Goal: Task Accomplishment & Management: Use online tool/utility

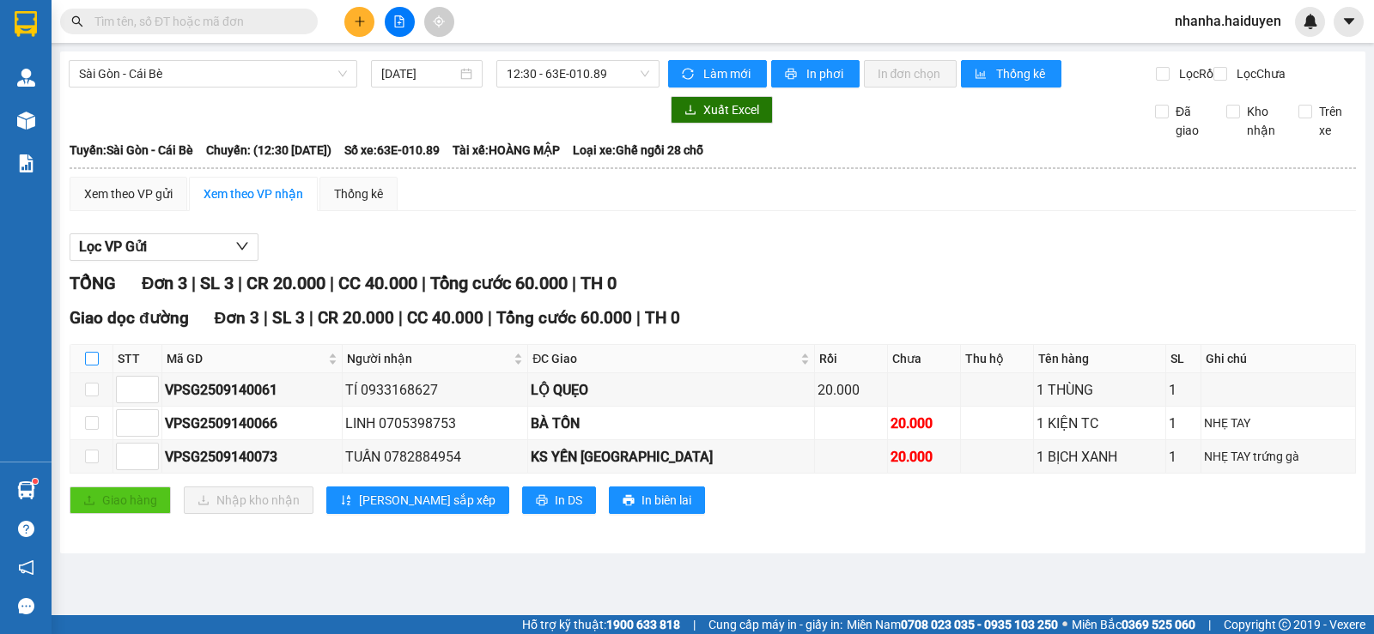
click at [93, 366] on input "checkbox" at bounding box center [92, 359] width 14 height 14
checkbox input "true"
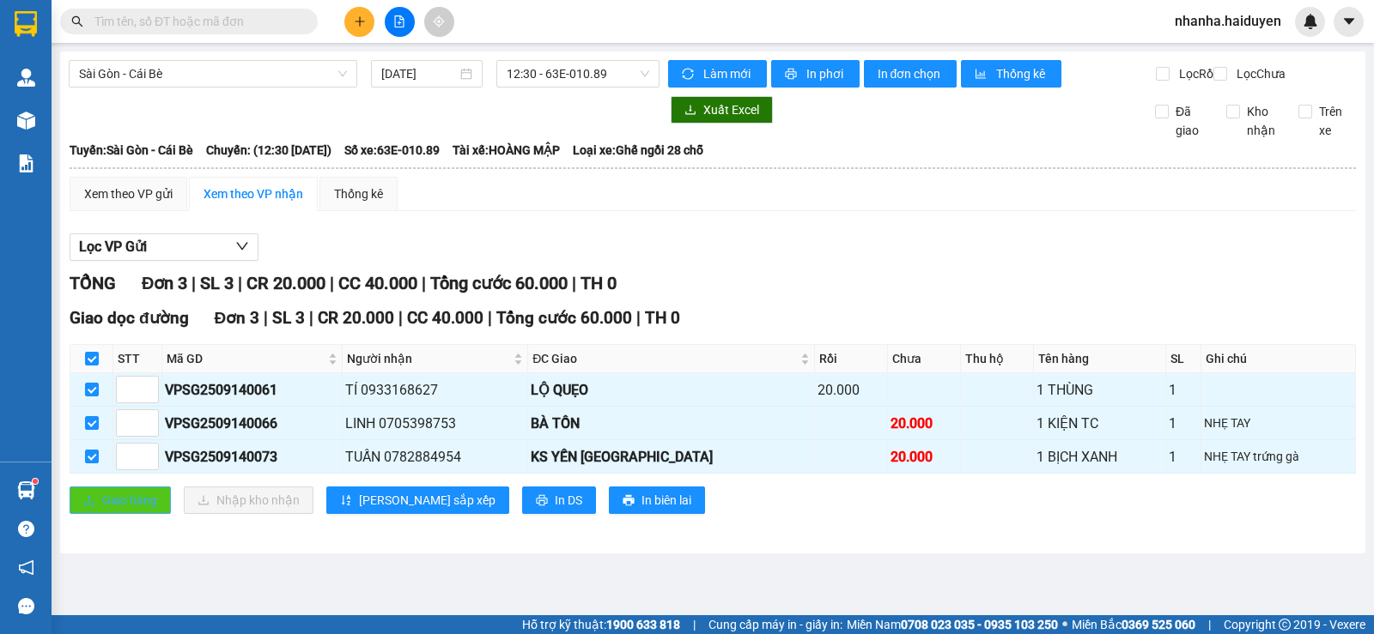
click at [125, 510] on span "Giao hàng" at bounding box center [129, 500] width 55 height 19
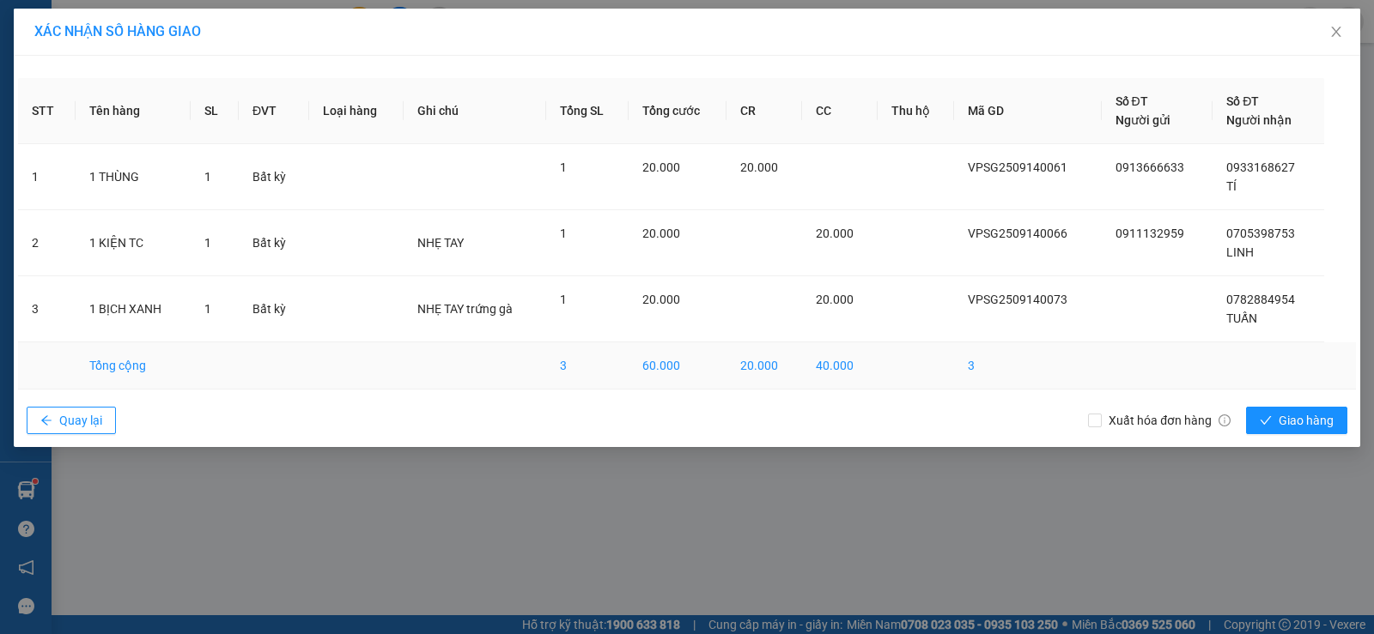
click at [1270, 357] on td at bounding box center [1268, 366] width 112 height 47
click at [1270, 416] on icon "check" at bounding box center [1265, 421] width 12 height 12
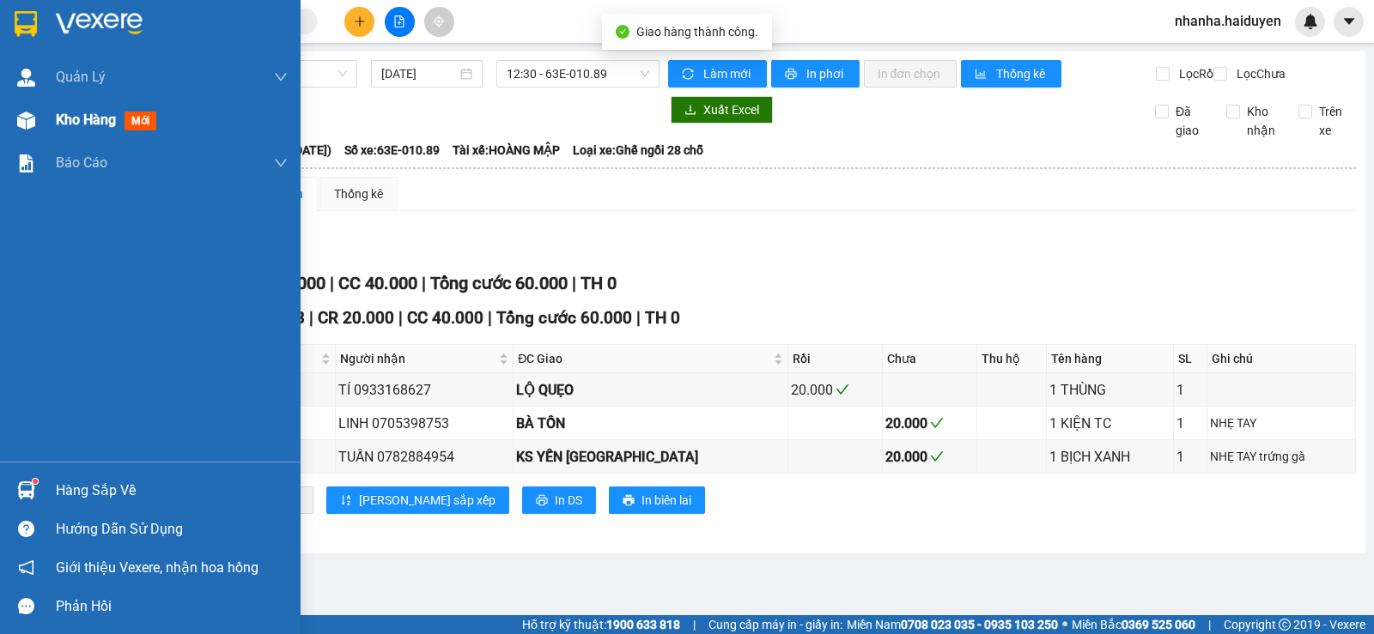
click at [78, 131] on div "Kho hàng mới" at bounding box center [172, 120] width 232 height 43
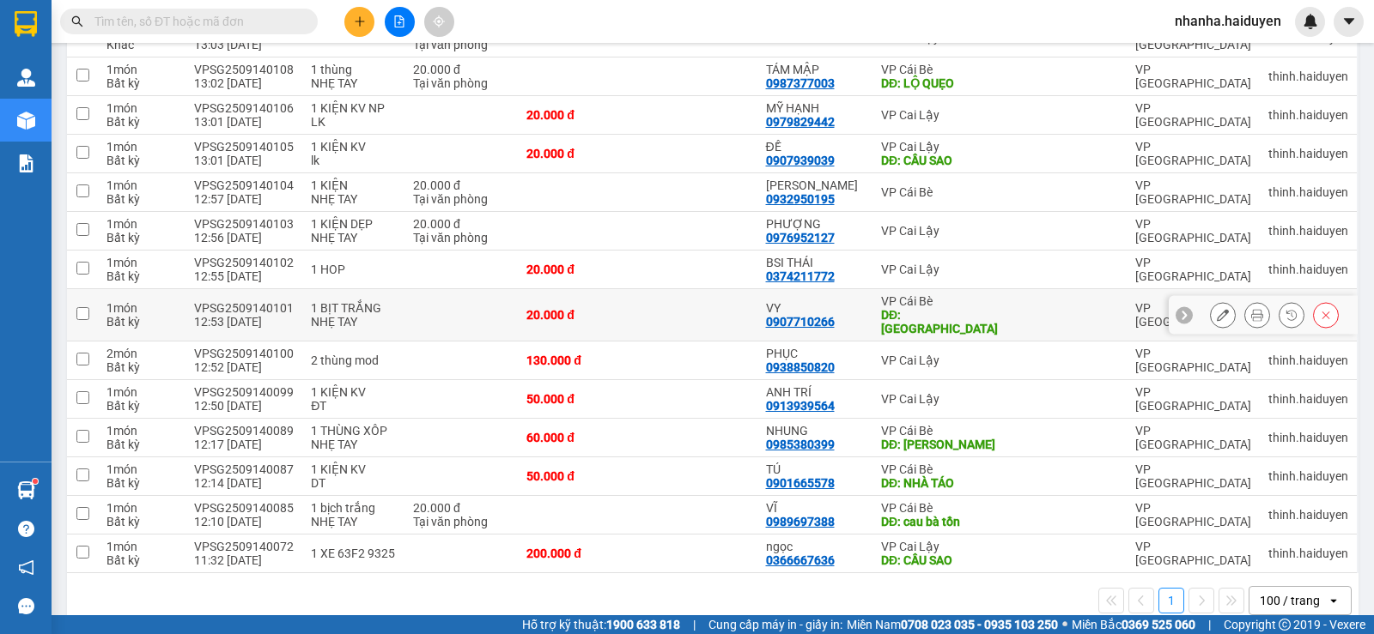
scroll to position [361, 0]
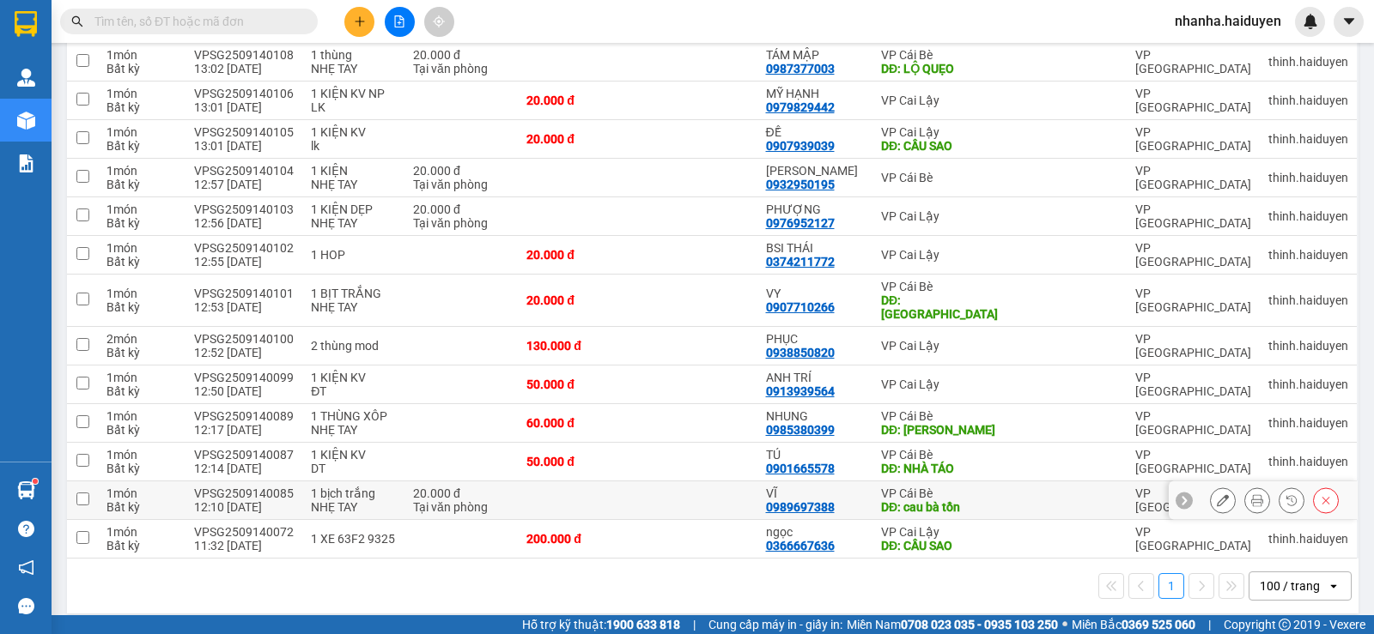
click at [642, 495] on td at bounding box center [696, 501] width 119 height 39
checkbox input "true"
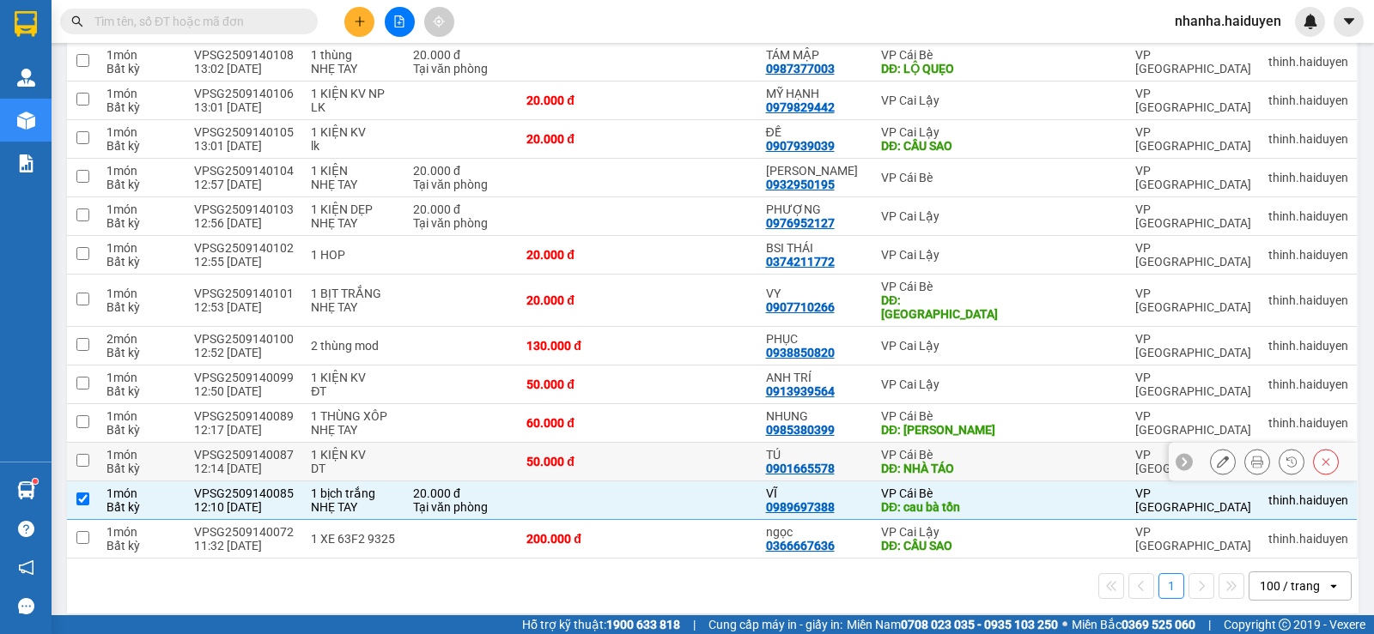
click at [659, 464] on td at bounding box center [696, 462] width 119 height 39
checkbox input "true"
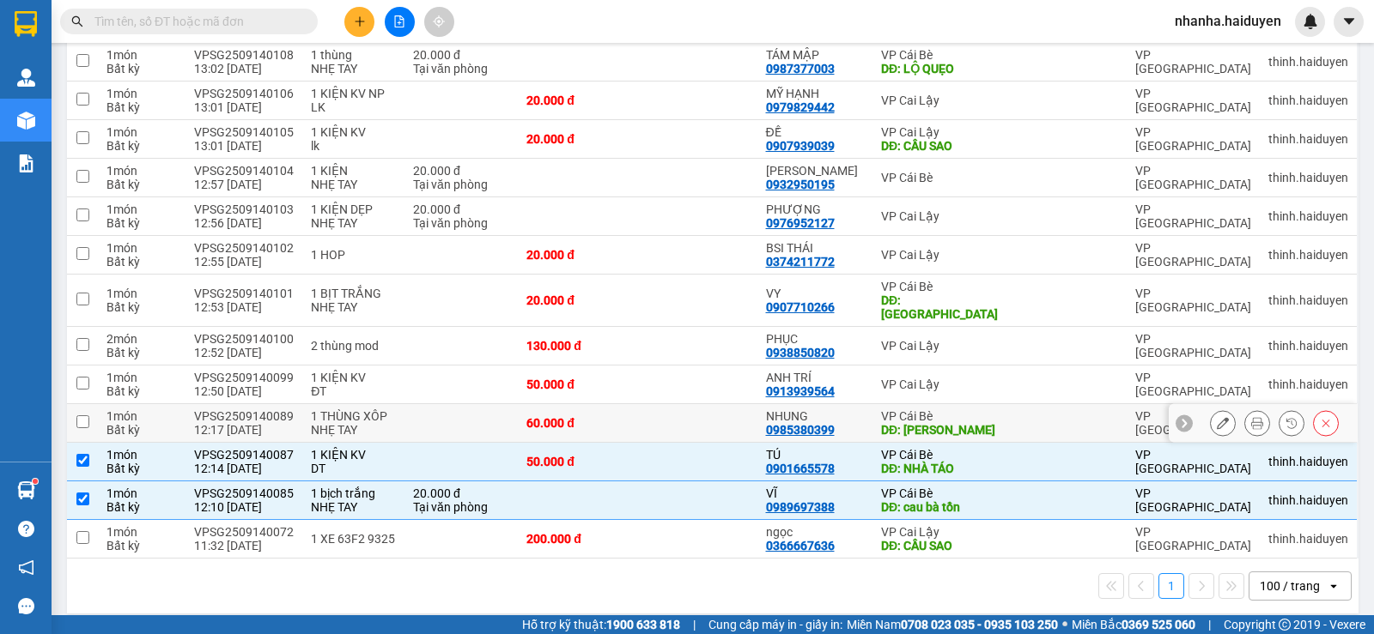
click at [665, 414] on td at bounding box center [696, 423] width 119 height 39
checkbox input "true"
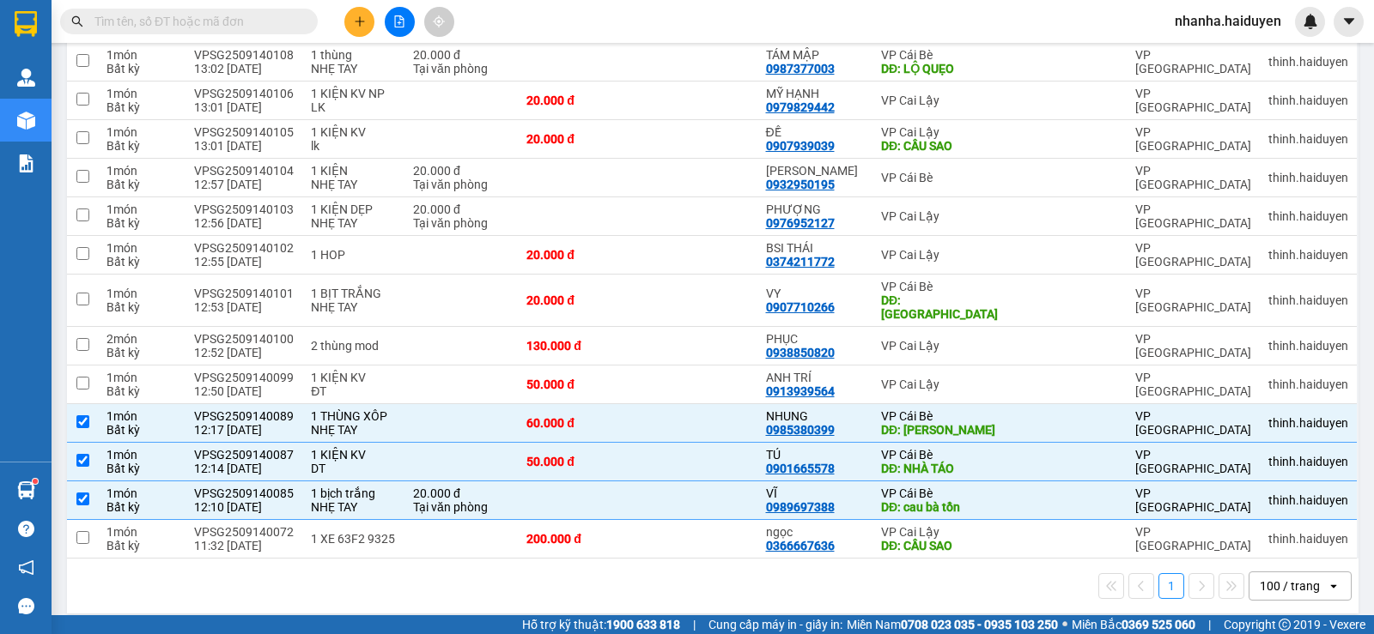
scroll to position [0, 0]
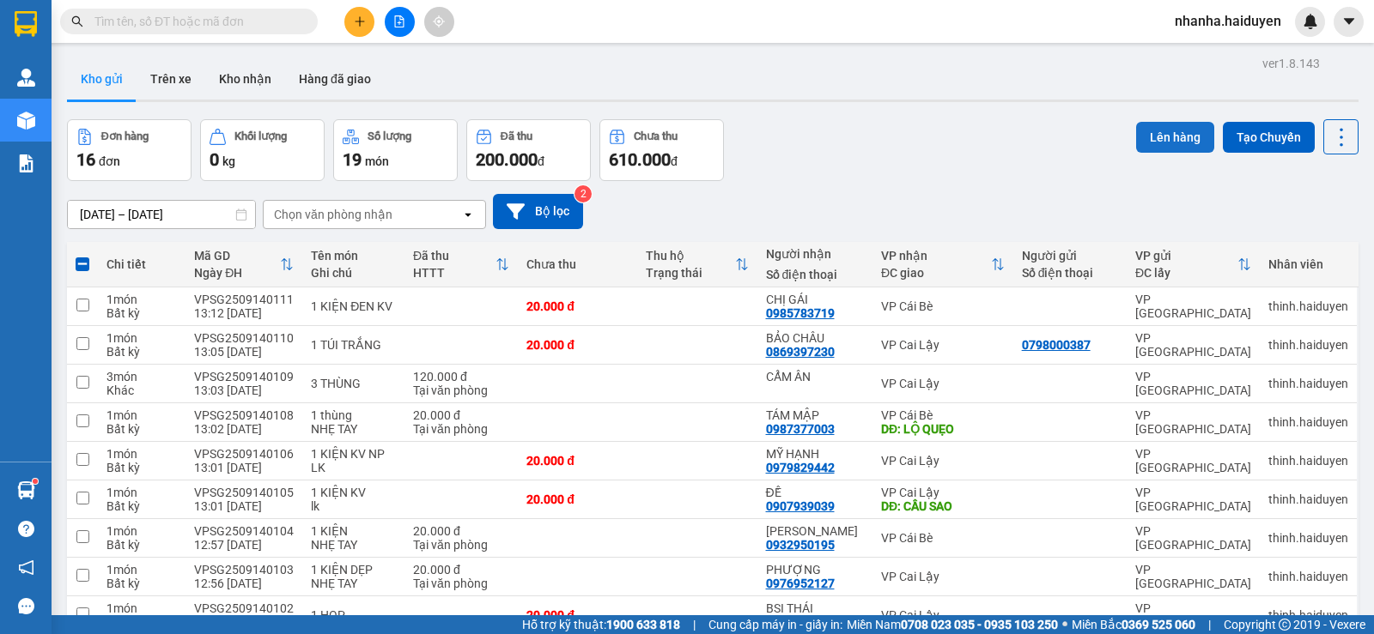
click at [1162, 135] on button "Lên hàng" at bounding box center [1175, 137] width 78 height 31
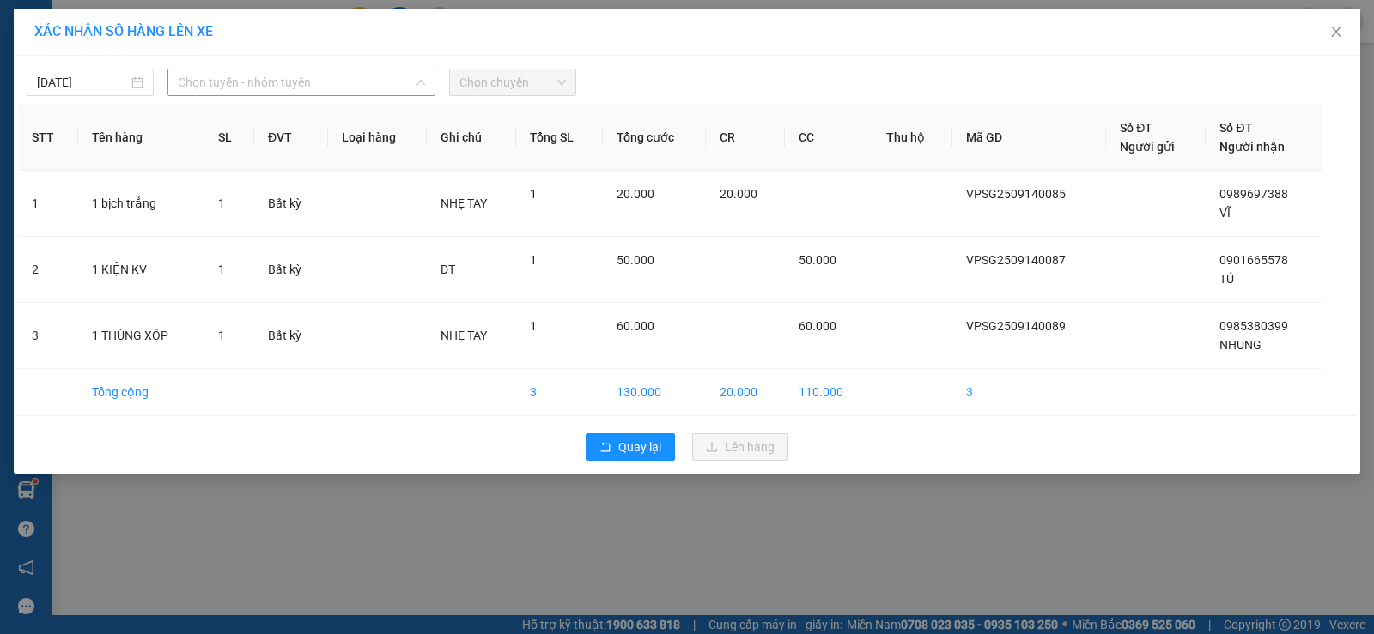
click at [281, 78] on span "Chọn tuyến - nhóm tuyến" at bounding box center [301, 83] width 247 height 26
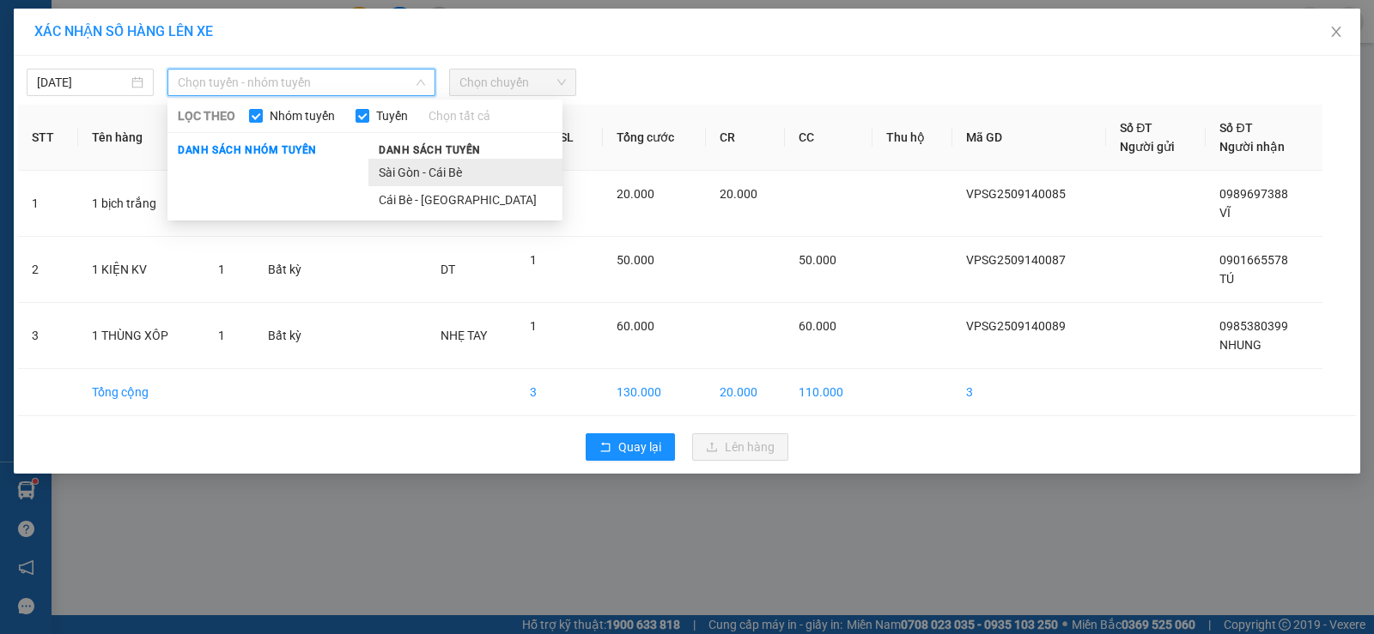
click at [421, 167] on li "Sài Gòn - Cái Bè" at bounding box center [465, 172] width 194 height 27
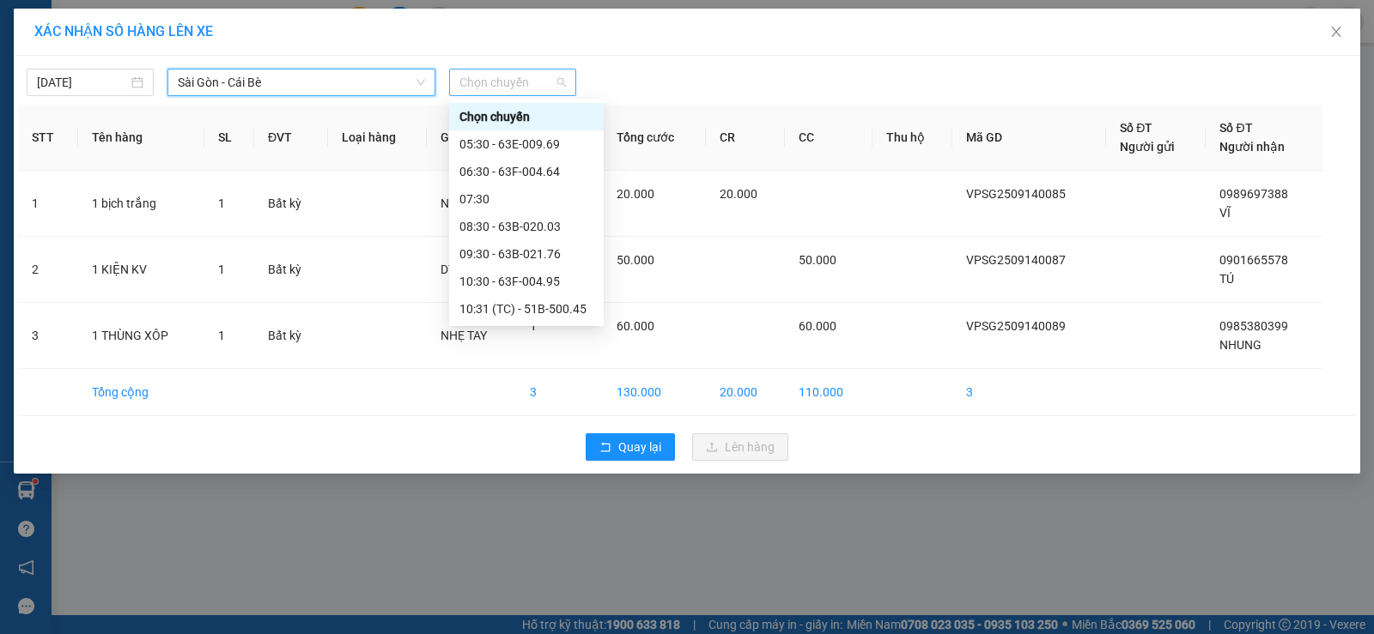
click at [508, 81] on span "Chọn chuyến" at bounding box center [512, 83] width 106 height 26
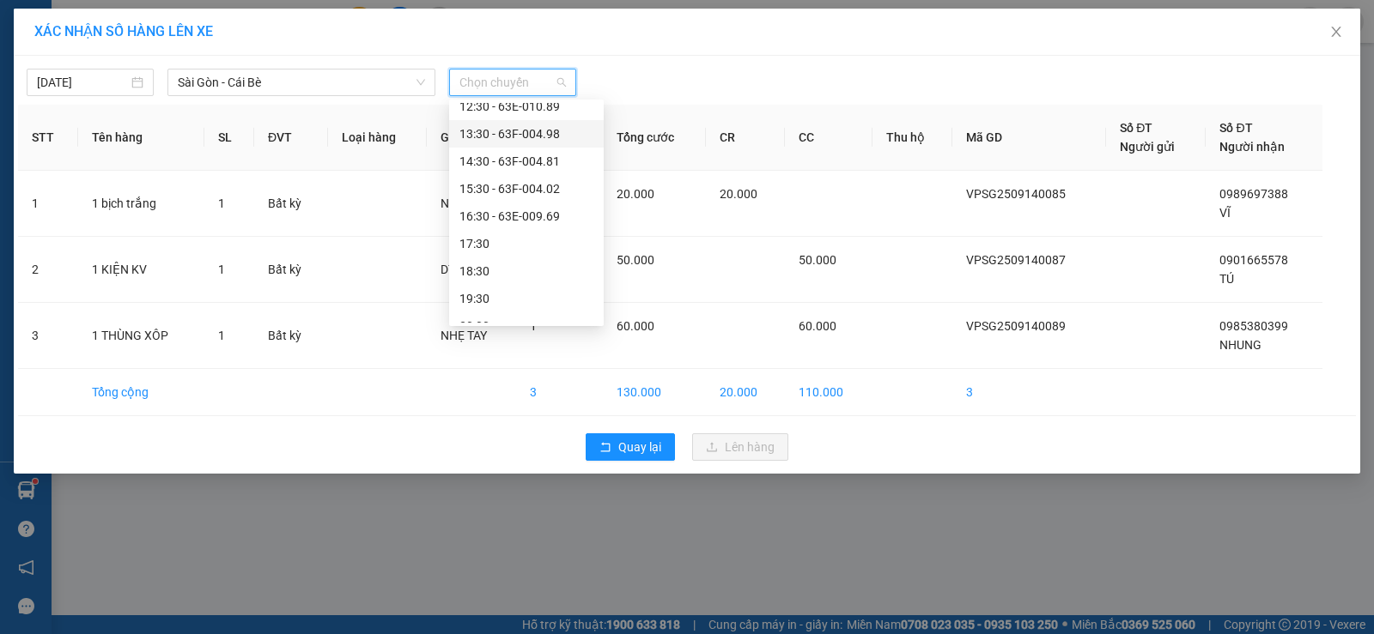
click at [555, 133] on div "13:30 - 63F-004.98" at bounding box center [526, 133] width 134 height 19
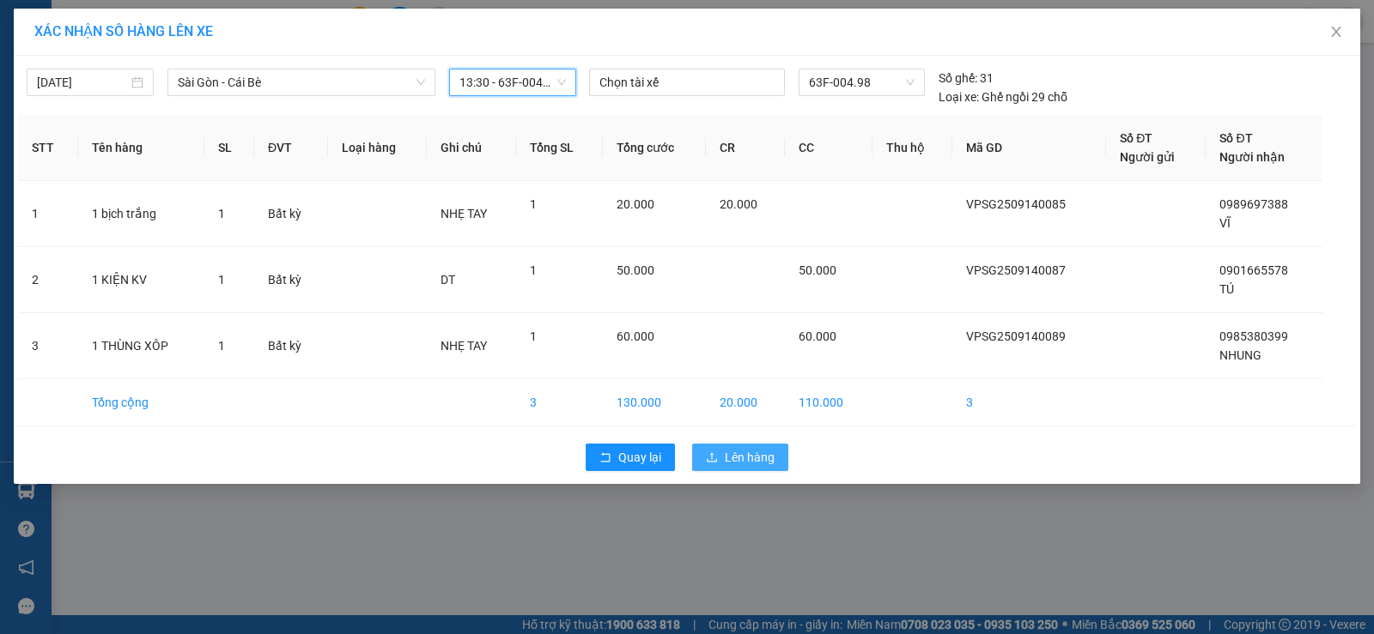
click at [713, 452] on icon "upload" at bounding box center [712, 458] width 12 height 12
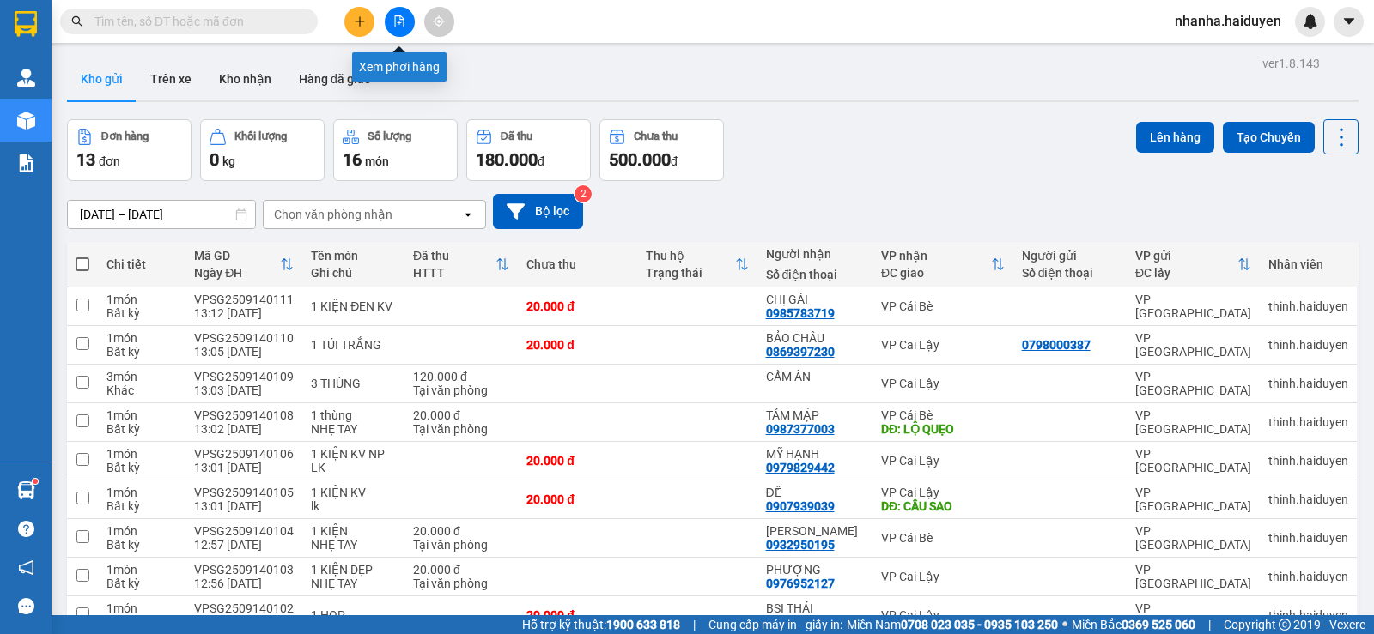
click at [400, 19] on icon "file-add" at bounding box center [399, 21] width 9 height 12
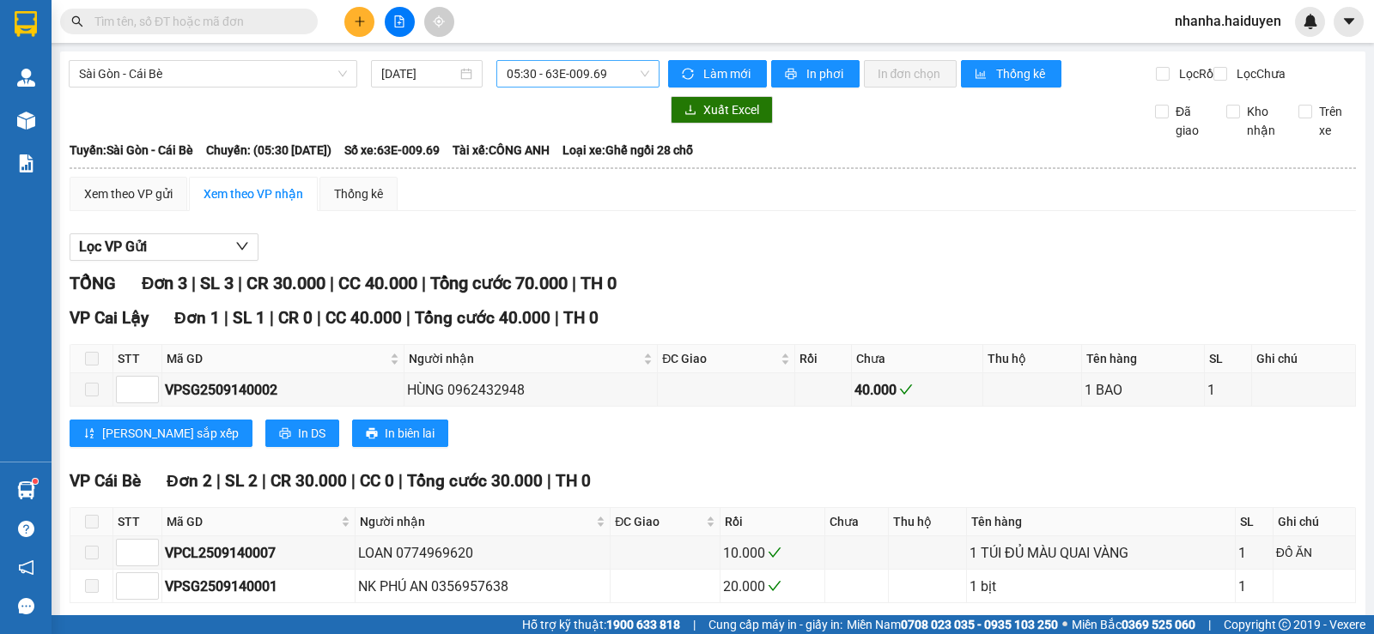
click at [525, 75] on span "05:30 - 63E-009.69" at bounding box center [578, 74] width 142 height 26
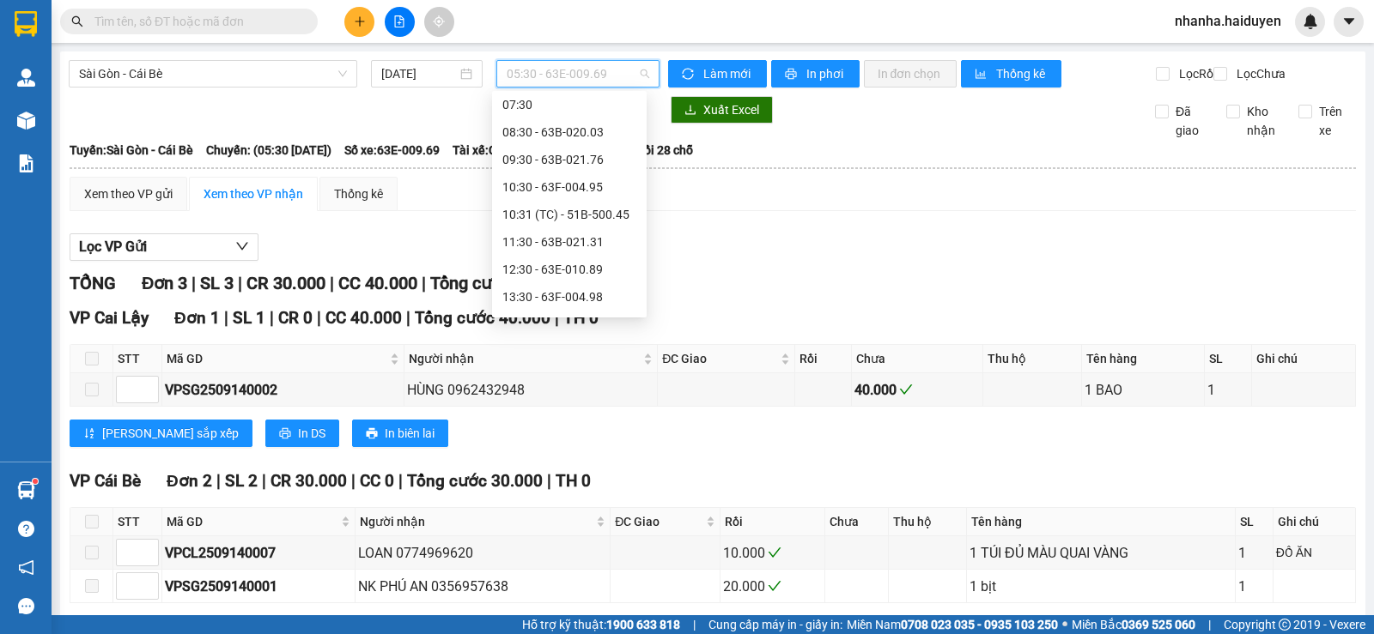
scroll to position [258, 0]
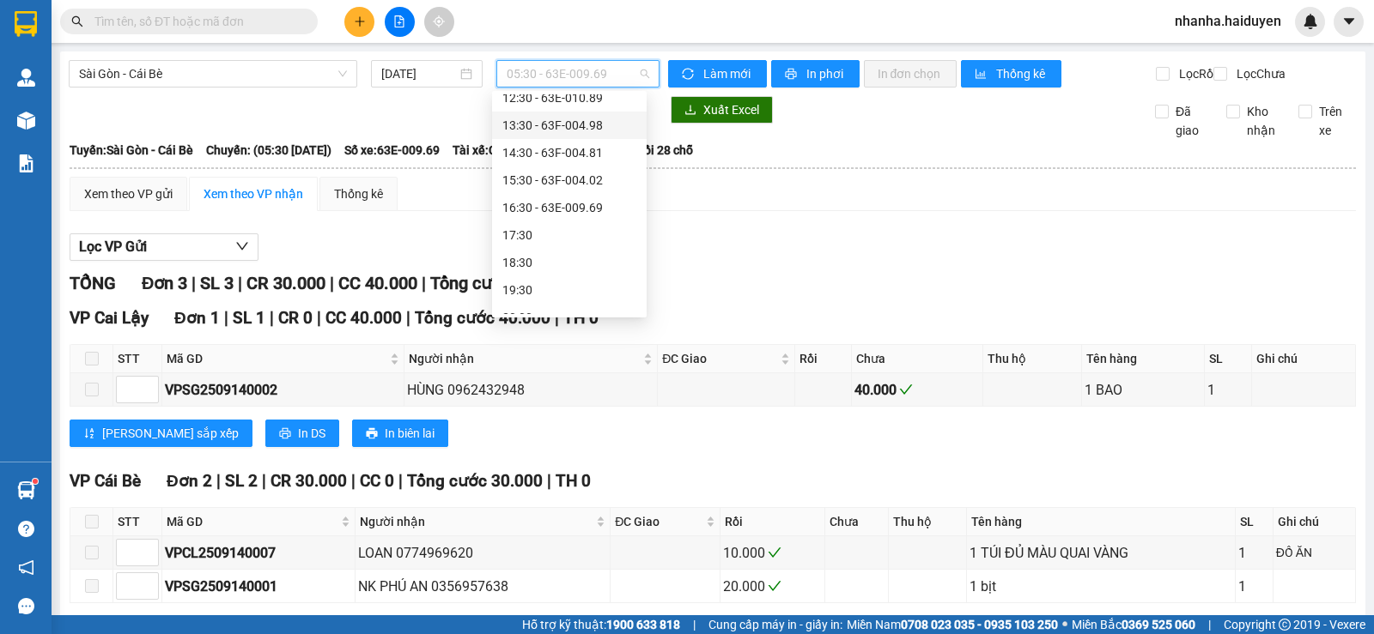
click at [586, 121] on div "13:30 - 63F-004.98" at bounding box center [569, 125] width 134 height 19
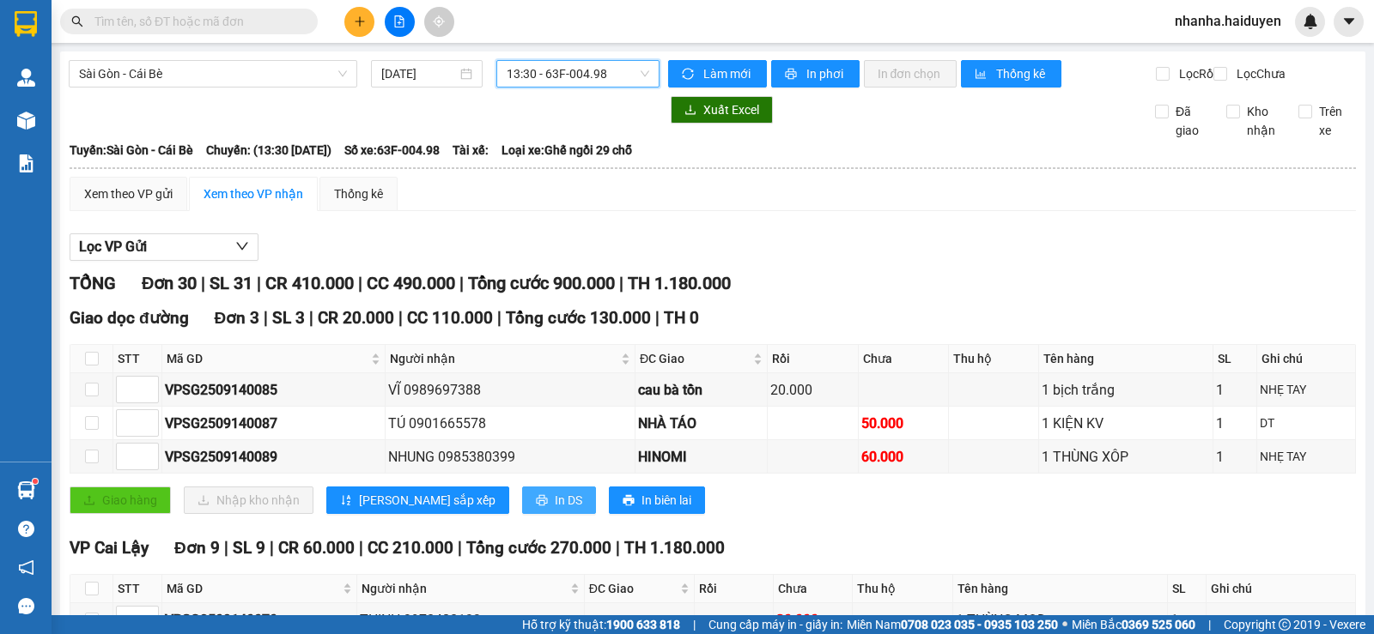
click at [536, 507] on icon "printer" at bounding box center [542, 501] width 12 height 12
click at [957, 514] on div "Giao hàng Nhập kho nhận Lưu sắp xếp In DS In biên lai" at bounding box center [713, 500] width 1286 height 27
click at [94, 366] on input "checkbox" at bounding box center [92, 359] width 14 height 14
checkbox input "true"
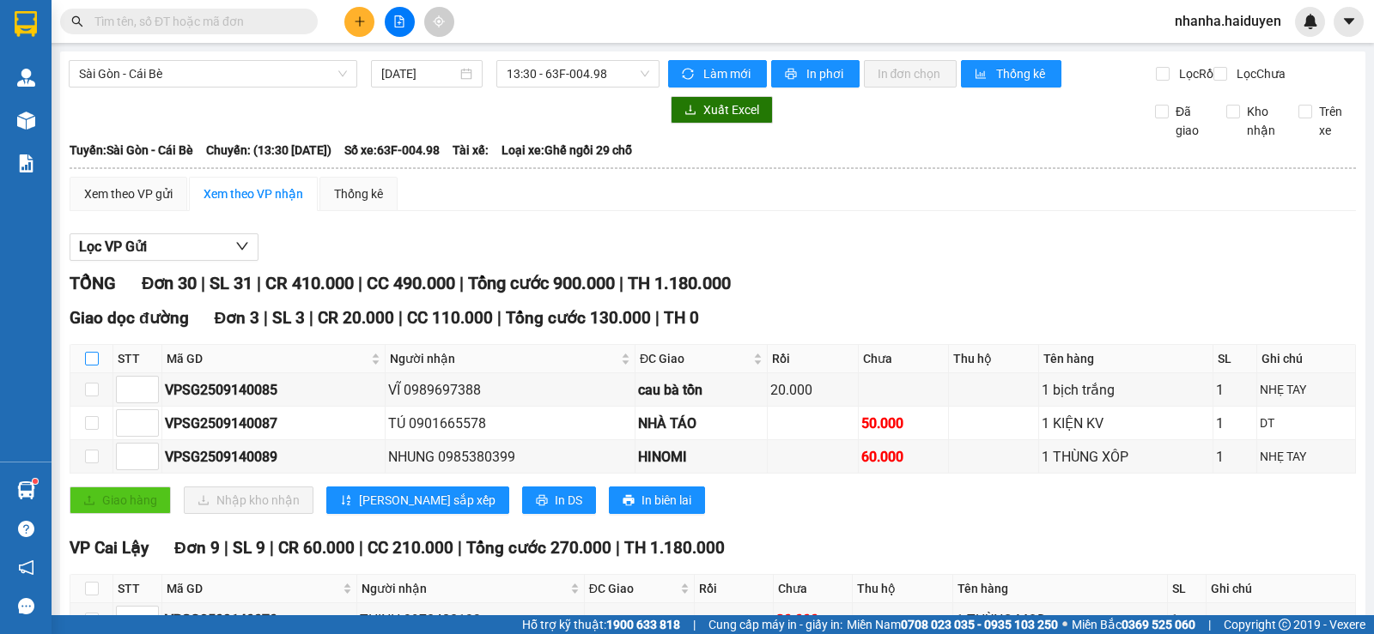
checkbox input "true"
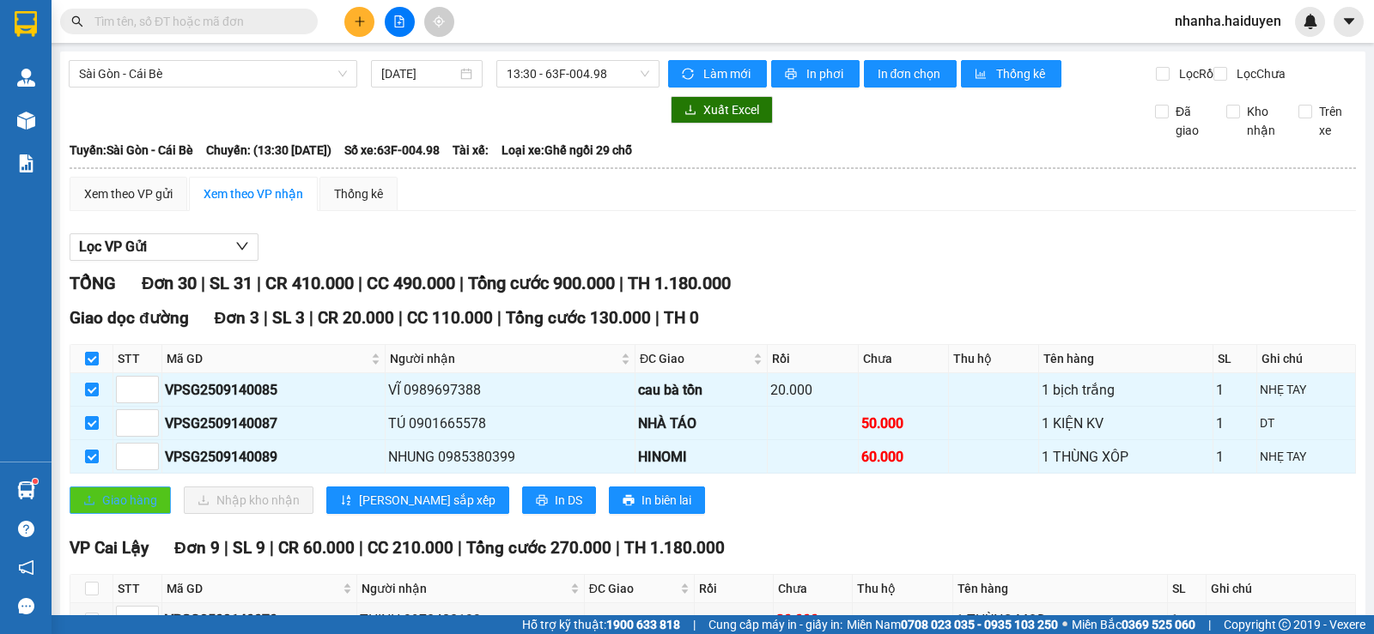
click at [124, 510] on span "Giao hàng" at bounding box center [129, 500] width 55 height 19
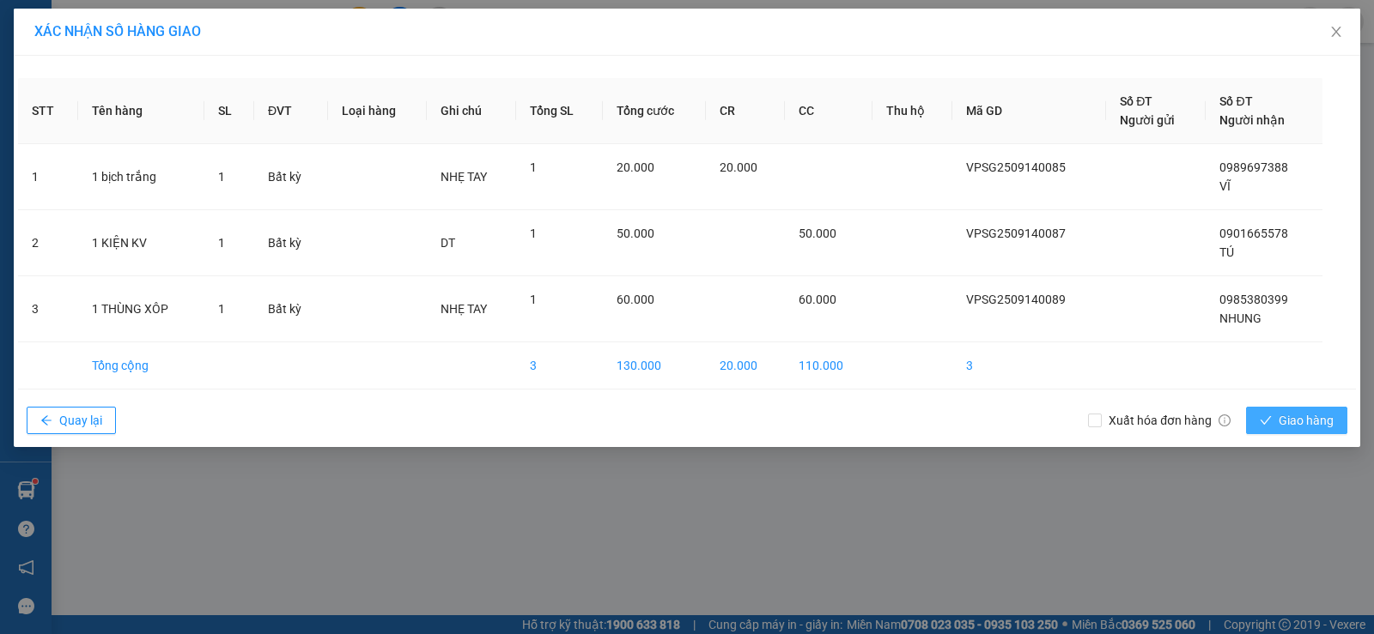
click at [1290, 425] on span "Giao hàng" at bounding box center [1305, 420] width 55 height 19
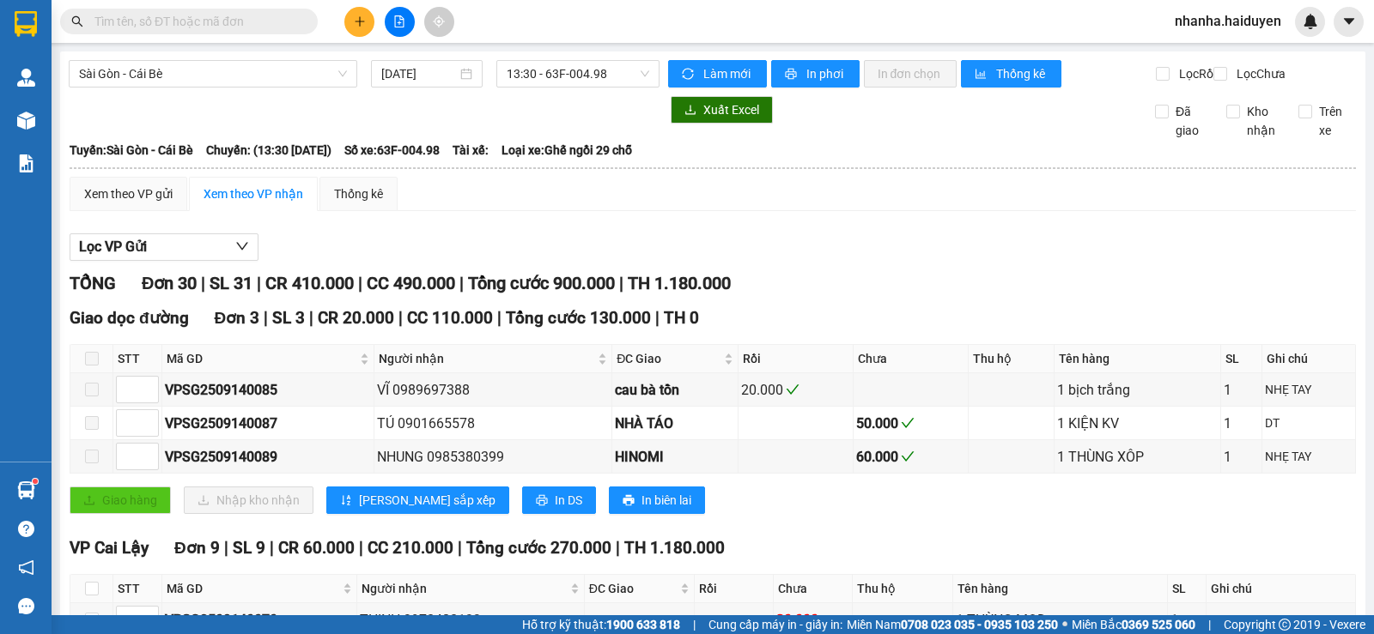
click at [720, 211] on div "Xem theo VP gửi Xem theo VP nhận Thống kê" at bounding box center [713, 194] width 1286 height 34
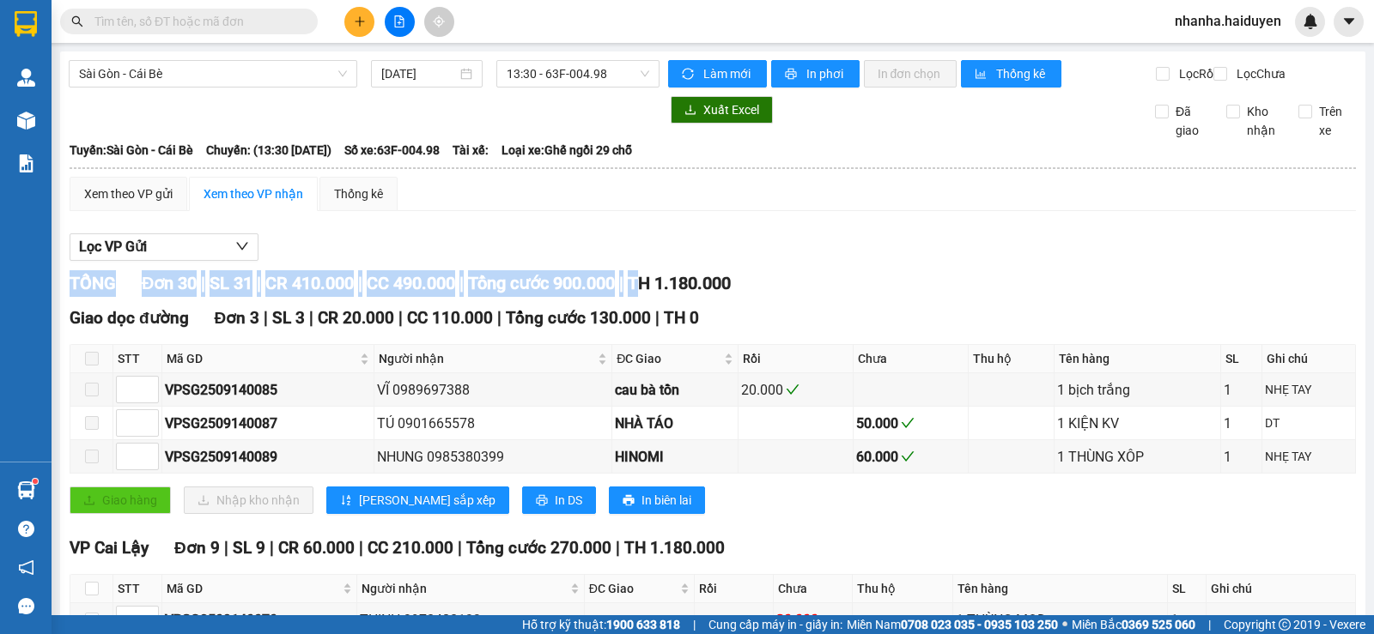
drag, startPoint x: 658, startPoint y: 307, endPoint x: 787, endPoint y: 264, distance: 136.6
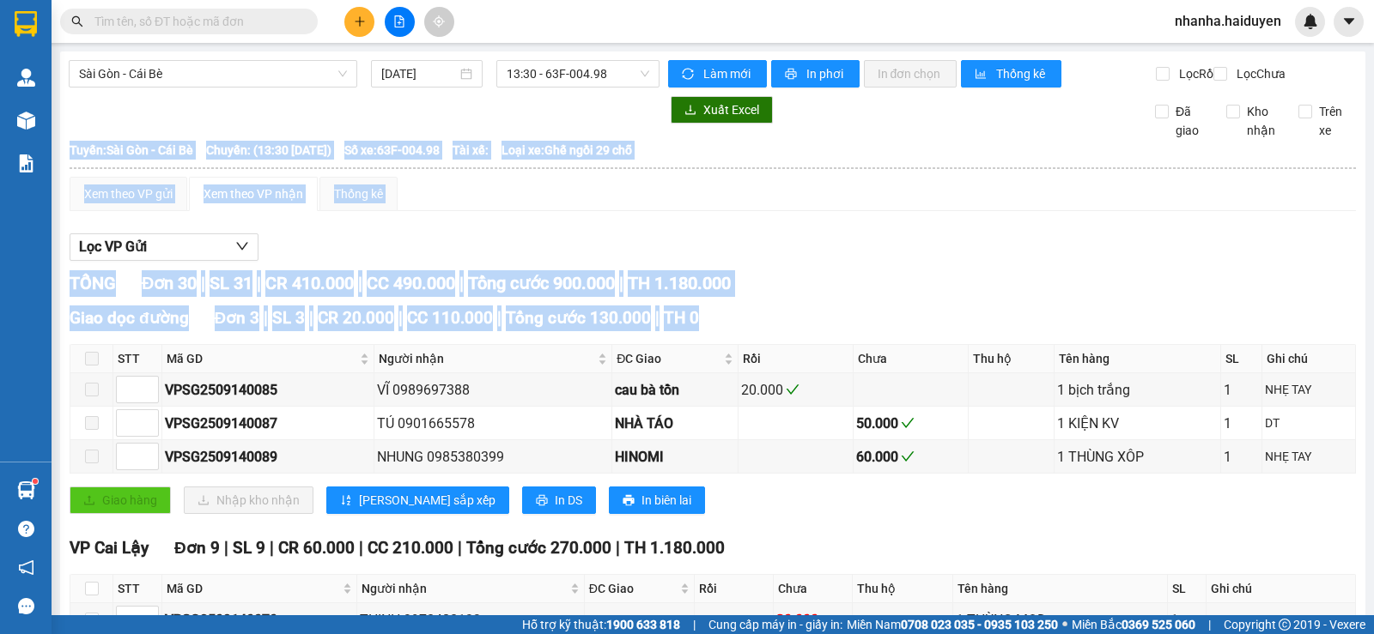
drag, startPoint x: 687, startPoint y: 334, endPoint x: 62, endPoint y: 327, distance: 625.1
drag, startPoint x: 959, startPoint y: 272, endPoint x: 950, endPoint y: 277, distance: 10.0
click at [957, 262] on div "Lọc VP Gửi" at bounding box center [713, 248] width 1286 height 28
click at [821, 252] on div "Lọc VP Gửi" at bounding box center [713, 248] width 1286 height 28
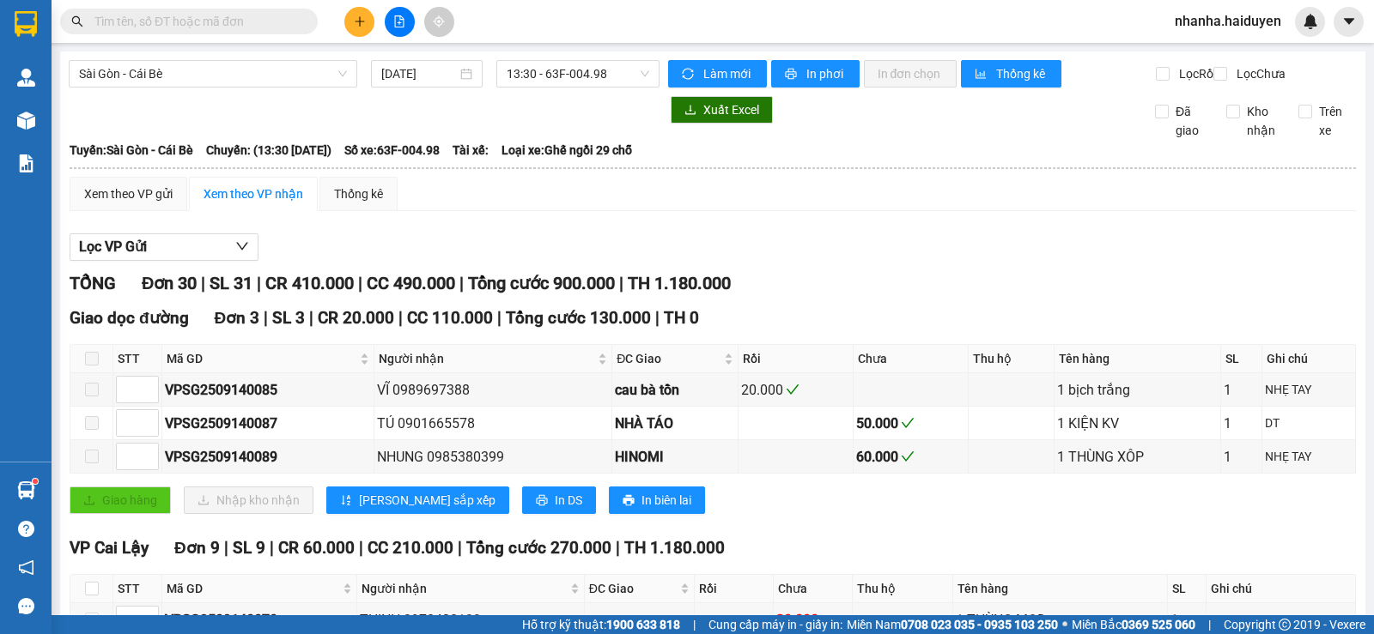
click at [821, 252] on div "Lọc VP Gửi" at bounding box center [713, 248] width 1286 height 28
click at [393, 250] on div "Lọc VP Gửi" at bounding box center [713, 248] width 1286 height 28
click at [356, 203] on div "Thống kê" at bounding box center [358, 194] width 49 height 19
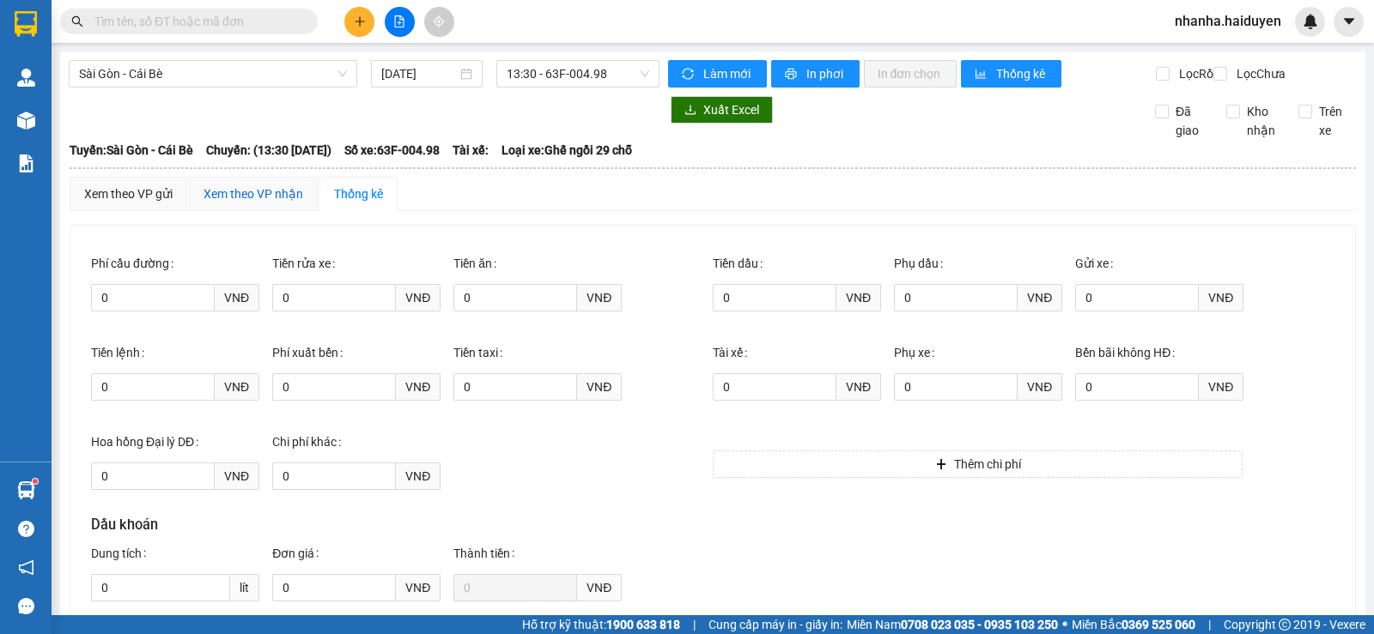
click at [246, 203] on div "Xem theo VP nhận" at bounding box center [253, 194] width 100 height 19
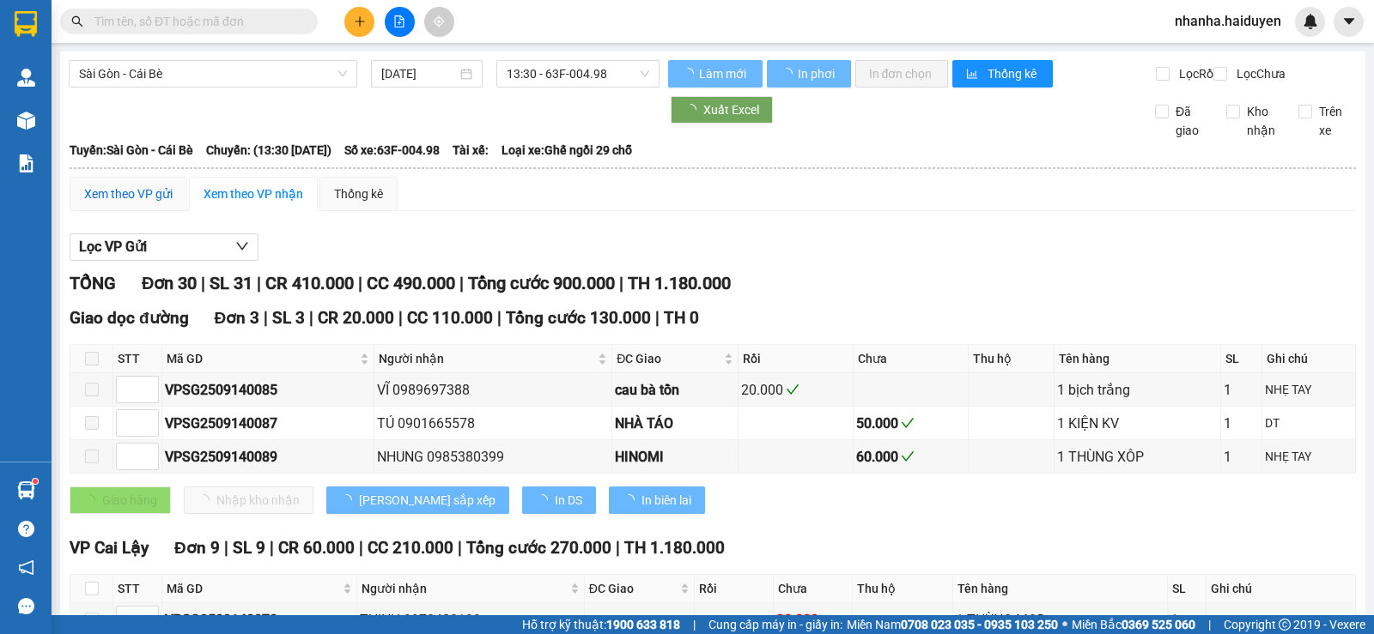
click at [143, 203] on div "Xem theo VP gửi" at bounding box center [128, 194] width 88 height 19
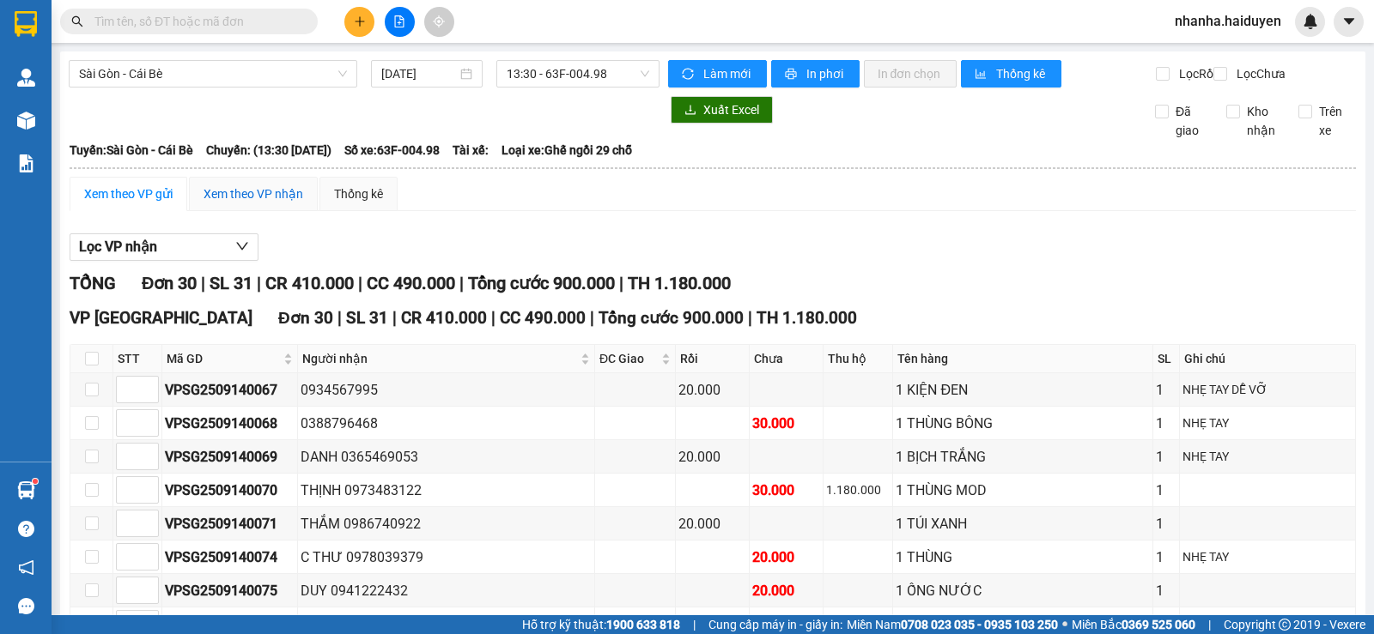
drag, startPoint x: 267, startPoint y: 213, endPoint x: 308, endPoint y: 144, distance: 80.1
click at [270, 203] on div "Xem theo VP nhận" at bounding box center [253, 194] width 100 height 19
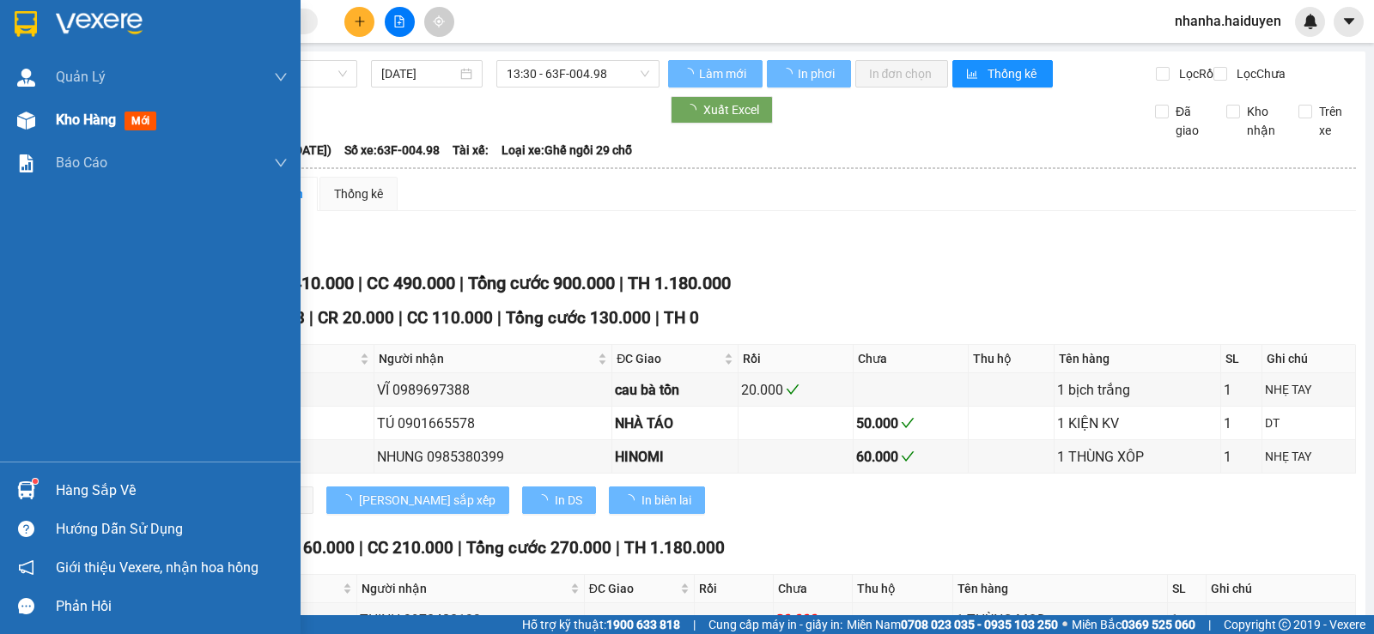
click at [39, 122] on div at bounding box center [26, 121] width 30 height 30
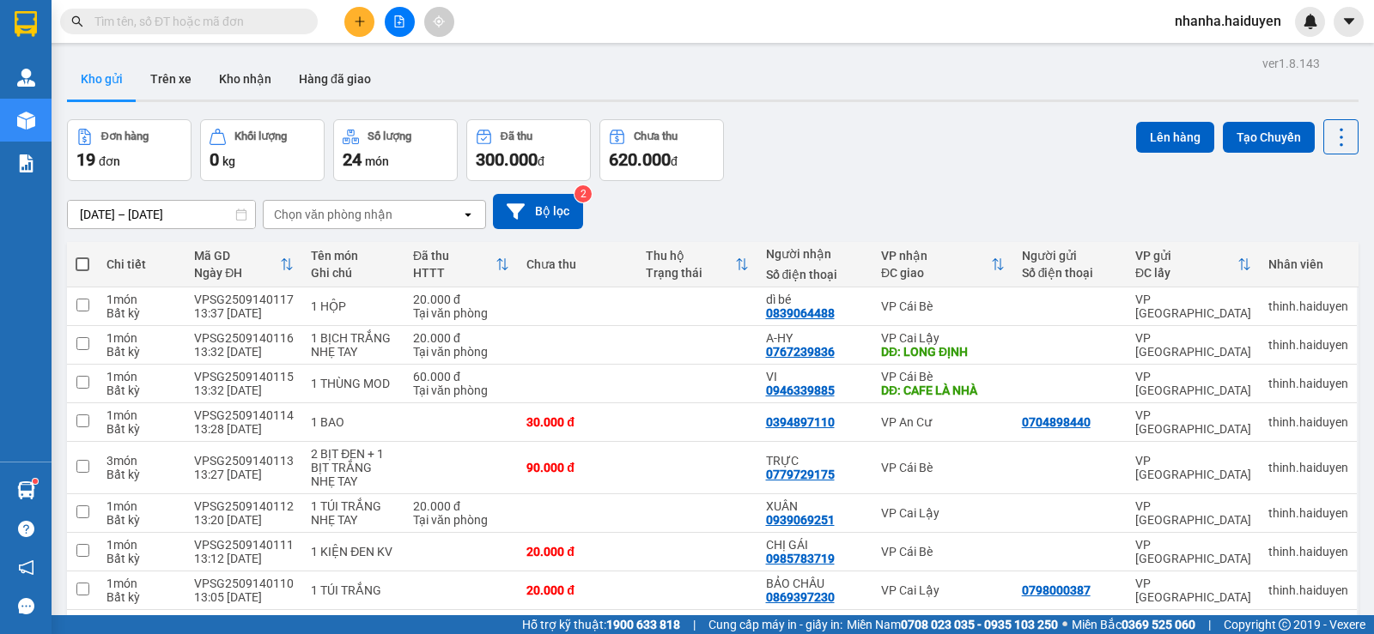
scroll to position [490, 0]
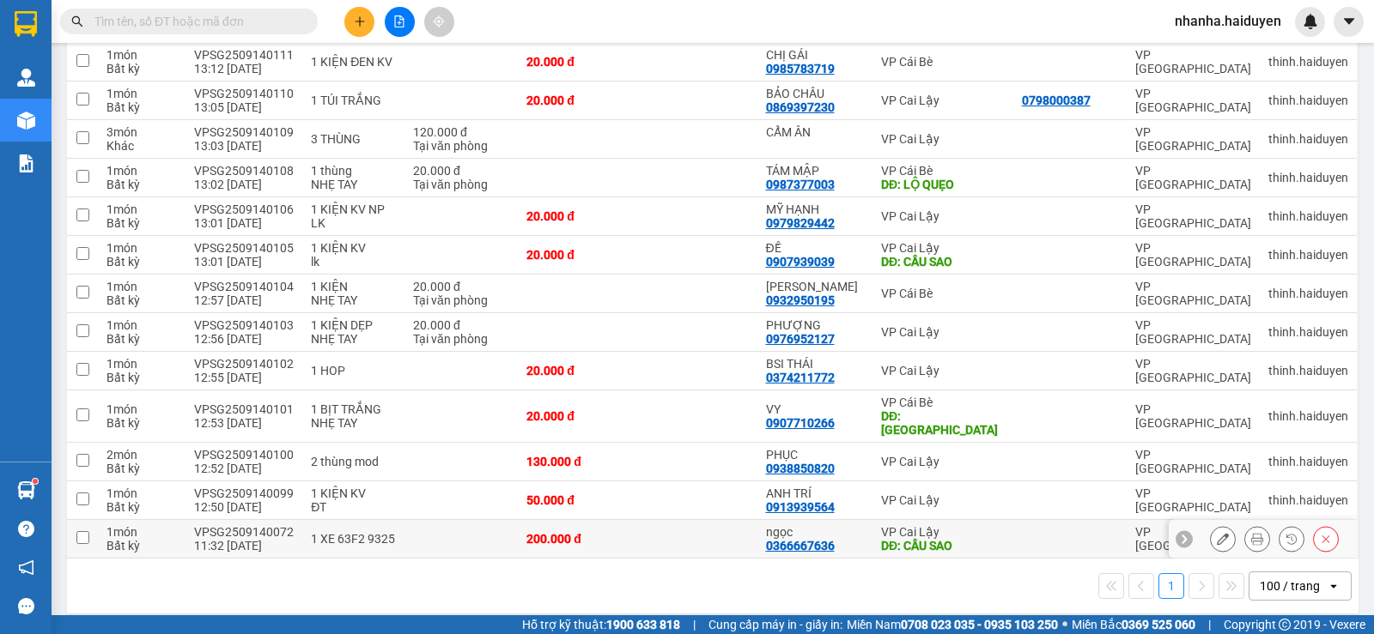
click at [723, 520] on td at bounding box center [696, 539] width 119 height 39
checkbox input "true"
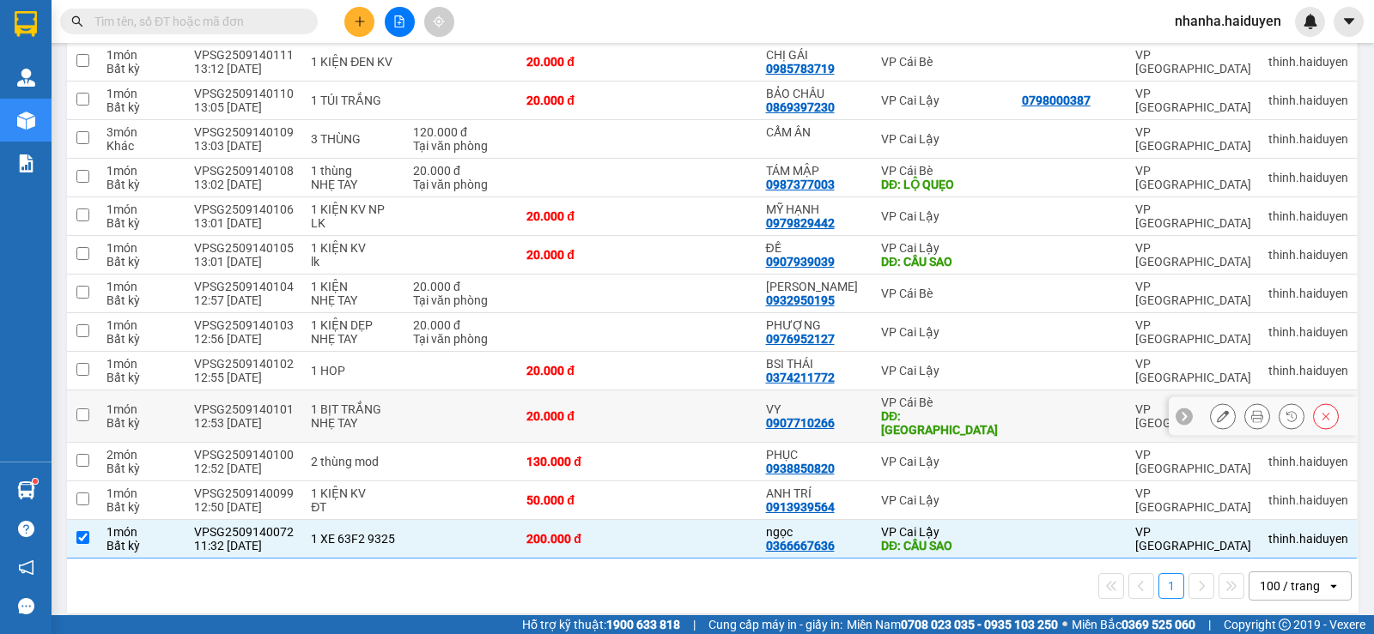
click at [701, 408] on td at bounding box center [696, 417] width 119 height 52
checkbox input "true"
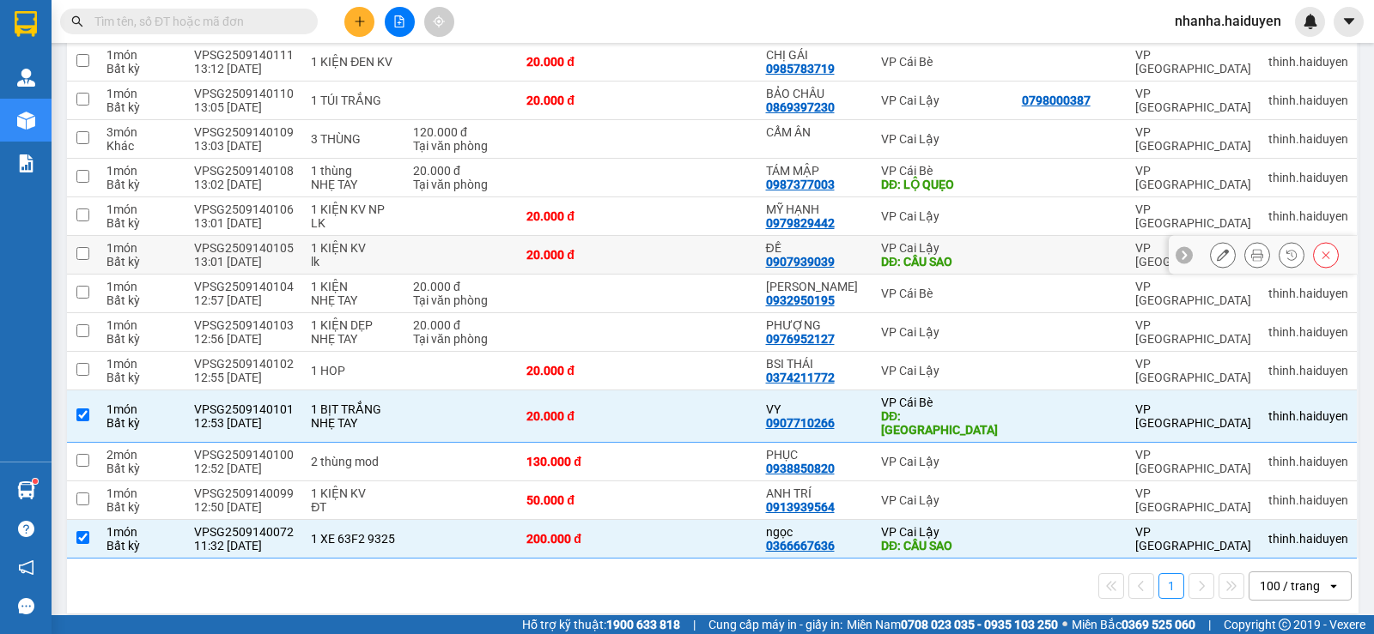
click at [703, 252] on td at bounding box center [696, 255] width 119 height 39
checkbox input "true"
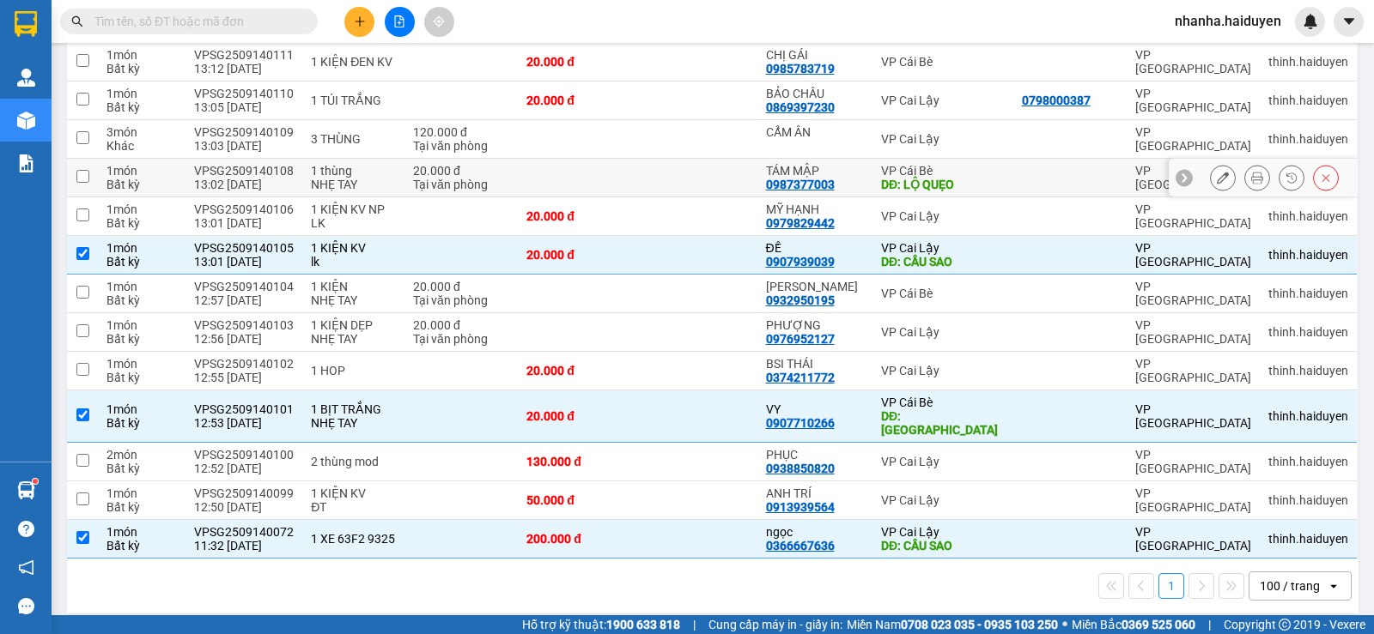
click at [707, 184] on td at bounding box center [696, 178] width 119 height 39
checkbox input "true"
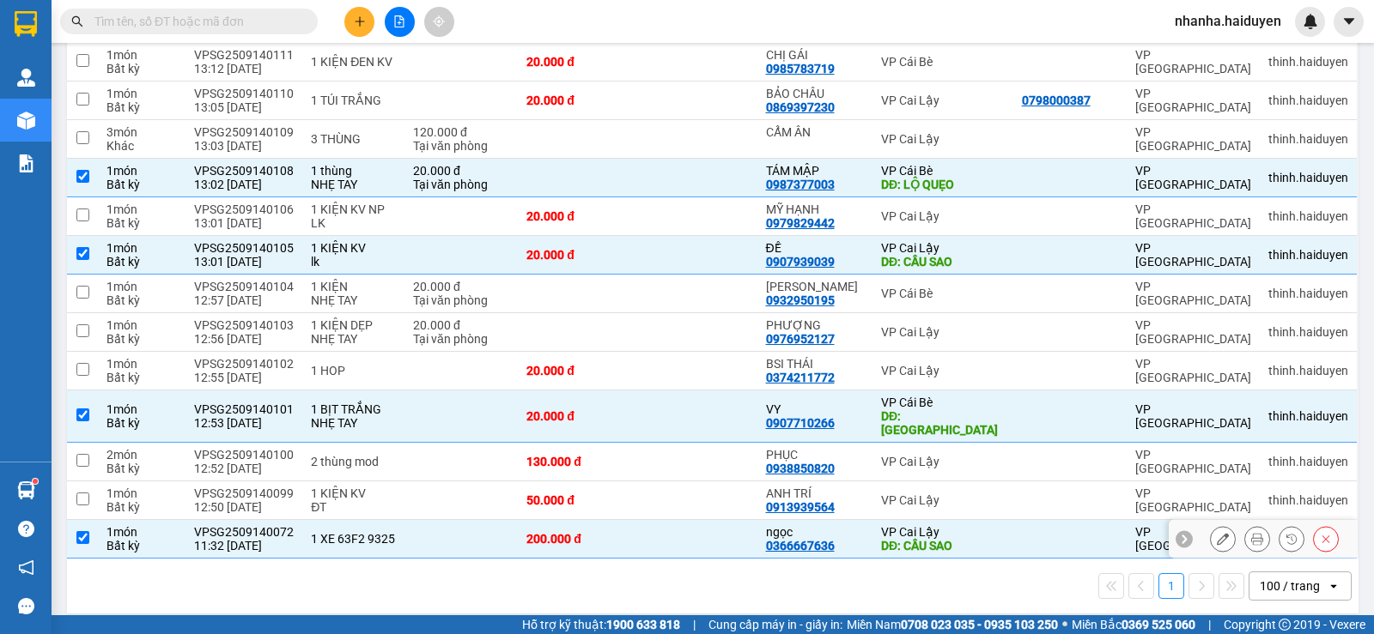
click at [731, 520] on td at bounding box center [696, 539] width 119 height 39
checkbox input "false"
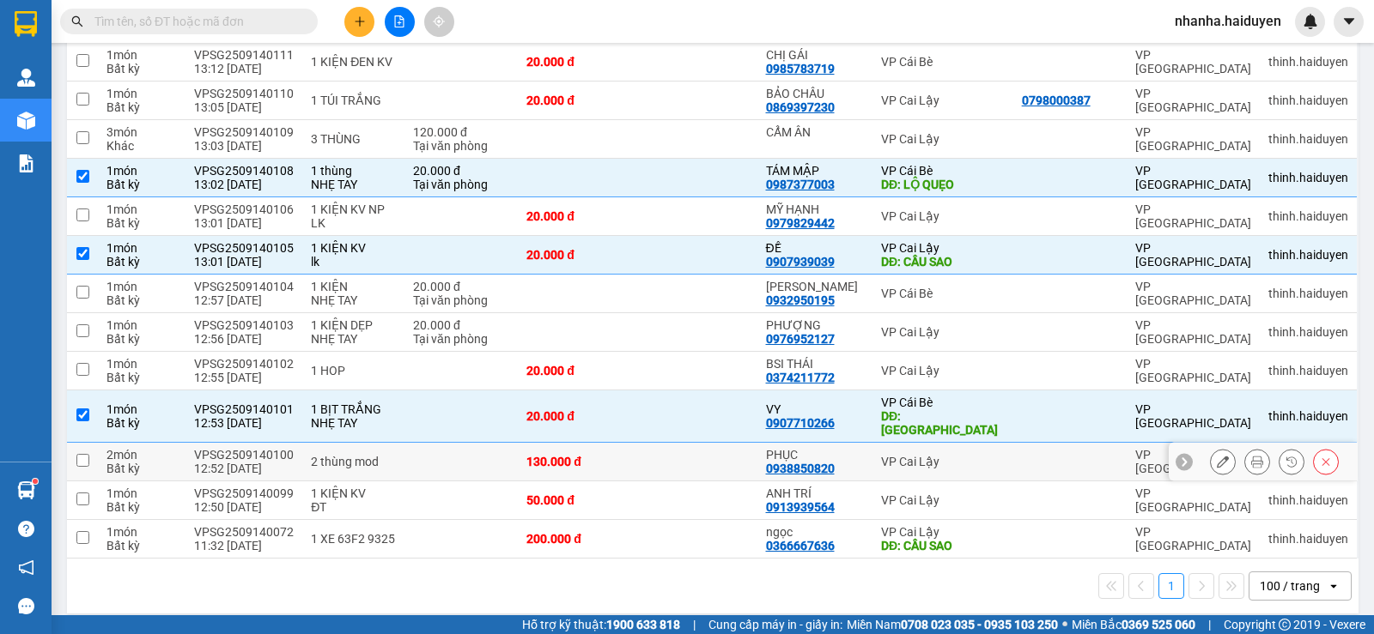
scroll to position [147, 0]
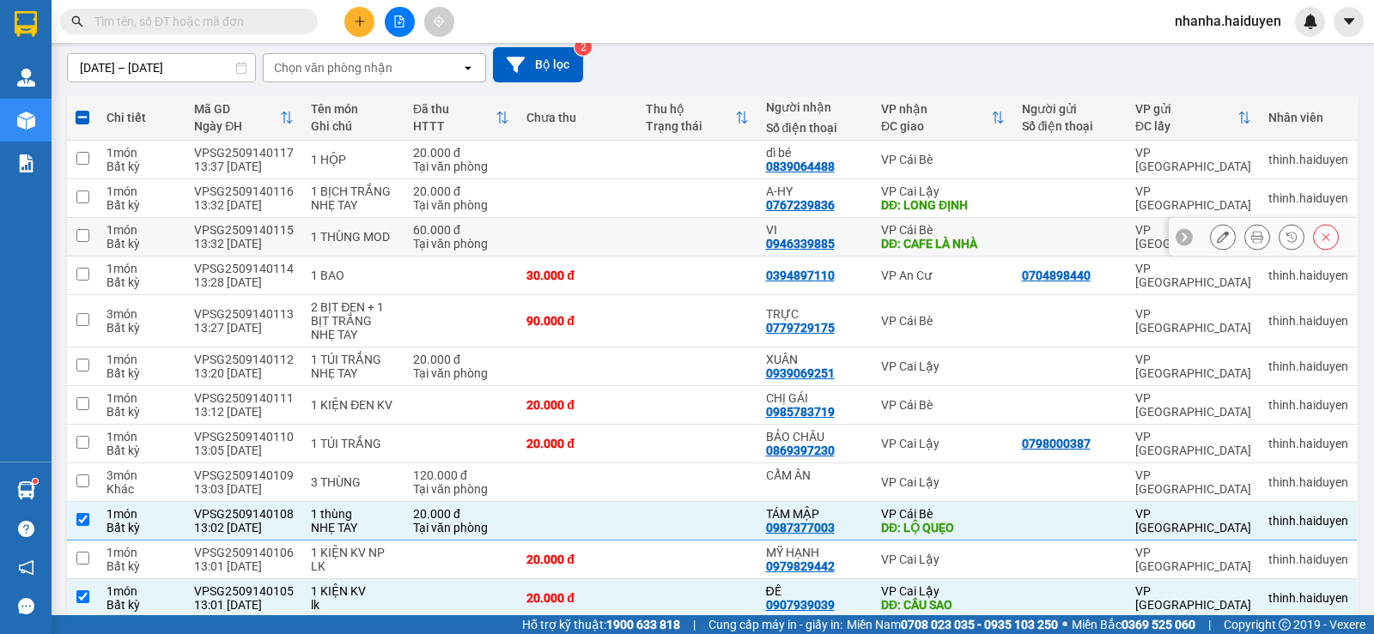
click at [729, 243] on td at bounding box center [696, 237] width 119 height 39
checkbox input "true"
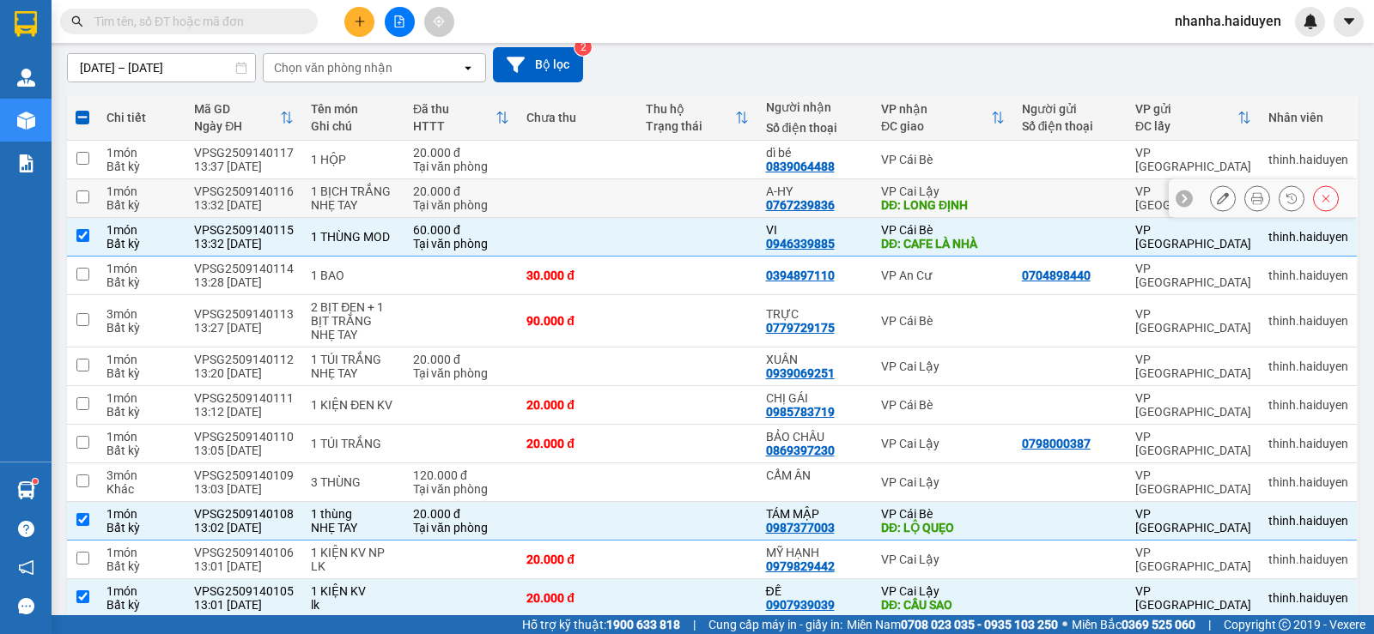
click at [665, 190] on td at bounding box center [696, 198] width 119 height 39
checkbox input "true"
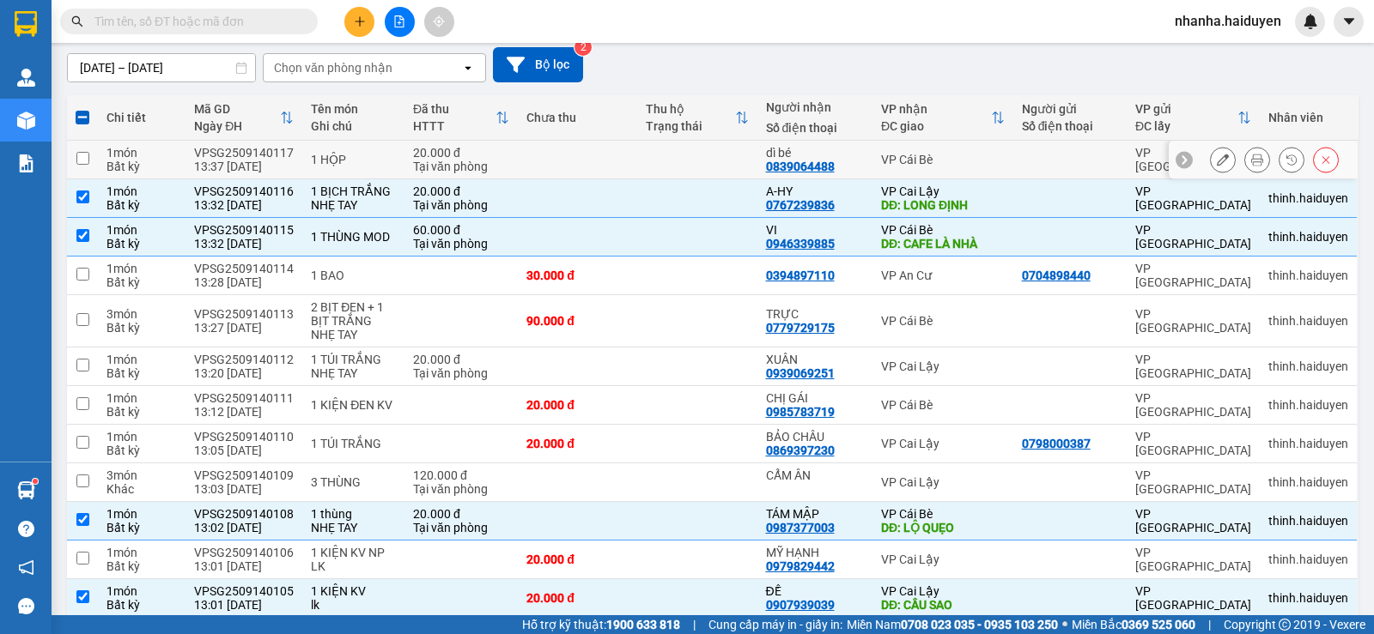
scroll to position [0, 0]
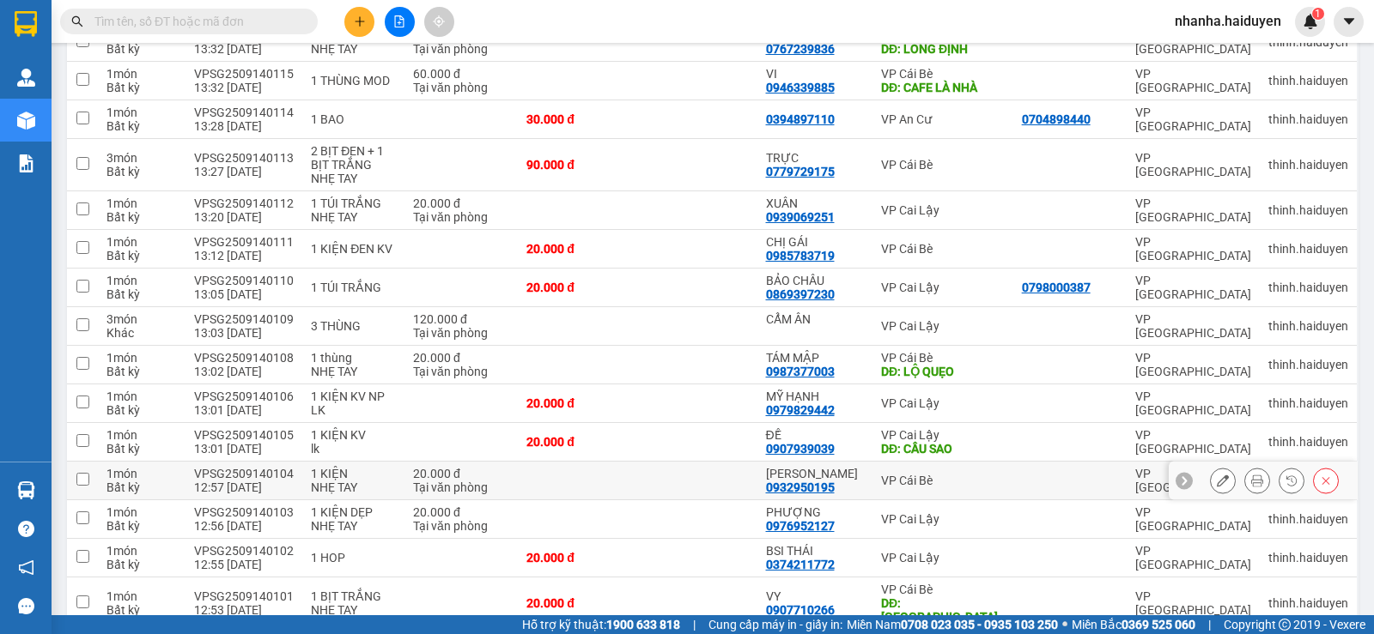
scroll to position [788, 0]
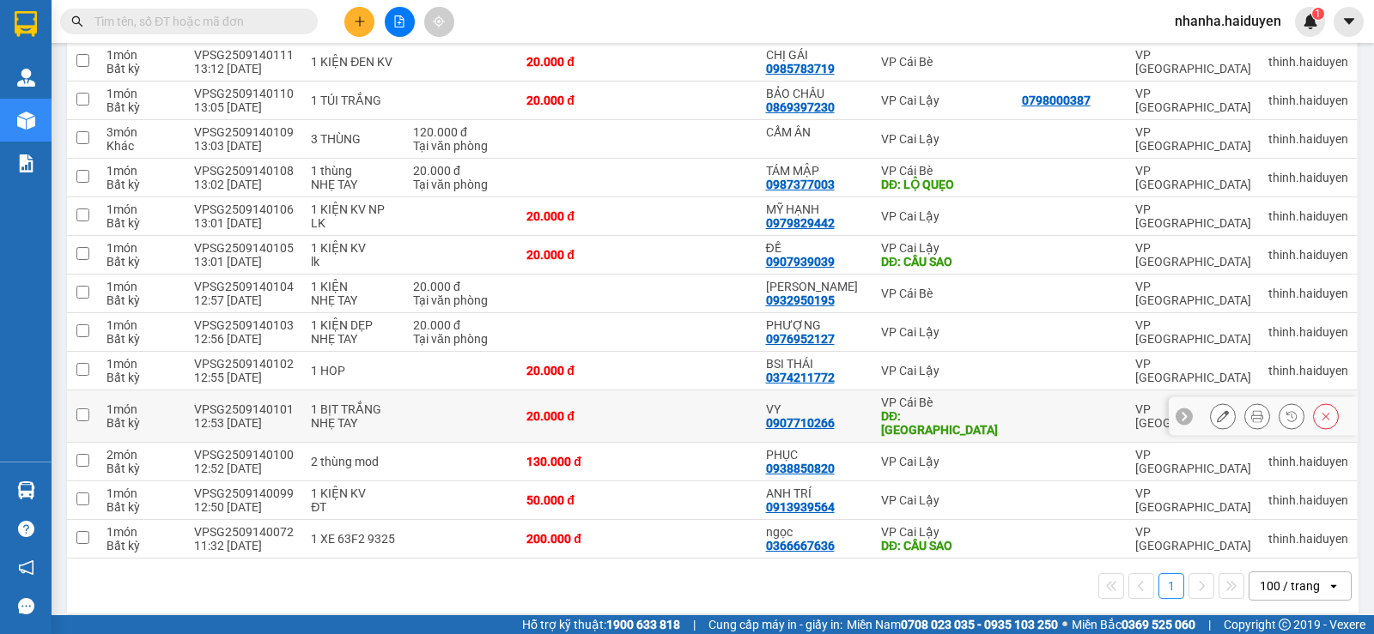
click at [687, 406] on td at bounding box center [696, 417] width 119 height 52
checkbox input "true"
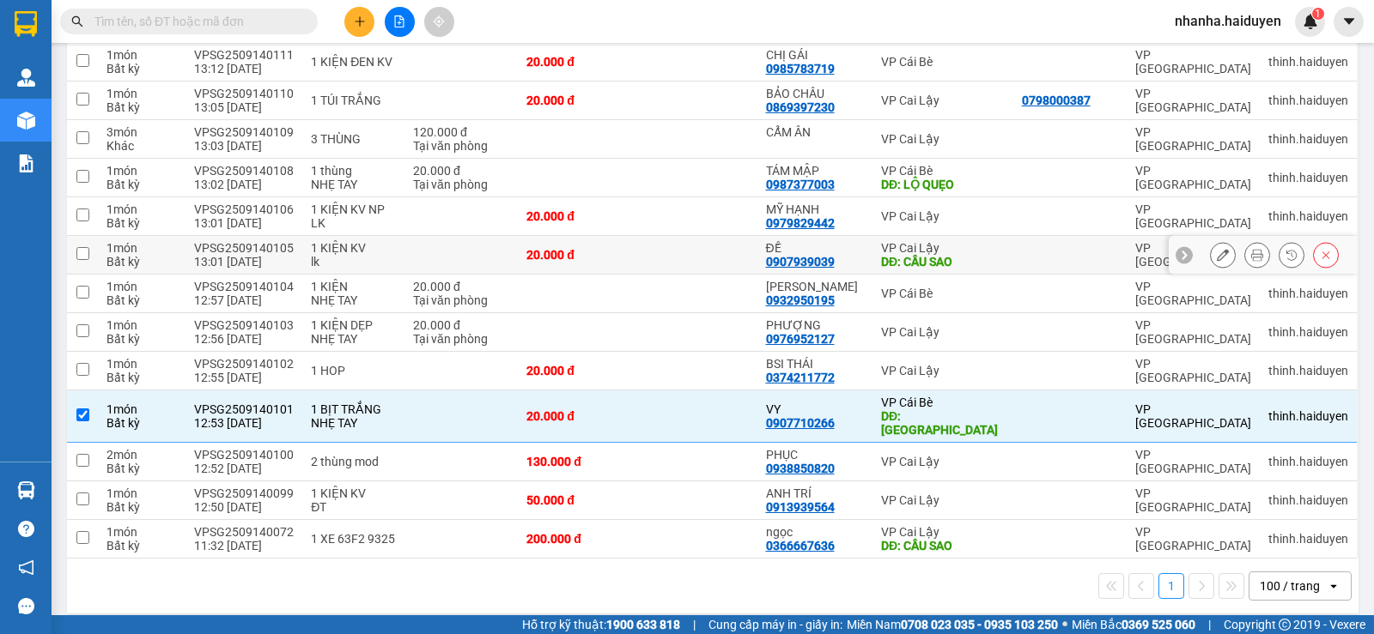
click at [690, 238] on td at bounding box center [696, 255] width 119 height 39
checkbox input "true"
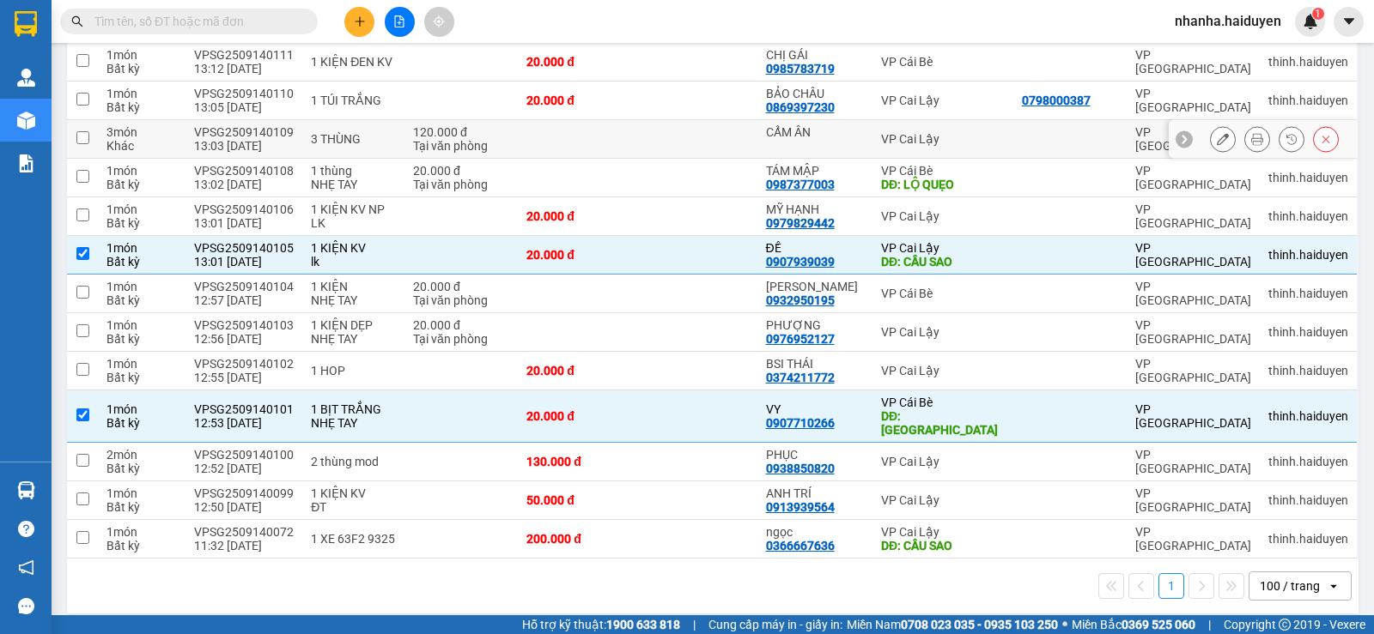
click at [671, 141] on td at bounding box center [696, 139] width 119 height 39
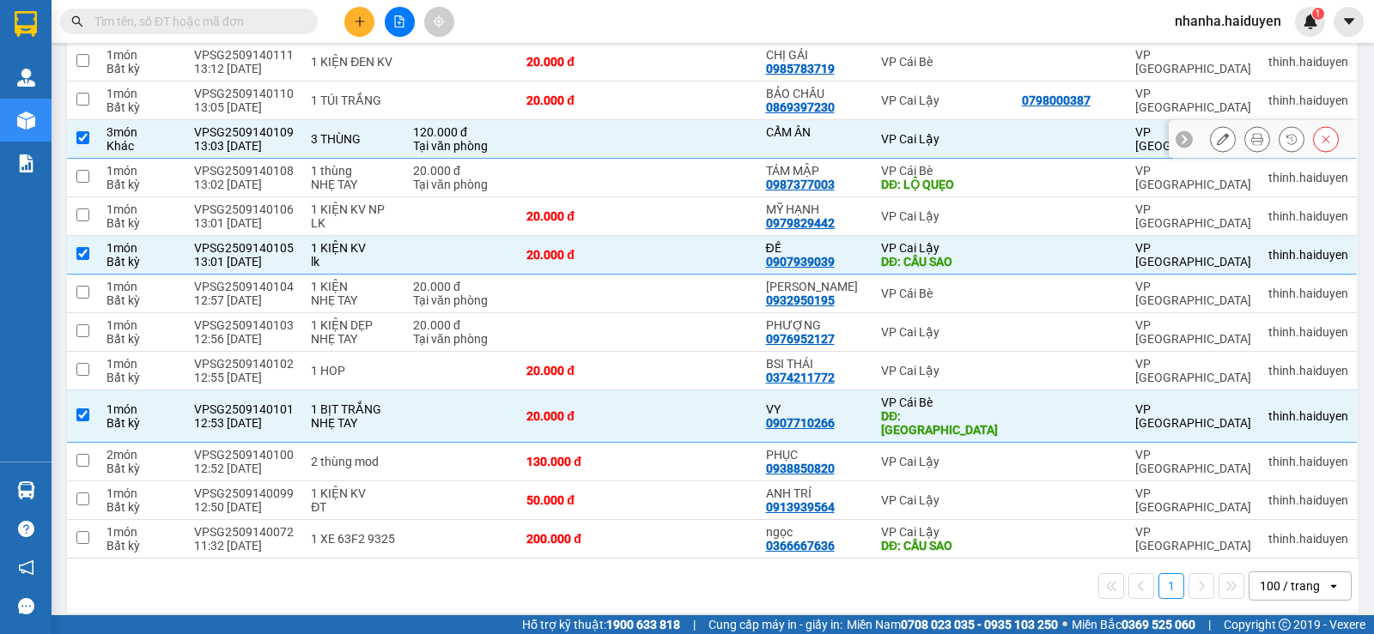
click at [671, 144] on td at bounding box center [696, 139] width 119 height 39
checkbox input "false"
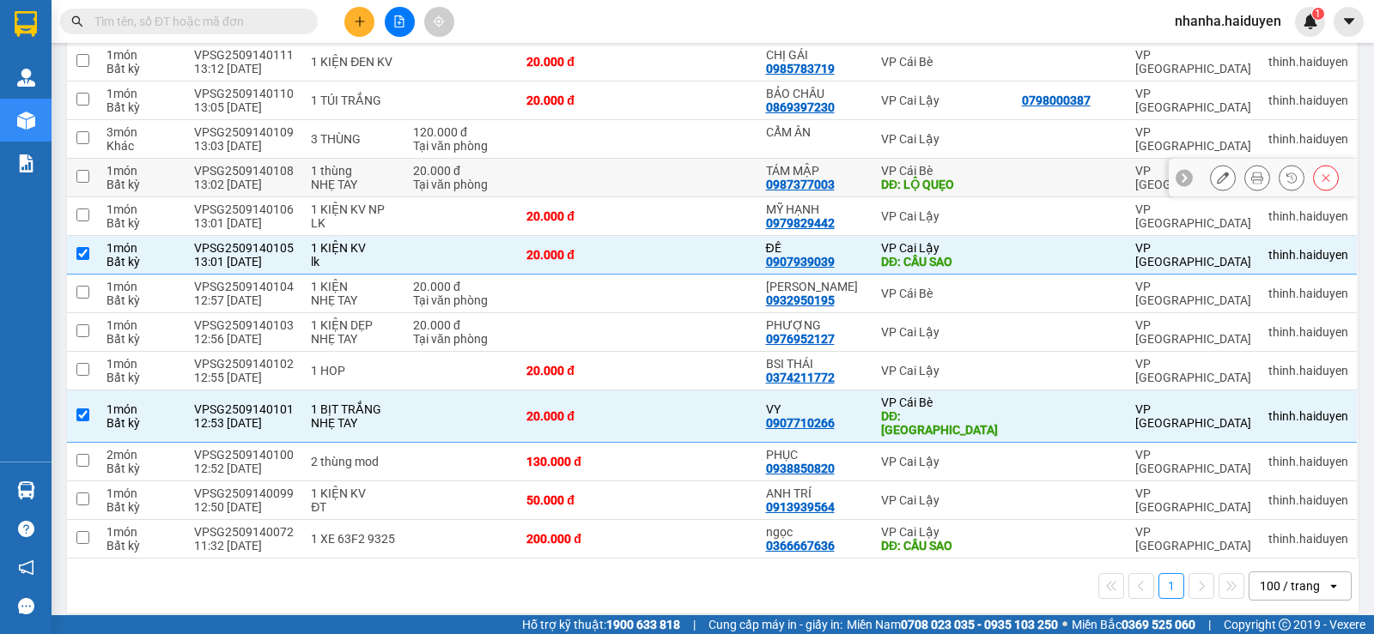
drag, startPoint x: 668, startPoint y: 185, endPoint x: 686, endPoint y: 172, distance: 22.2
click at [670, 182] on td at bounding box center [696, 178] width 119 height 39
checkbox input "true"
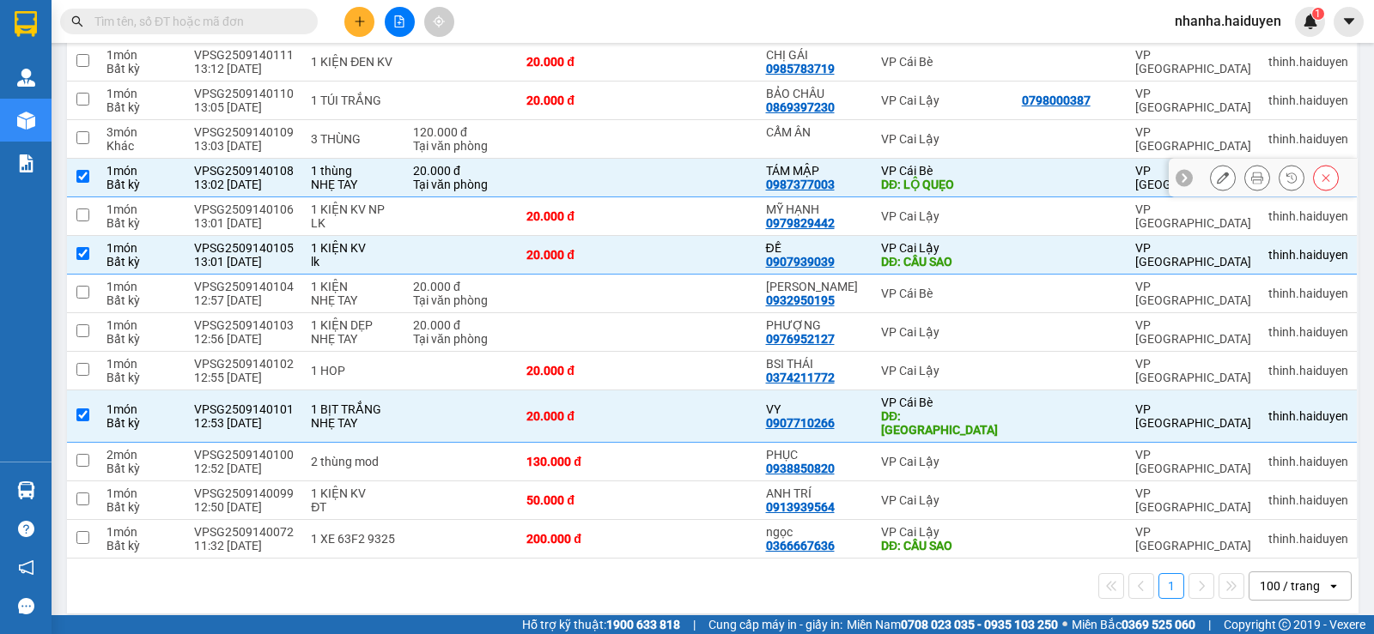
scroll to position [359, 0]
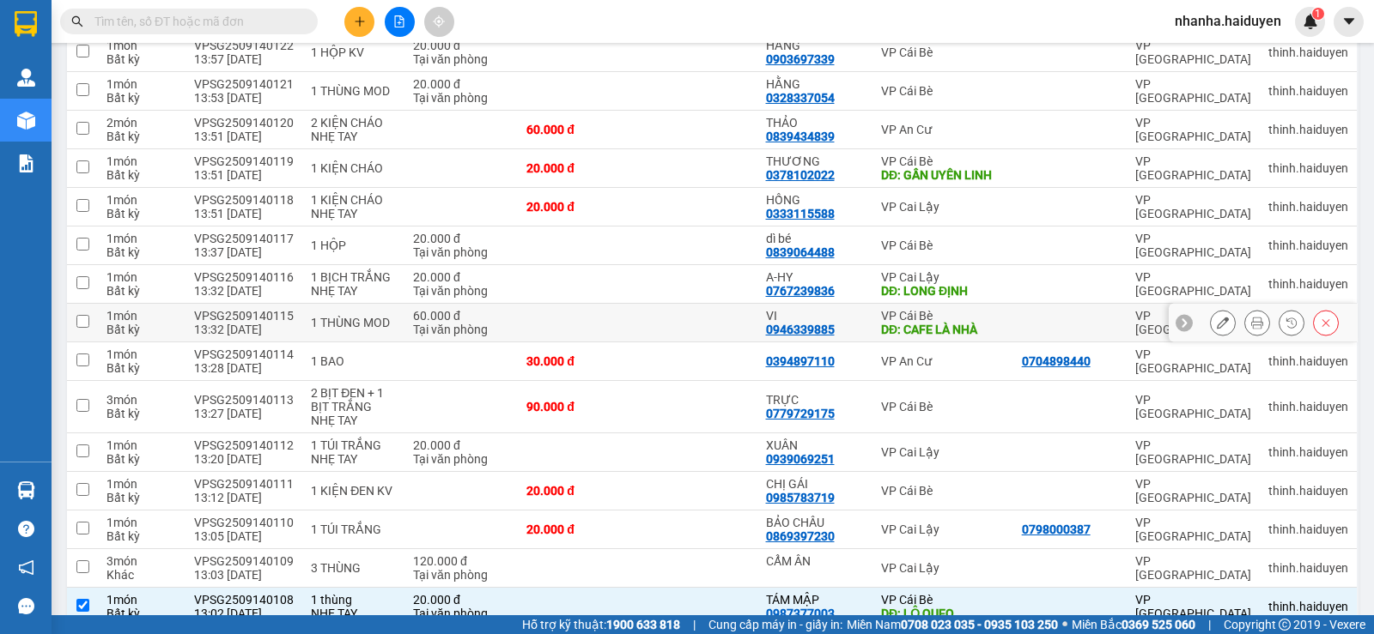
click at [687, 316] on td at bounding box center [696, 323] width 119 height 39
checkbox input "true"
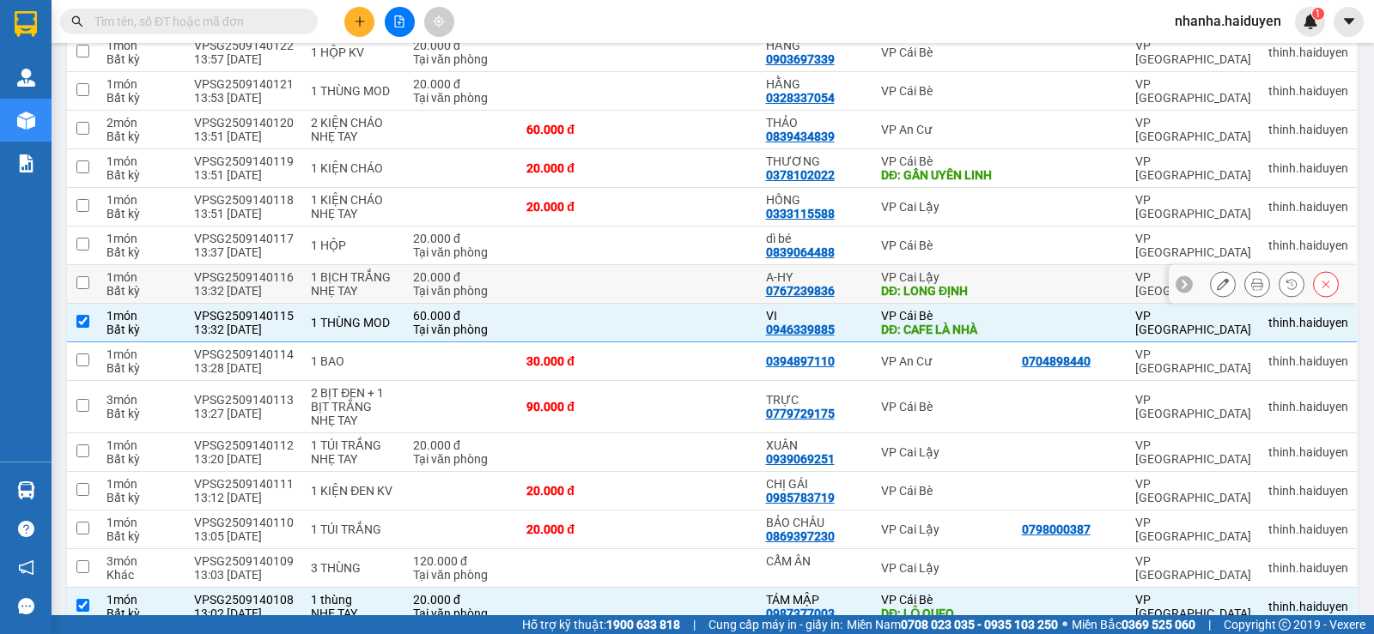
drag, startPoint x: 669, startPoint y: 276, endPoint x: 701, endPoint y: 217, distance: 67.2
click at [671, 272] on td at bounding box center [696, 284] width 119 height 39
checkbox input "true"
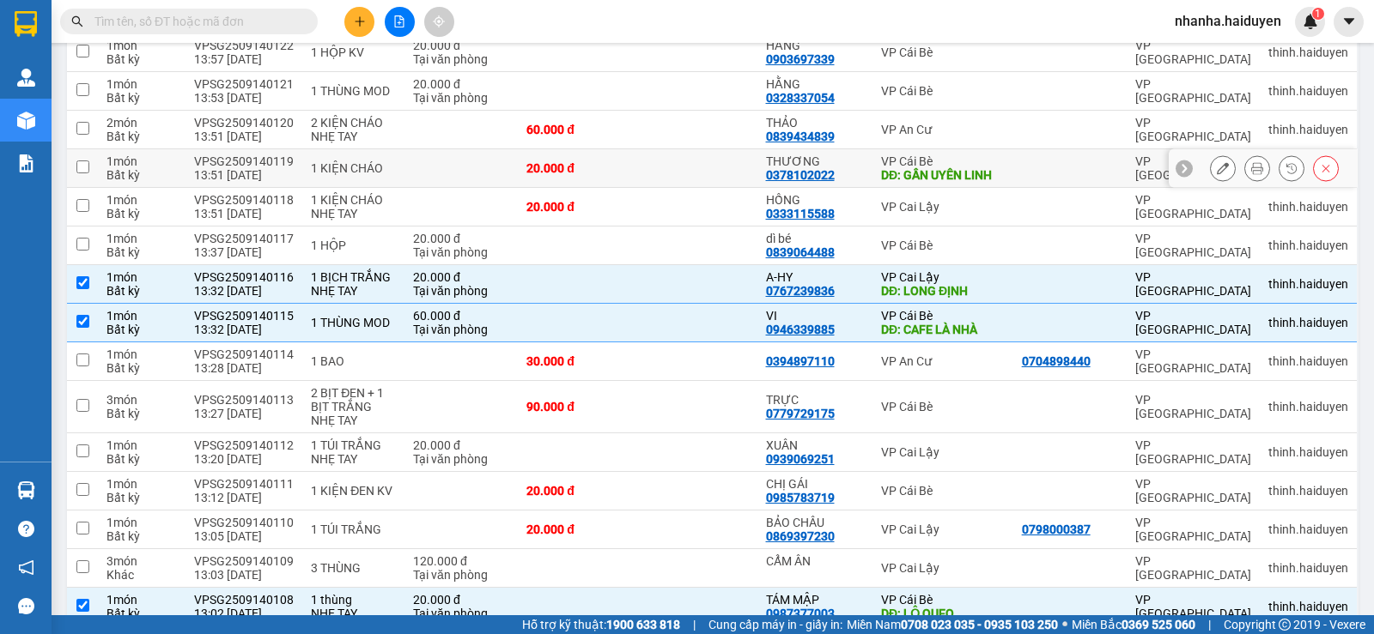
click at [686, 160] on td at bounding box center [696, 168] width 119 height 39
checkbox input "true"
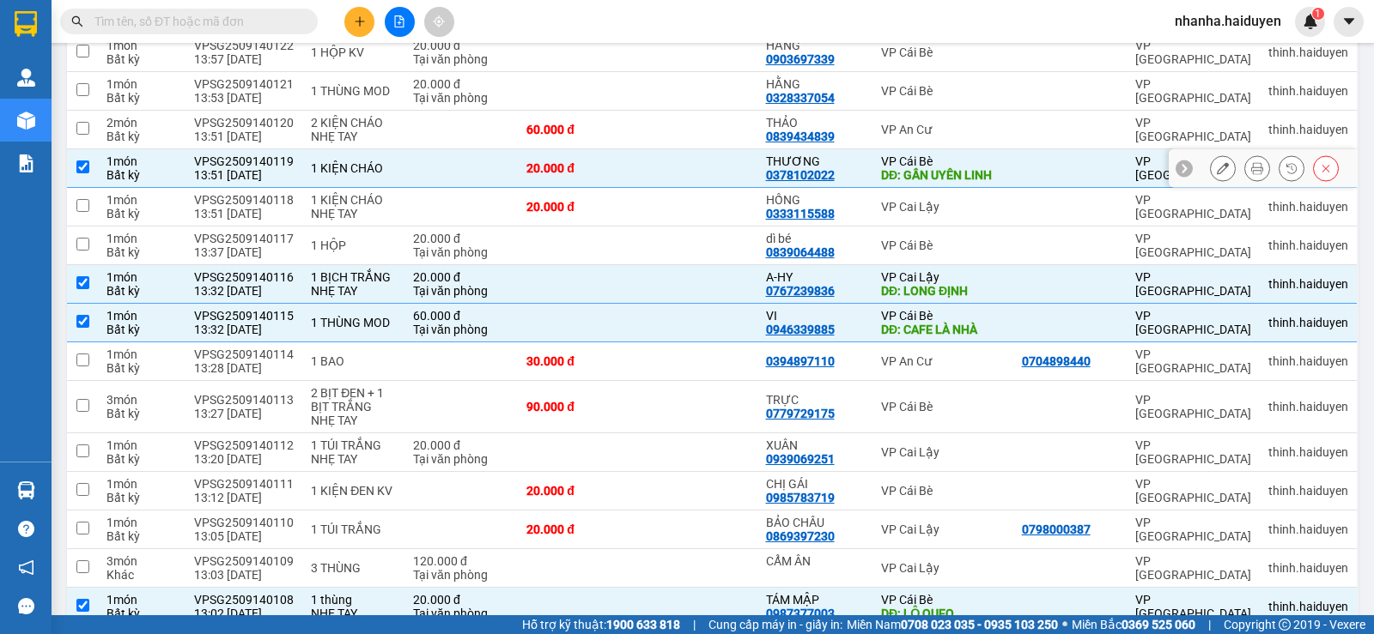
scroll to position [0, 0]
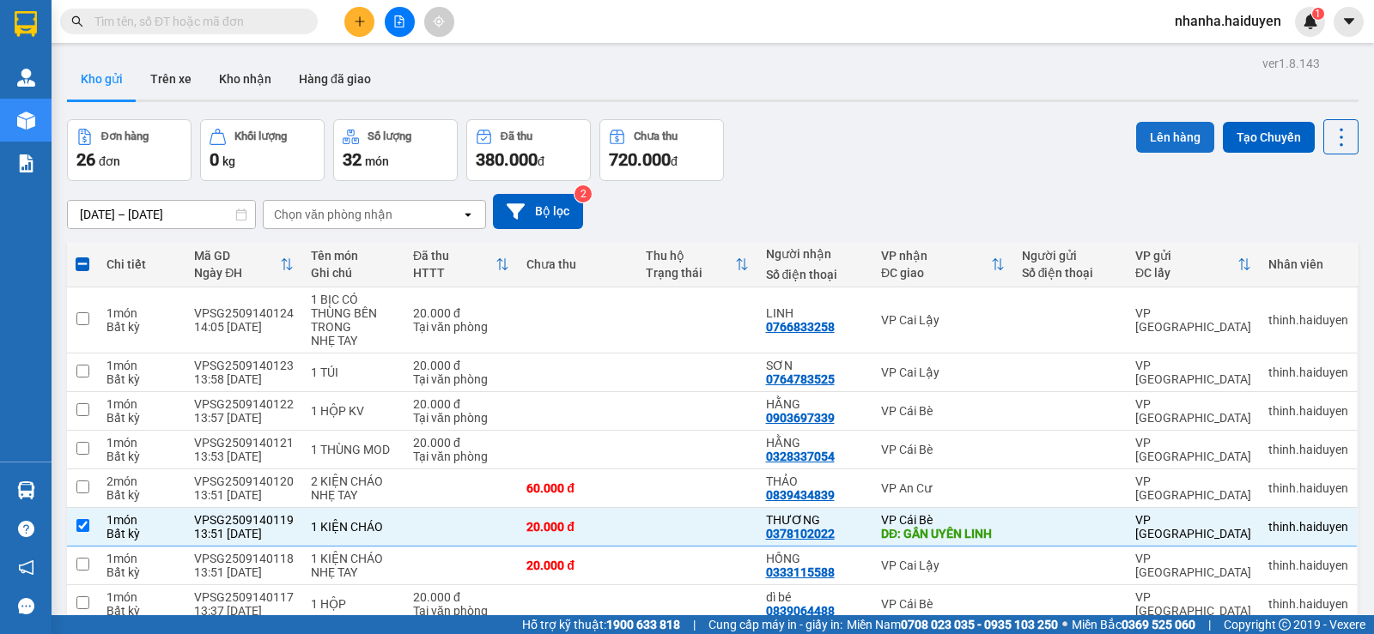
click at [1147, 140] on button "Lên hàng" at bounding box center [1175, 137] width 78 height 31
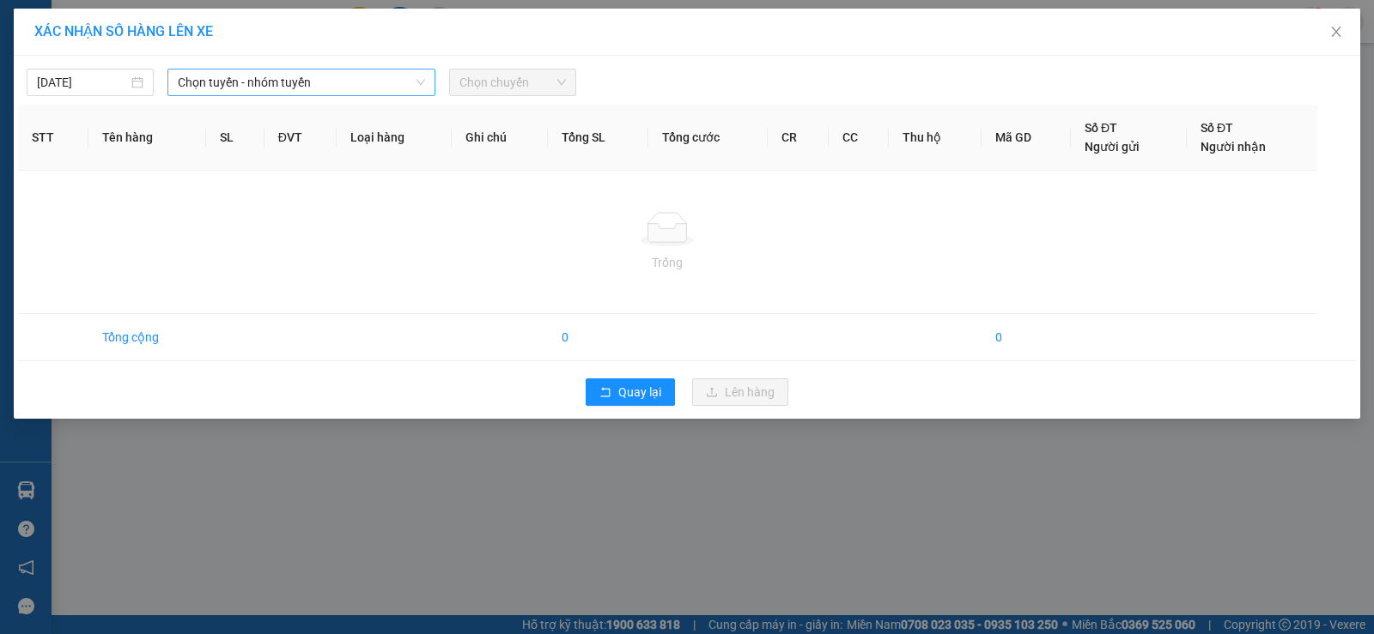
click at [233, 82] on span "Chọn tuyến - nhóm tuyến" at bounding box center [301, 83] width 247 height 26
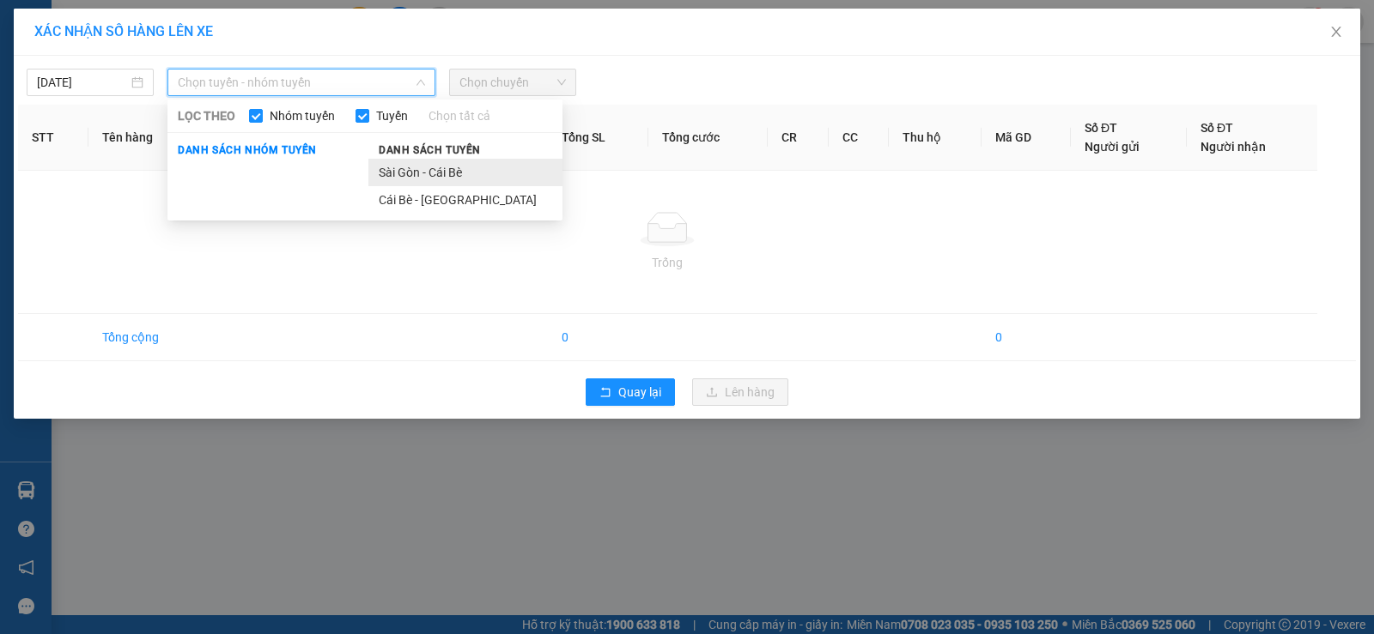
click at [398, 167] on li "Sài Gòn - Cái Bè" at bounding box center [465, 172] width 194 height 27
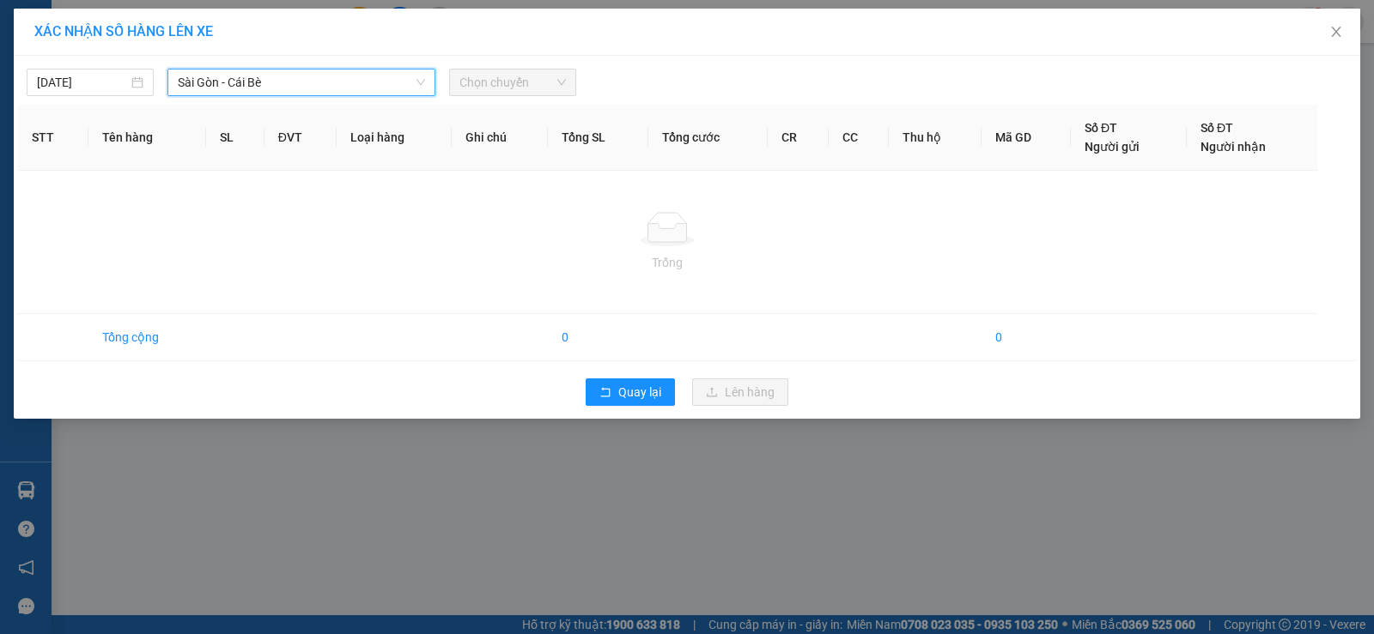
click at [529, 77] on span "Chọn chuyến" at bounding box center [512, 83] width 106 height 26
click at [1342, 33] on icon "close" at bounding box center [1336, 32] width 14 height 14
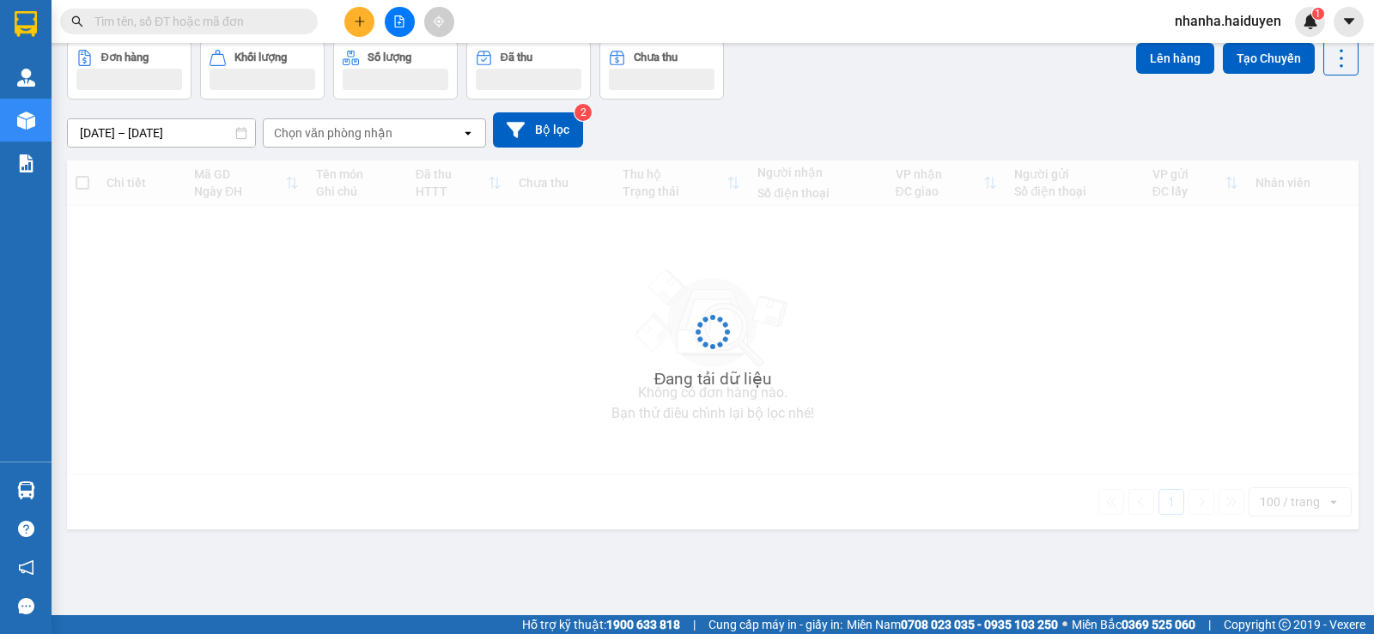
scroll to position [79, 0]
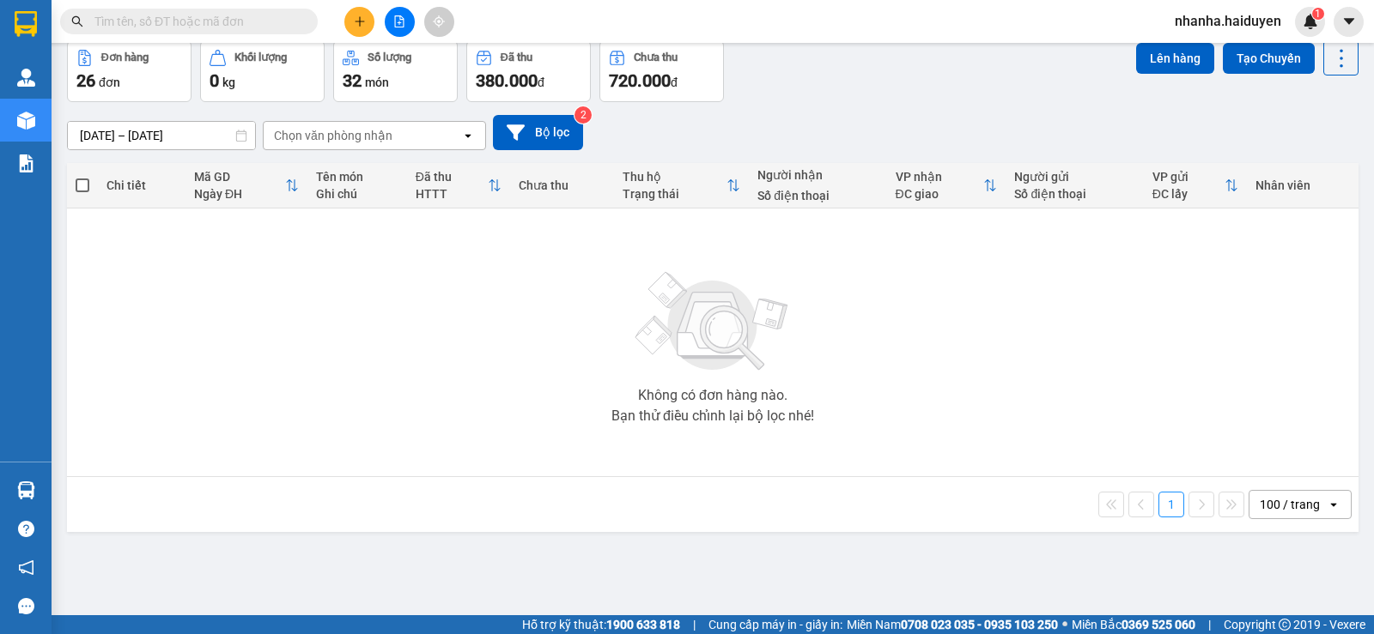
click at [900, 270] on div "Không có đơn hàng nào. Bạn thử điều chỉnh lại bộ lọc nhé!" at bounding box center [713, 343] width 1274 height 258
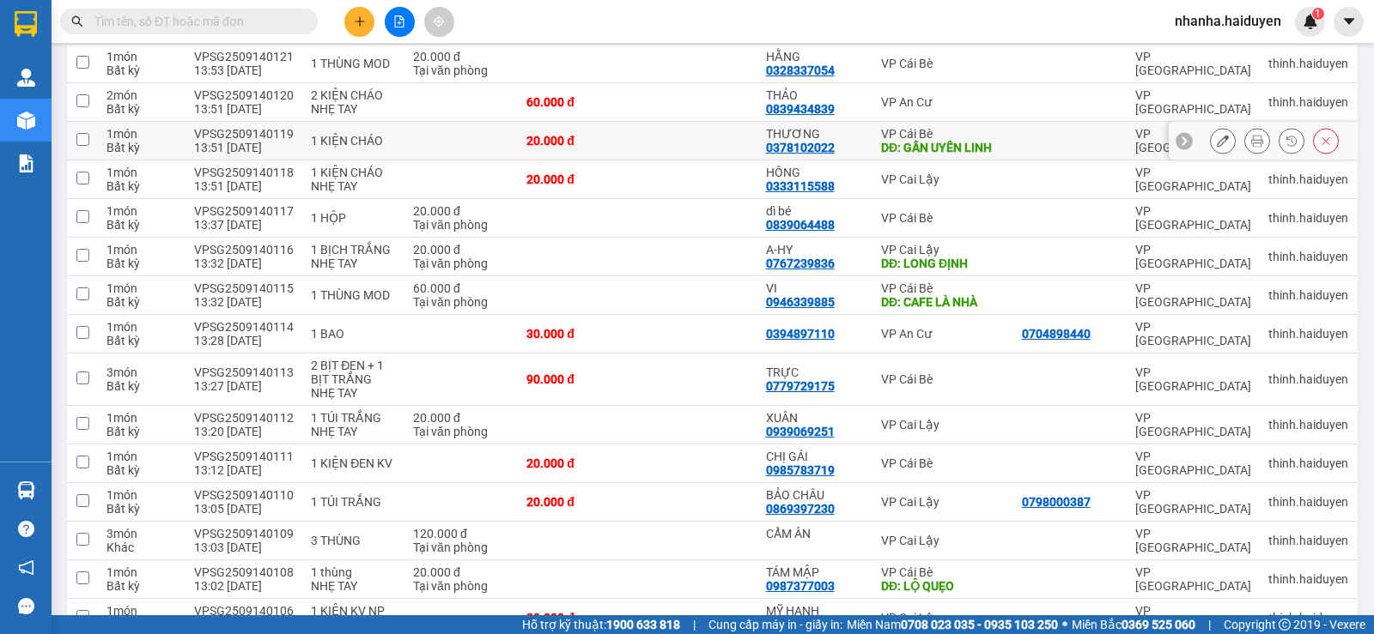
scroll to position [827, 0]
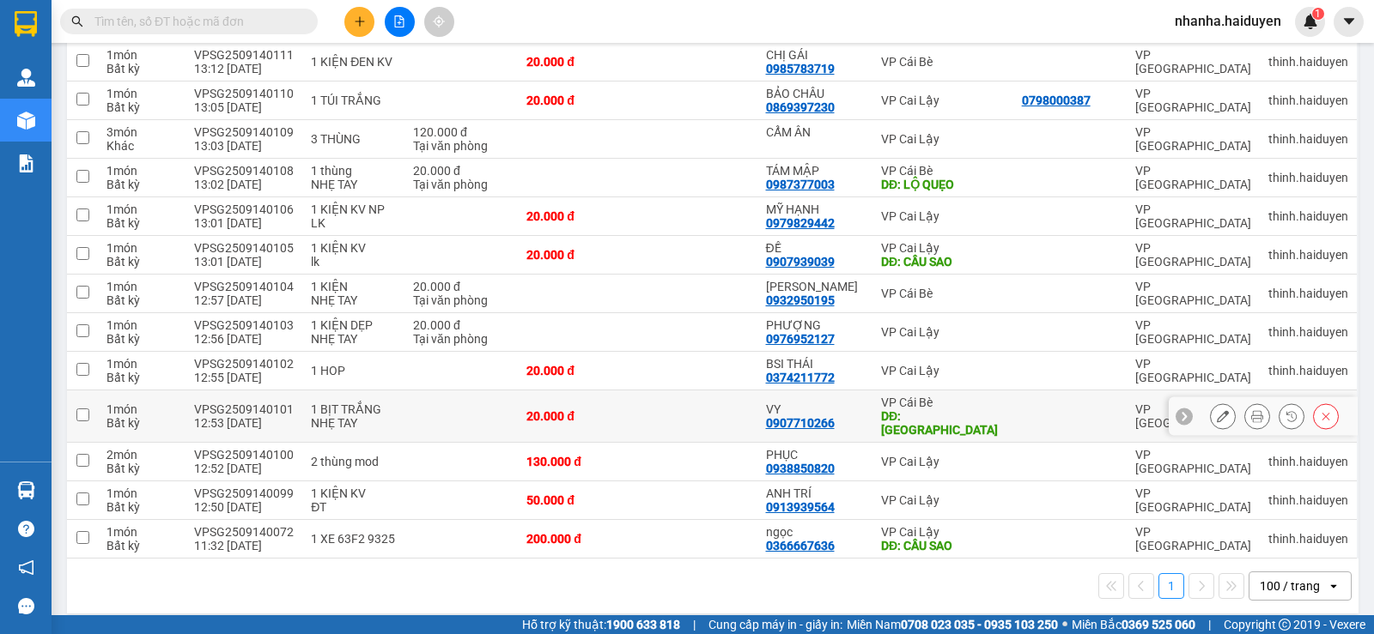
click at [725, 412] on td at bounding box center [696, 417] width 119 height 52
checkbox input "true"
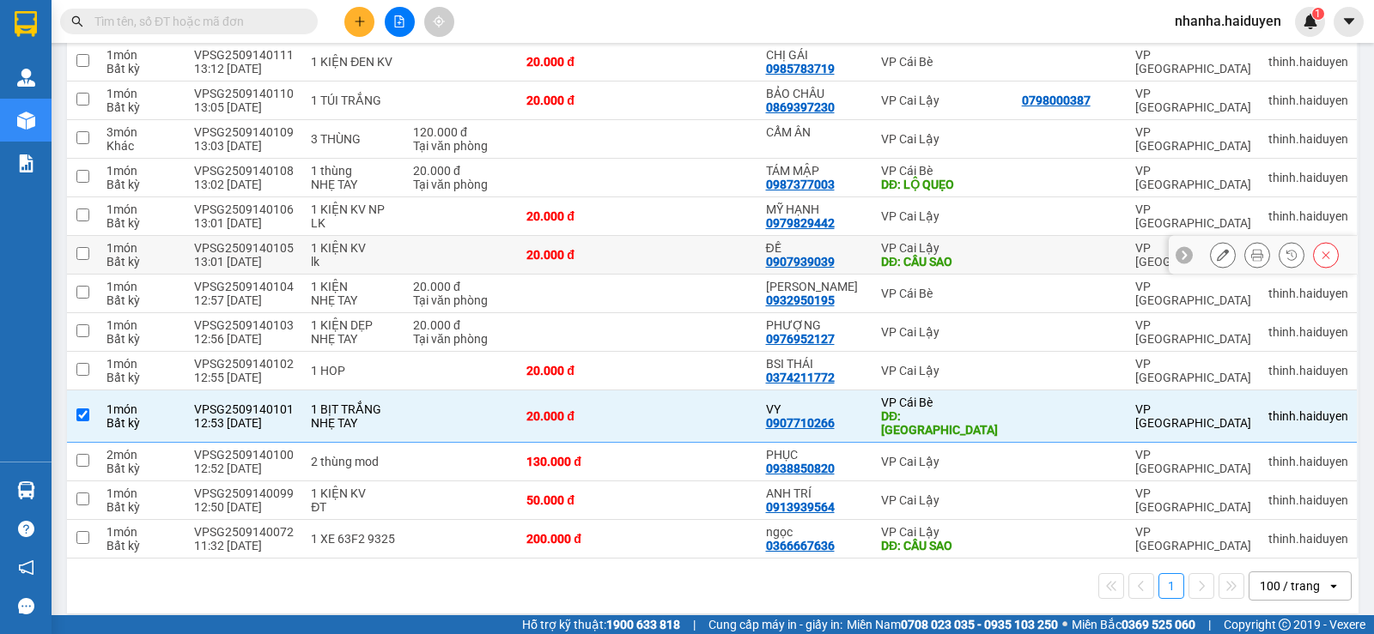
click at [714, 237] on td at bounding box center [696, 255] width 119 height 39
checkbox input "true"
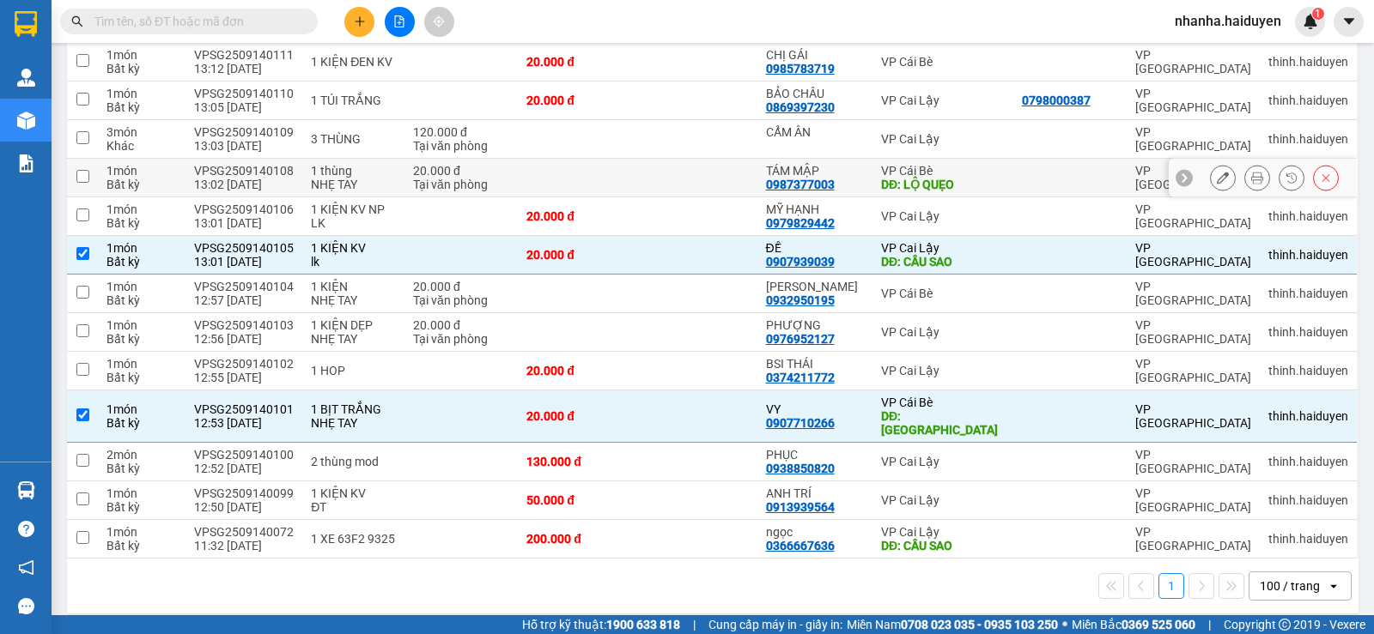
click at [702, 164] on td at bounding box center [696, 178] width 119 height 39
checkbox input "true"
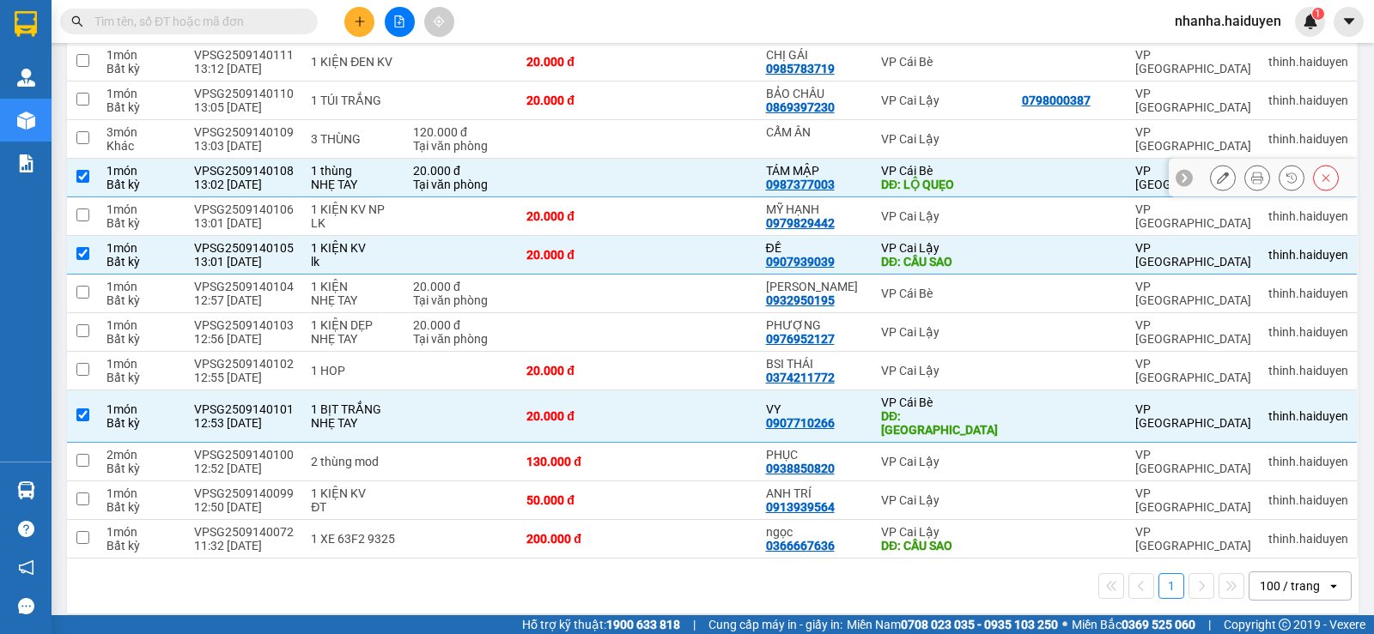
scroll to position [483, 0]
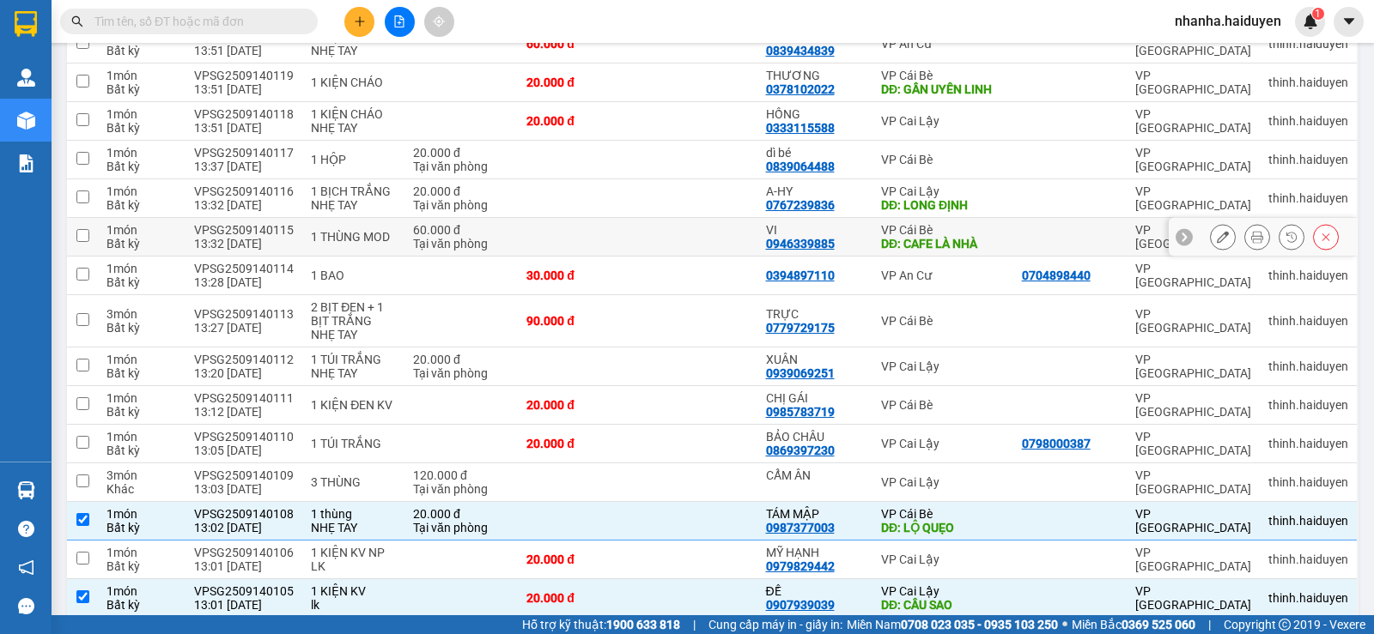
click at [719, 233] on td at bounding box center [696, 237] width 119 height 39
checkbox input "true"
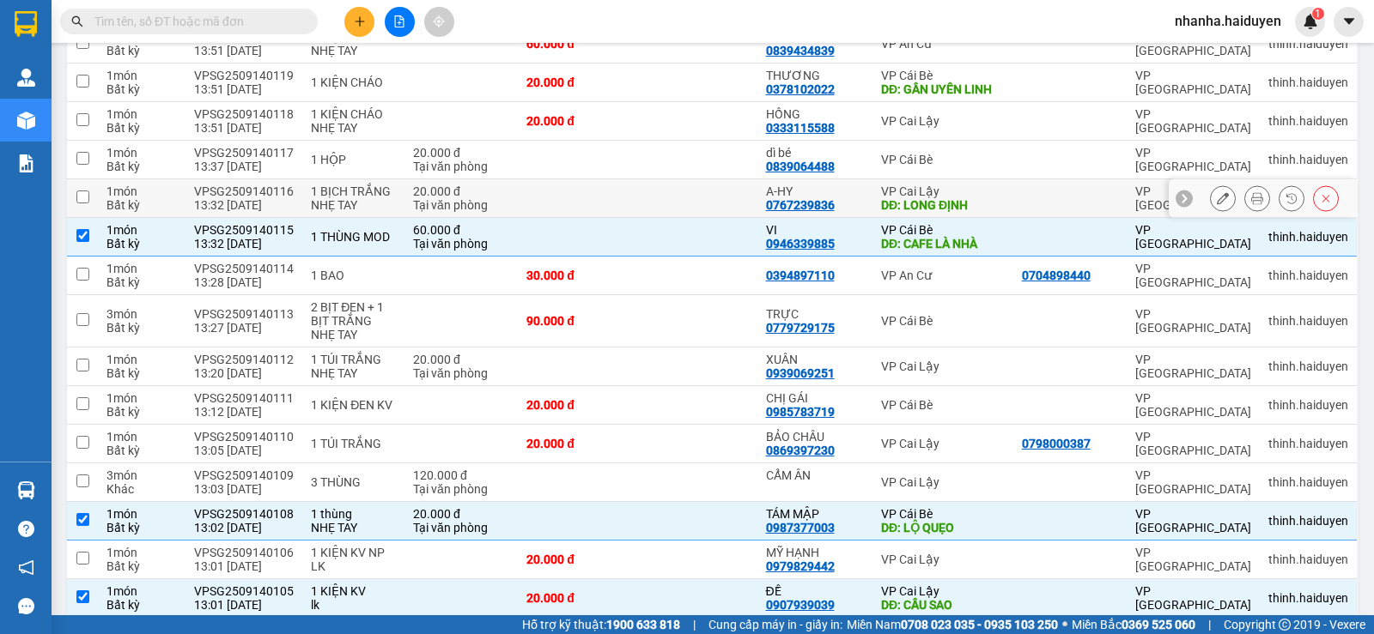
click at [710, 184] on td at bounding box center [696, 198] width 119 height 39
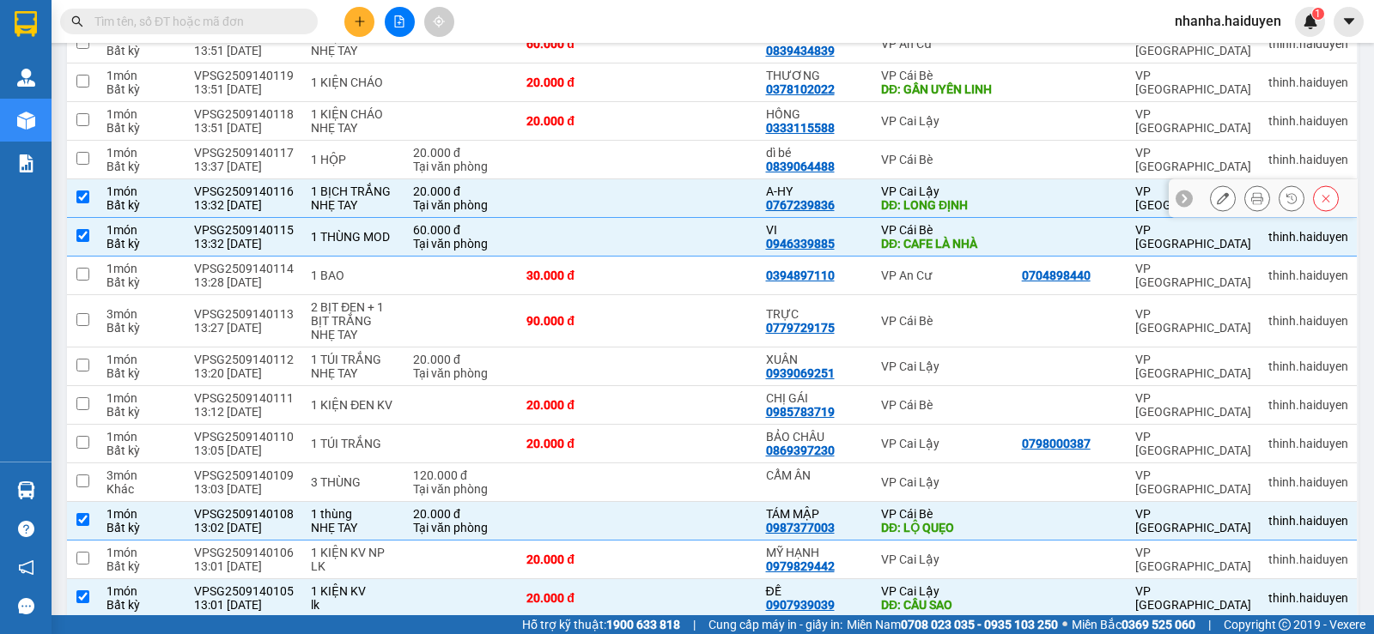
checkbox input "true"
click at [725, 79] on td at bounding box center [696, 83] width 119 height 39
checkbox input "true"
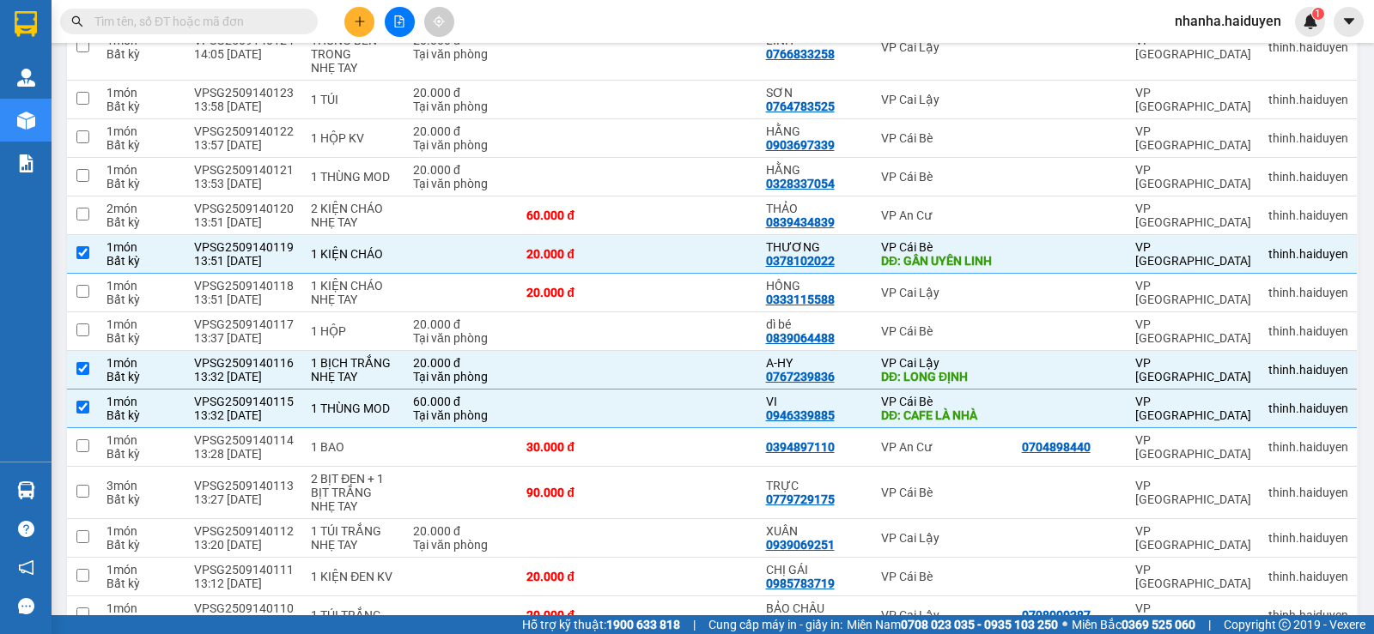
scroll to position [0, 0]
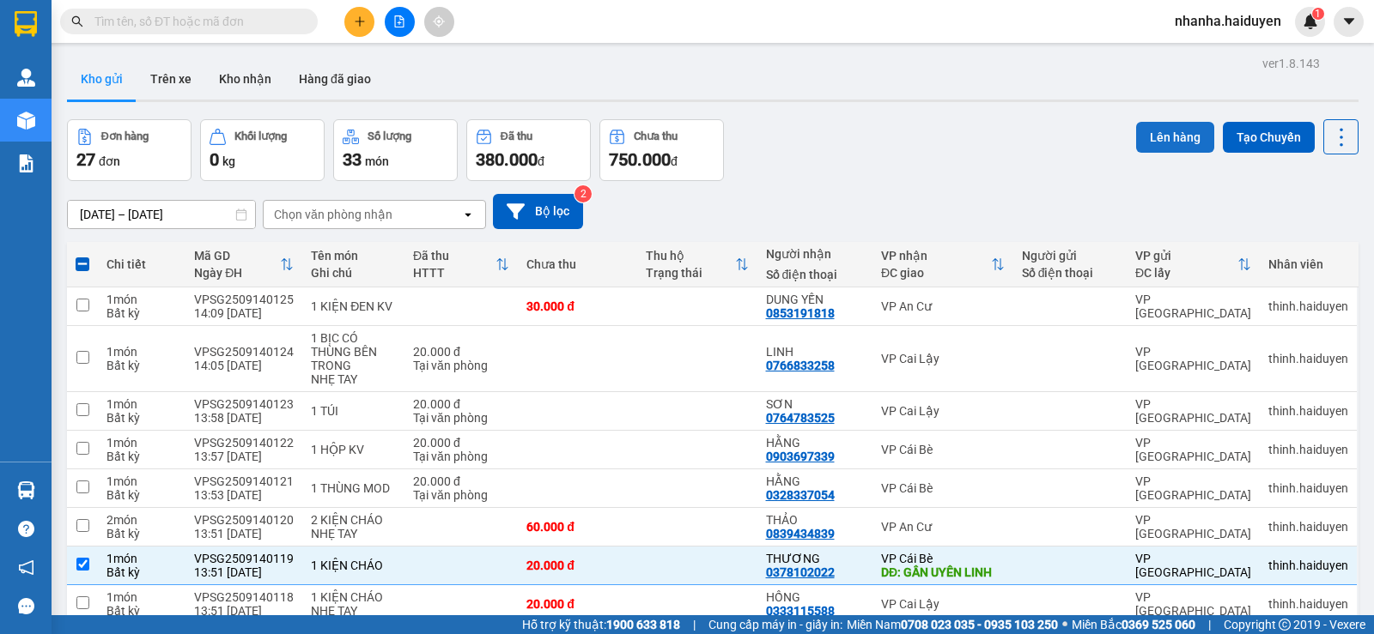
click at [1140, 128] on button "Lên hàng" at bounding box center [1175, 137] width 78 height 31
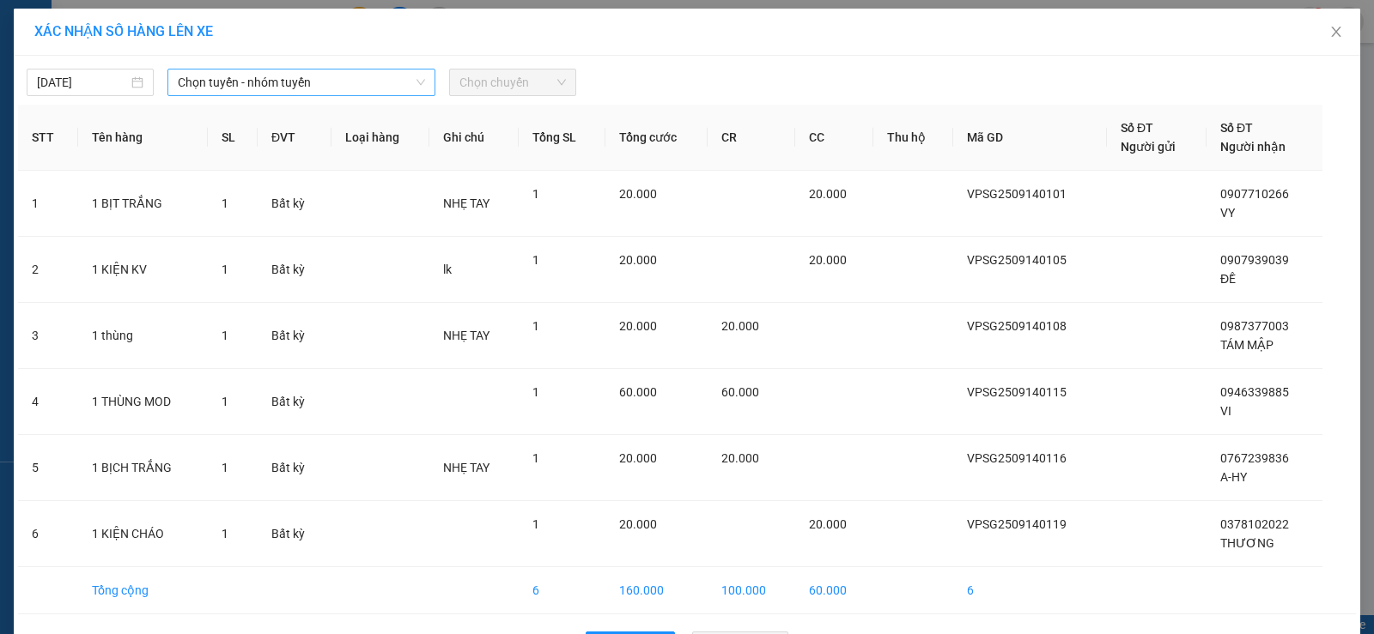
click at [343, 83] on span "Chọn tuyến - nhóm tuyến" at bounding box center [301, 83] width 247 height 26
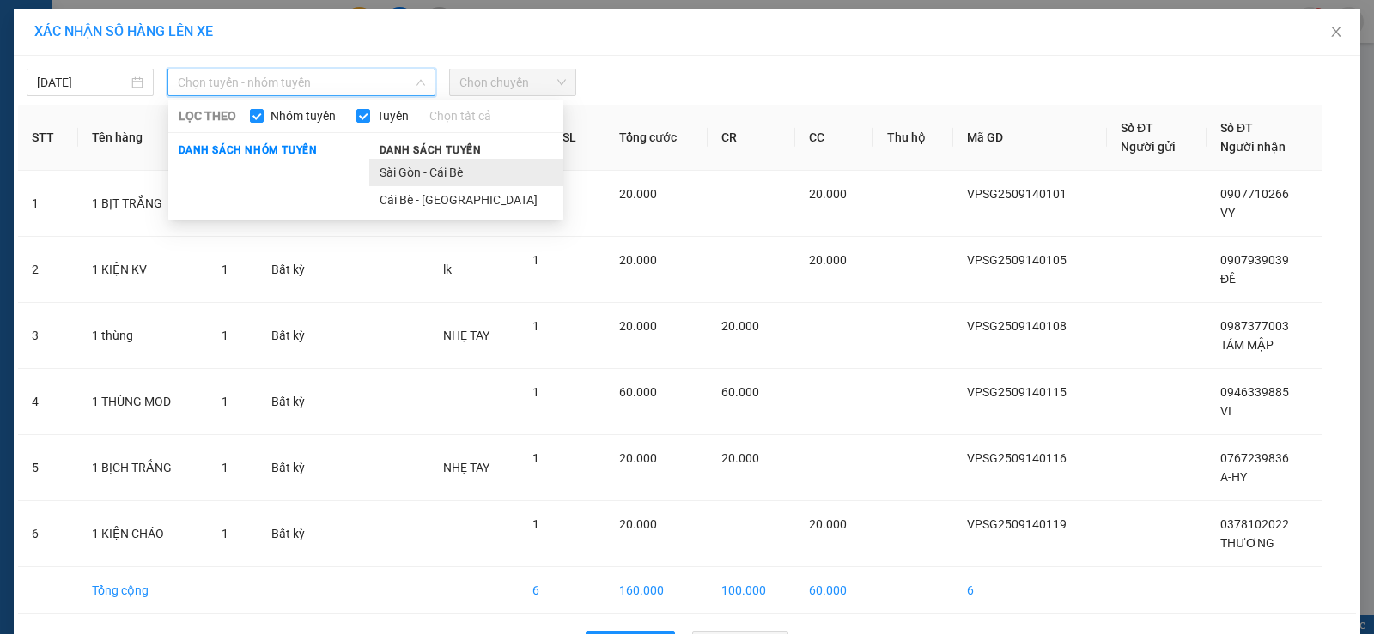
click at [445, 176] on li "Sài Gòn - Cái Bè" at bounding box center [466, 172] width 194 height 27
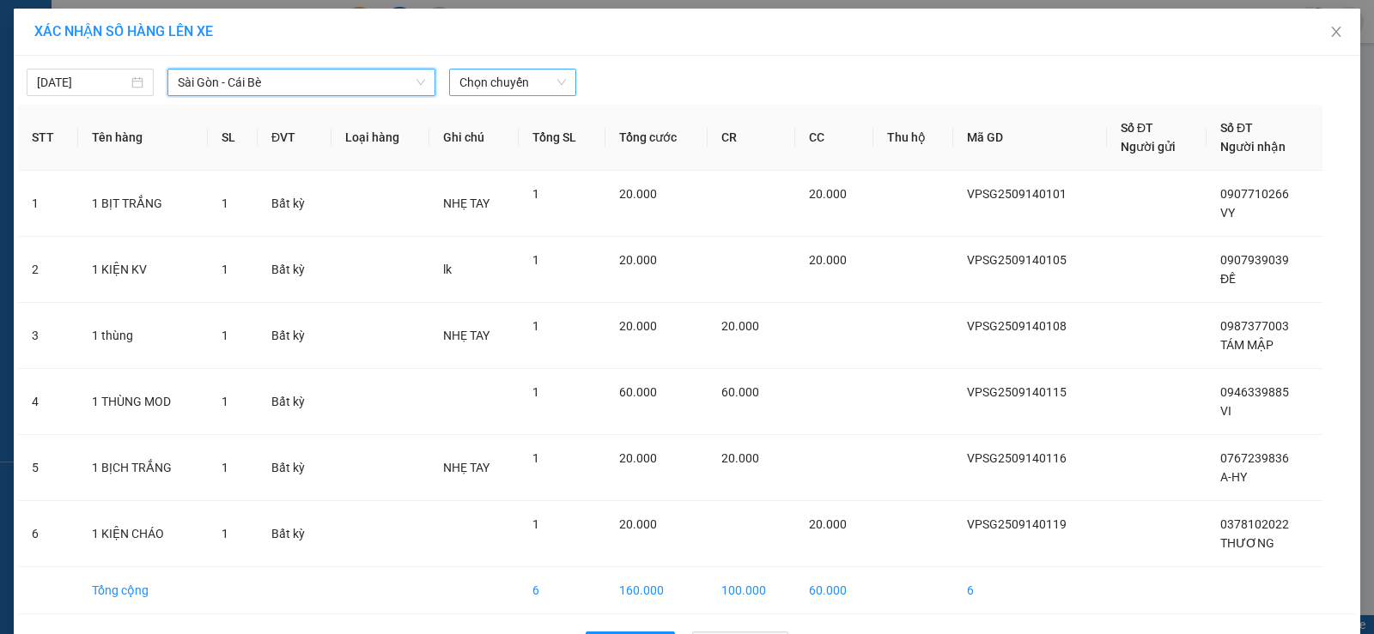
click at [539, 82] on span "Chọn chuyến" at bounding box center [512, 83] width 106 height 26
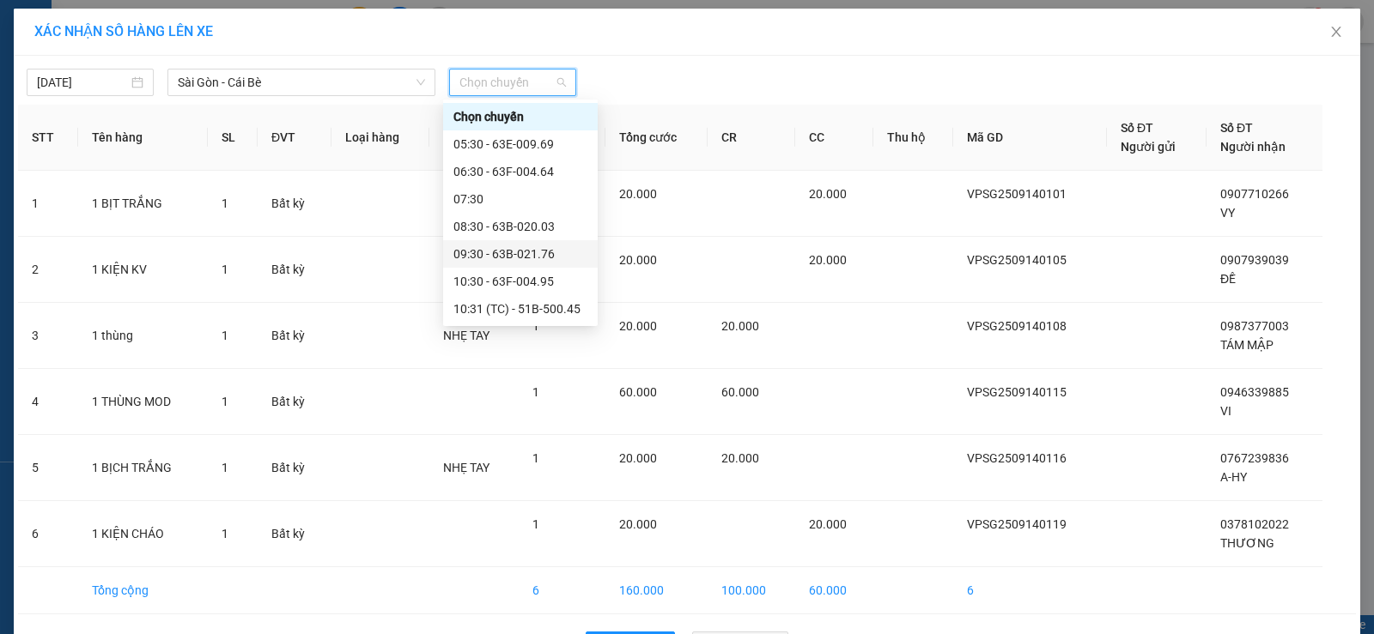
scroll to position [275, 0]
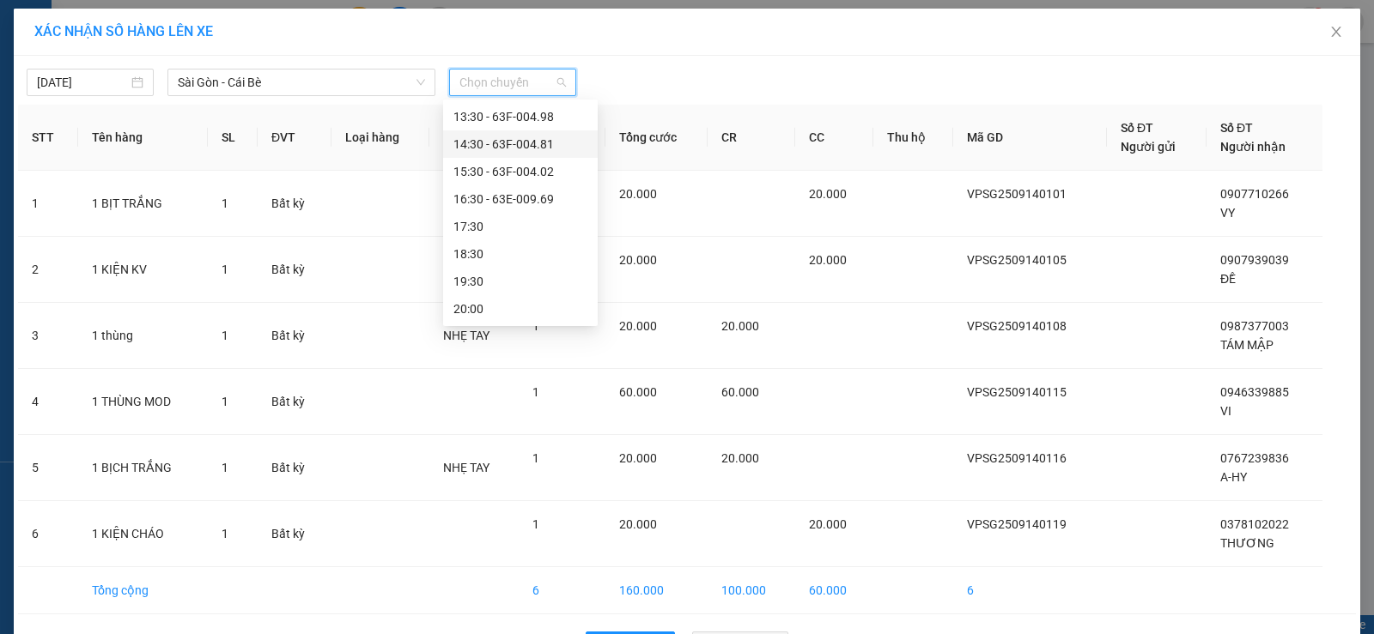
click at [552, 149] on div "14:30 - 63F-004.81" at bounding box center [520, 144] width 134 height 19
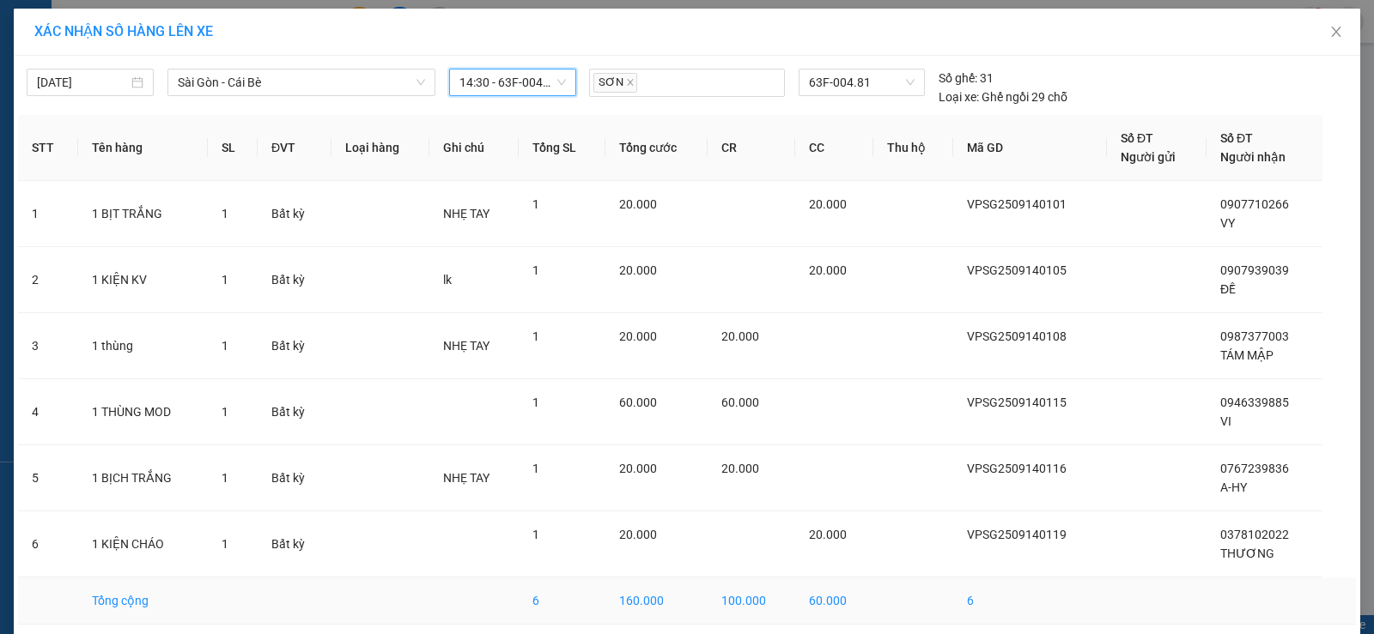
scroll to position [69, 0]
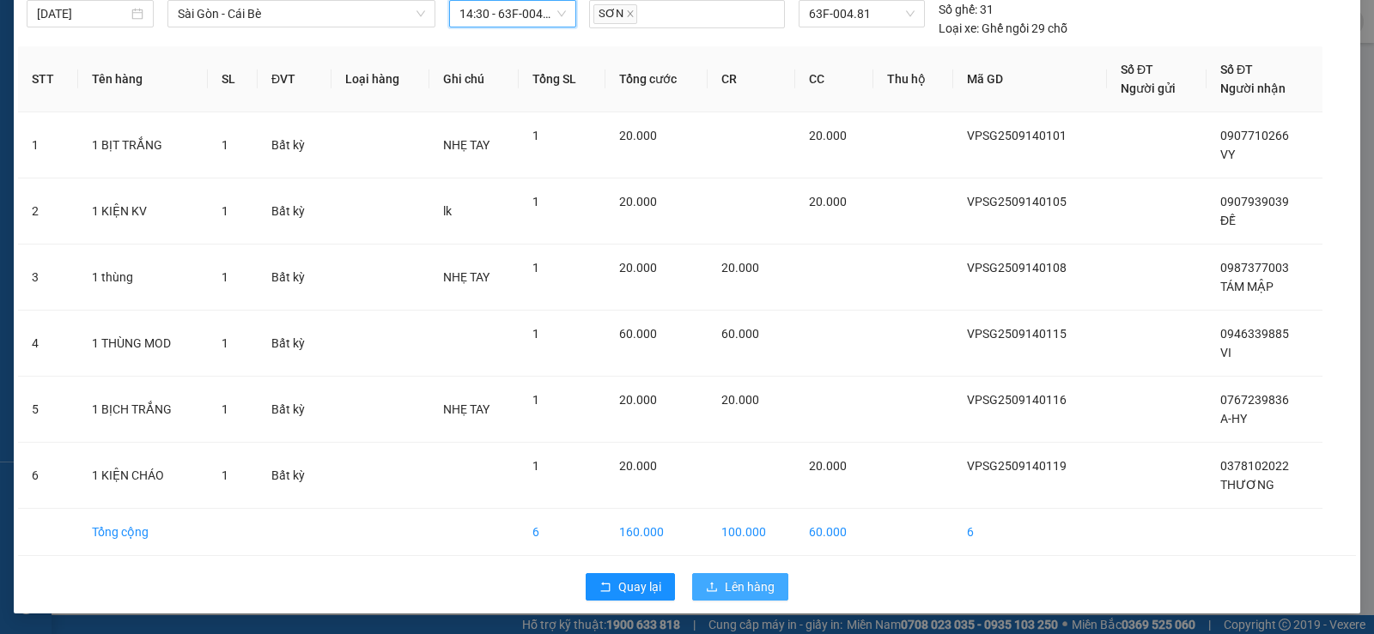
click at [725, 589] on span "Lên hàng" at bounding box center [750, 587] width 50 height 19
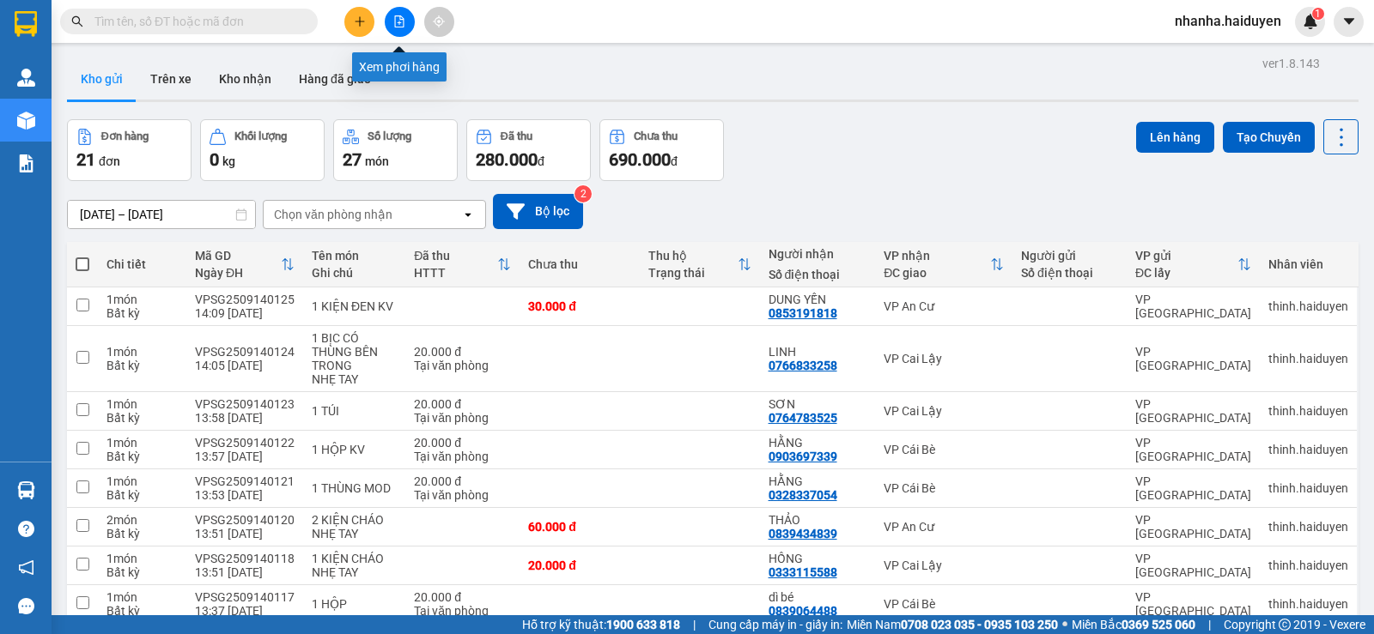
click at [395, 19] on icon "file-add" at bounding box center [399, 21] width 9 height 12
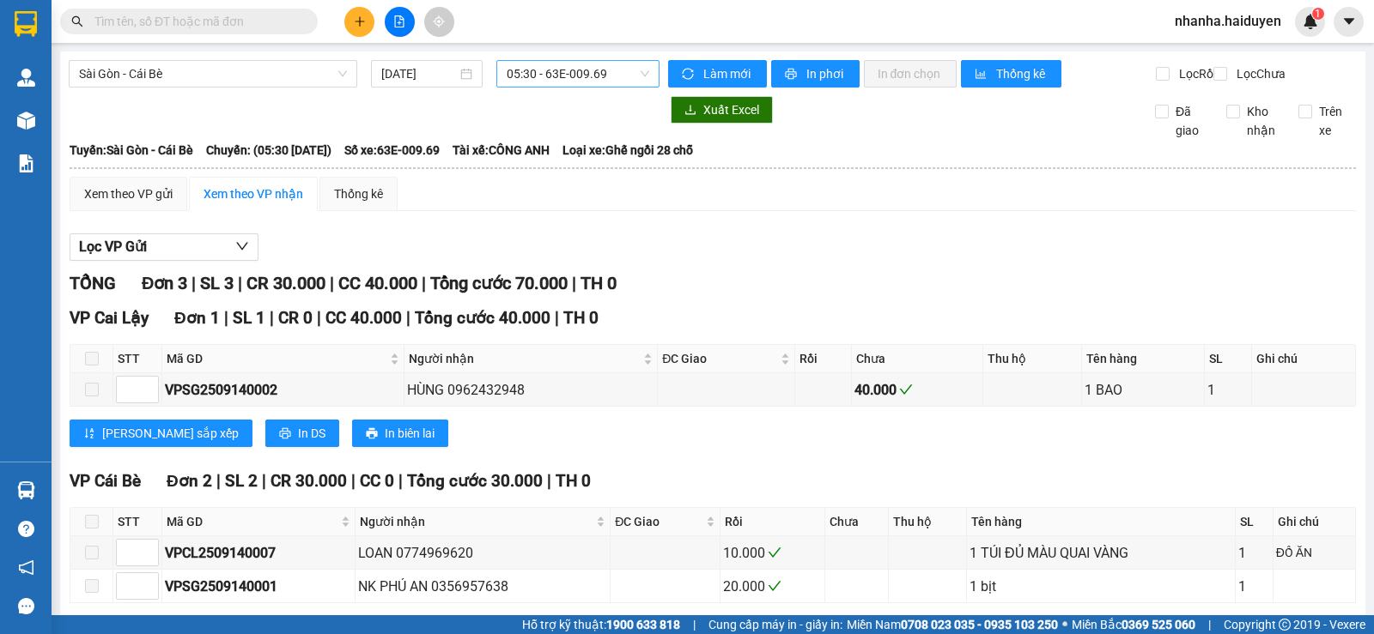
click at [570, 77] on span "05:30 - 63E-009.69" at bounding box center [578, 74] width 142 height 26
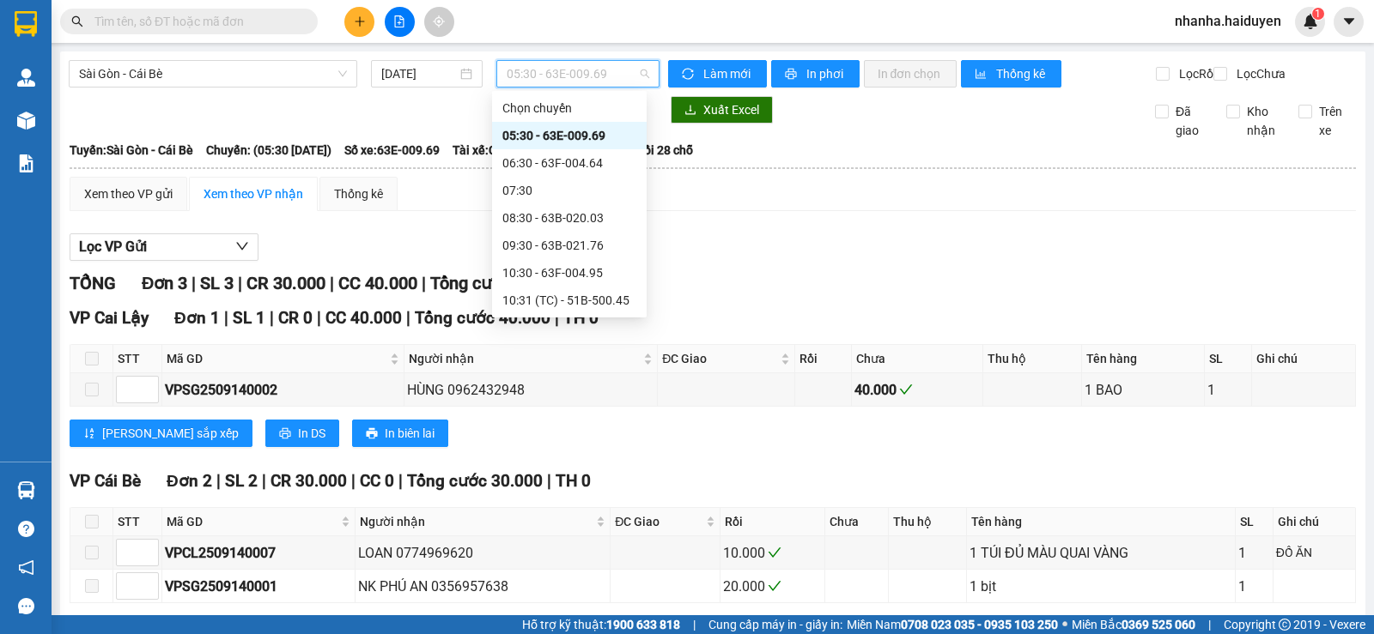
scroll to position [258, 0]
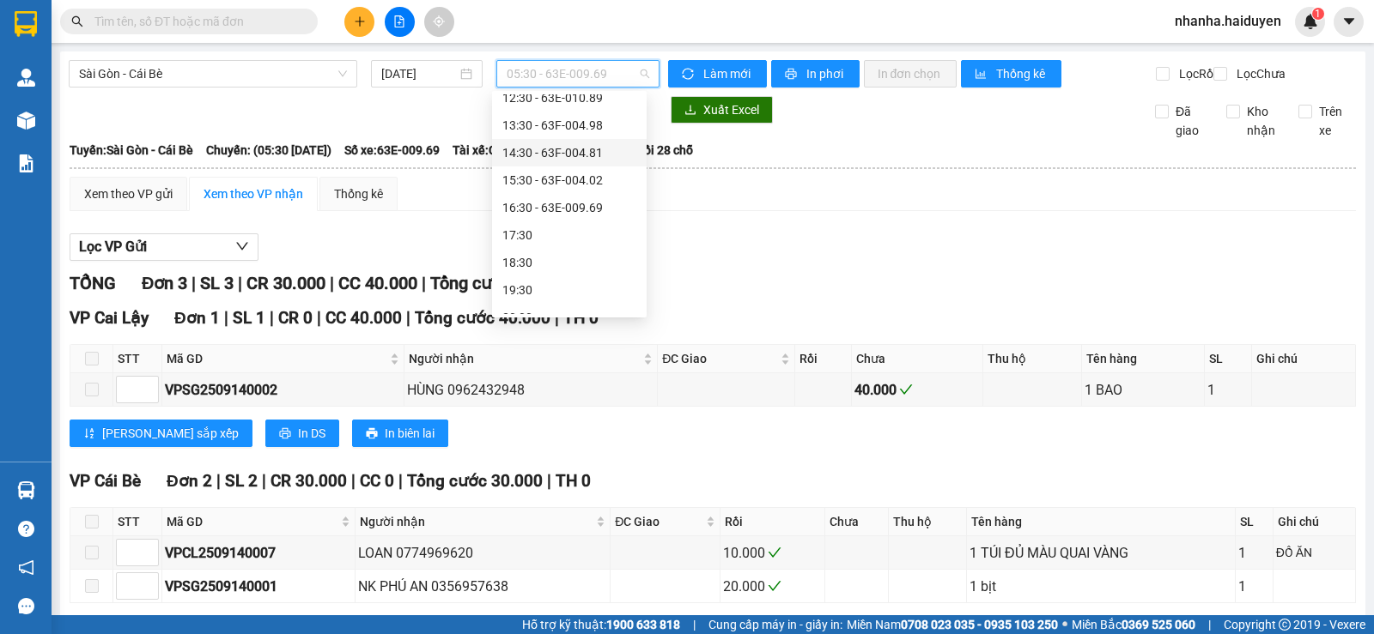
click at [576, 154] on div "14:30 - 63F-004.81" at bounding box center [569, 152] width 134 height 19
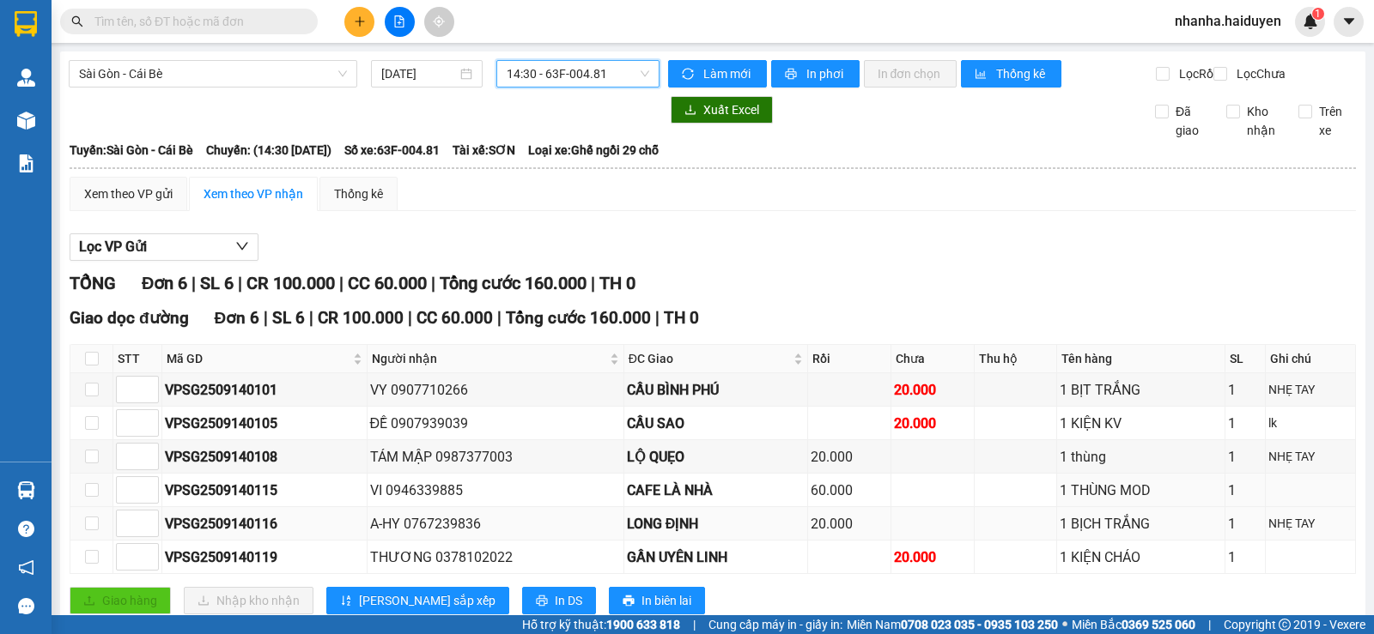
scroll to position [62, 0]
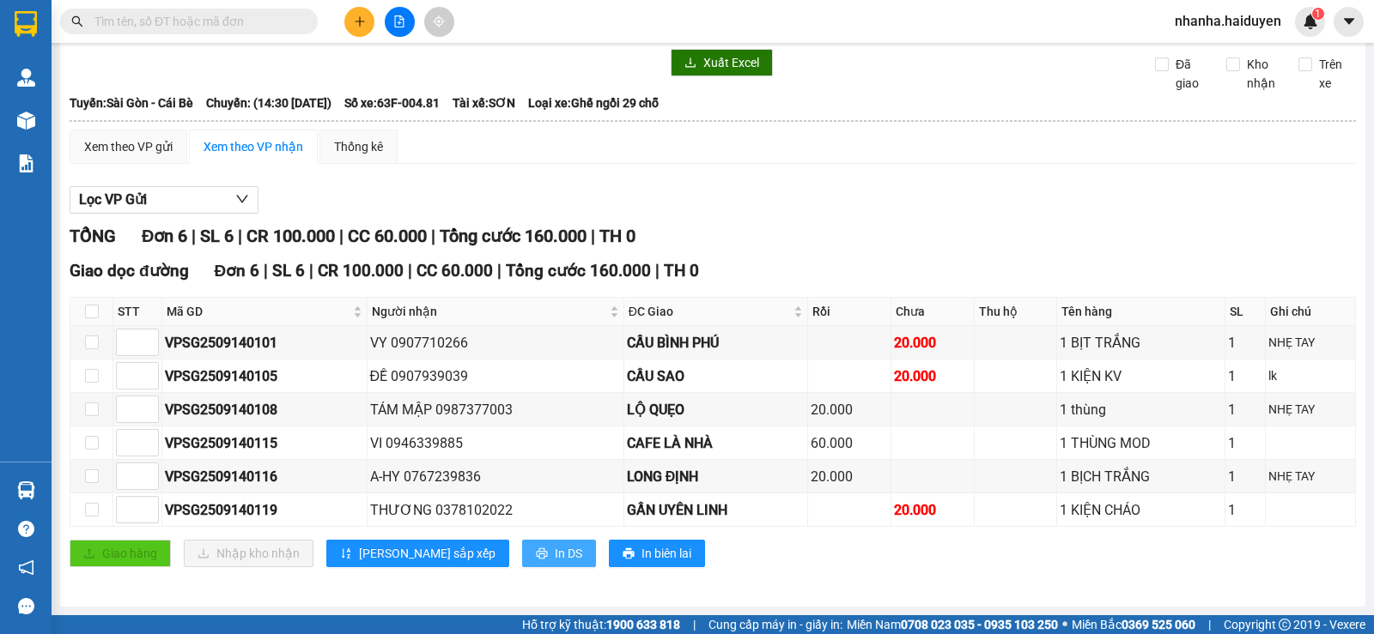
click at [555, 552] on span "In DS" at bounding box center [568, 553] width 27 height 19
click at [96, 313] on input "checkbox" at bounding box center [92, 312] width 14 height 14
checkbox input "true"
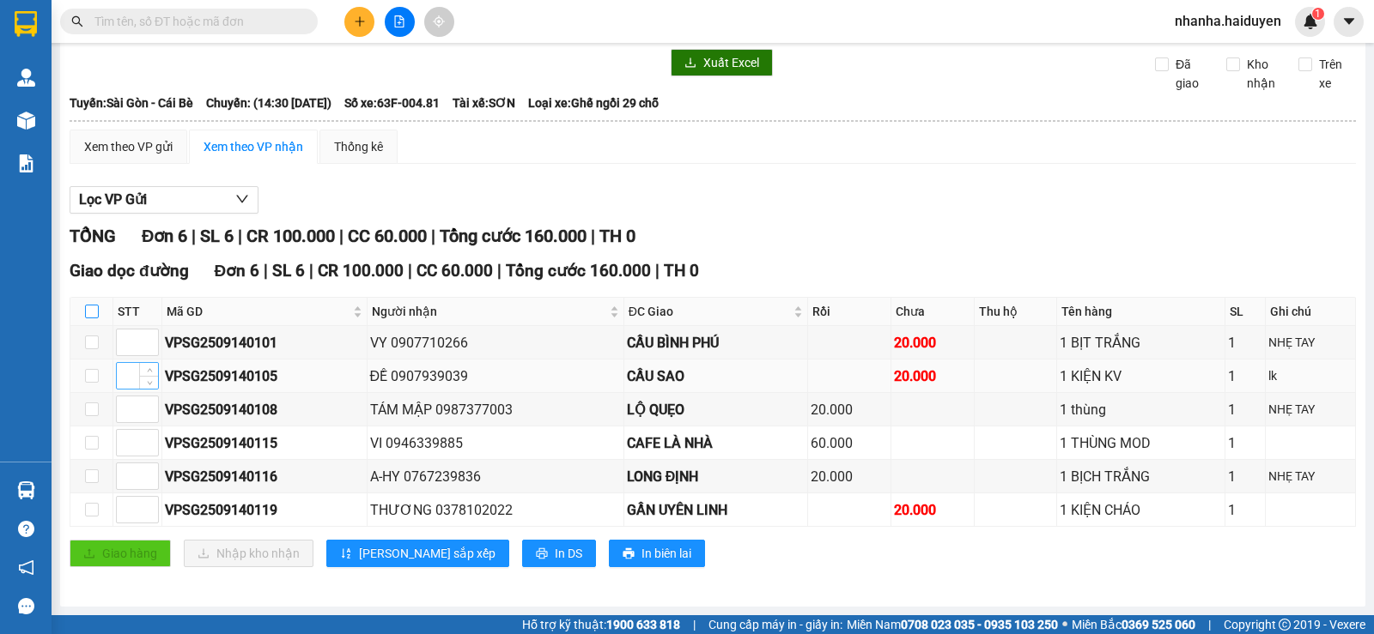
checkbox input "true"
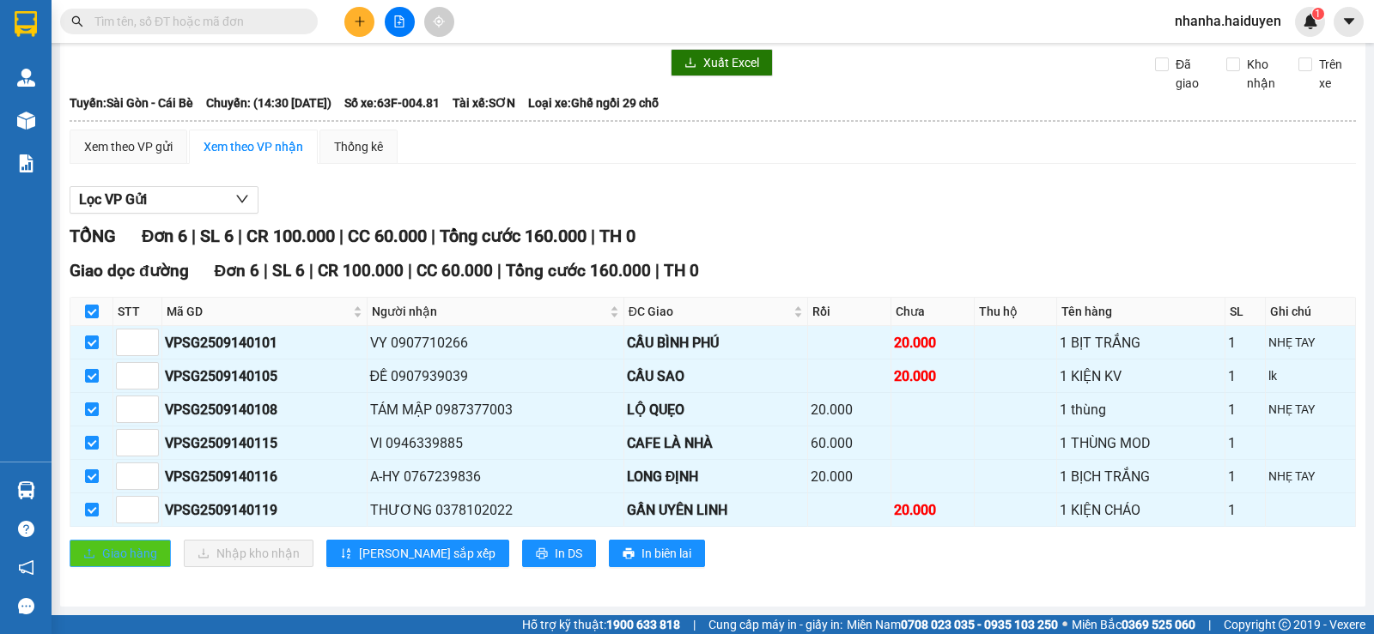
click at [130, 558] on span "Giao hàng" at bounding box center [129, 553] width 55 height 19
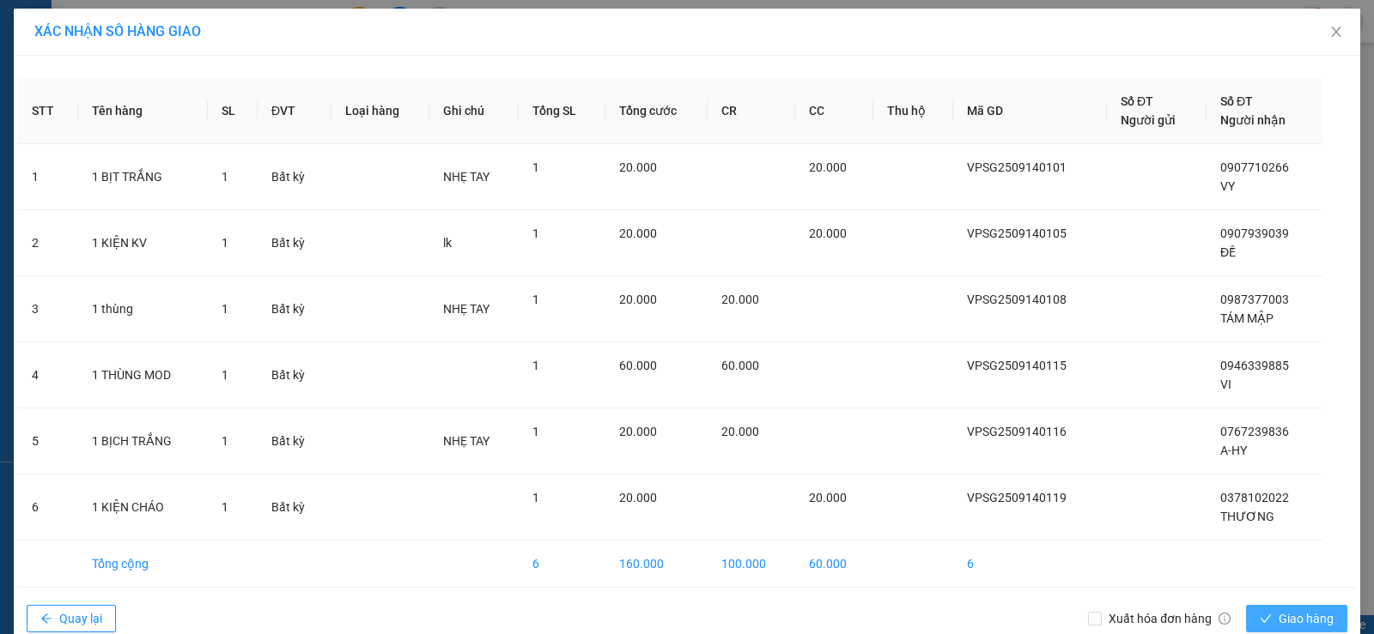
click at [1267, 615] on button "Giao hàng" at bounding box center [1296, 618] width 101 height 27
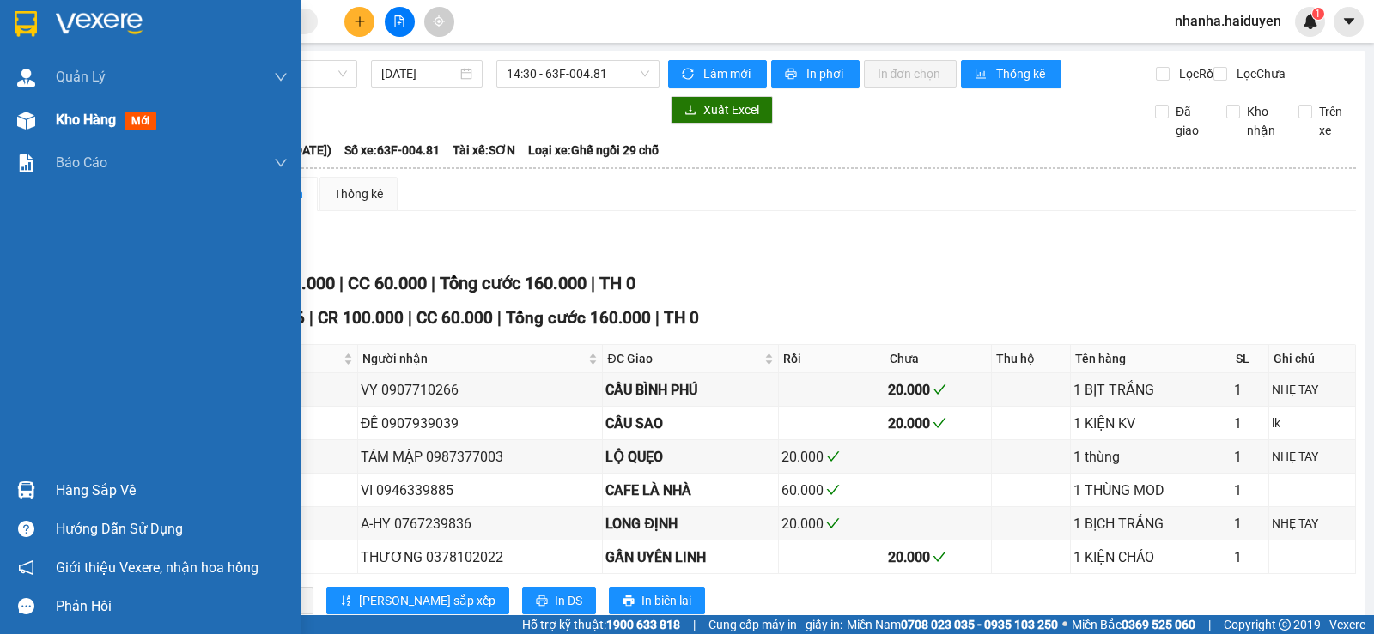
click at [86, 106] on div "Kho hàng mới" at bounding box center [172, 120] width 232 height 43
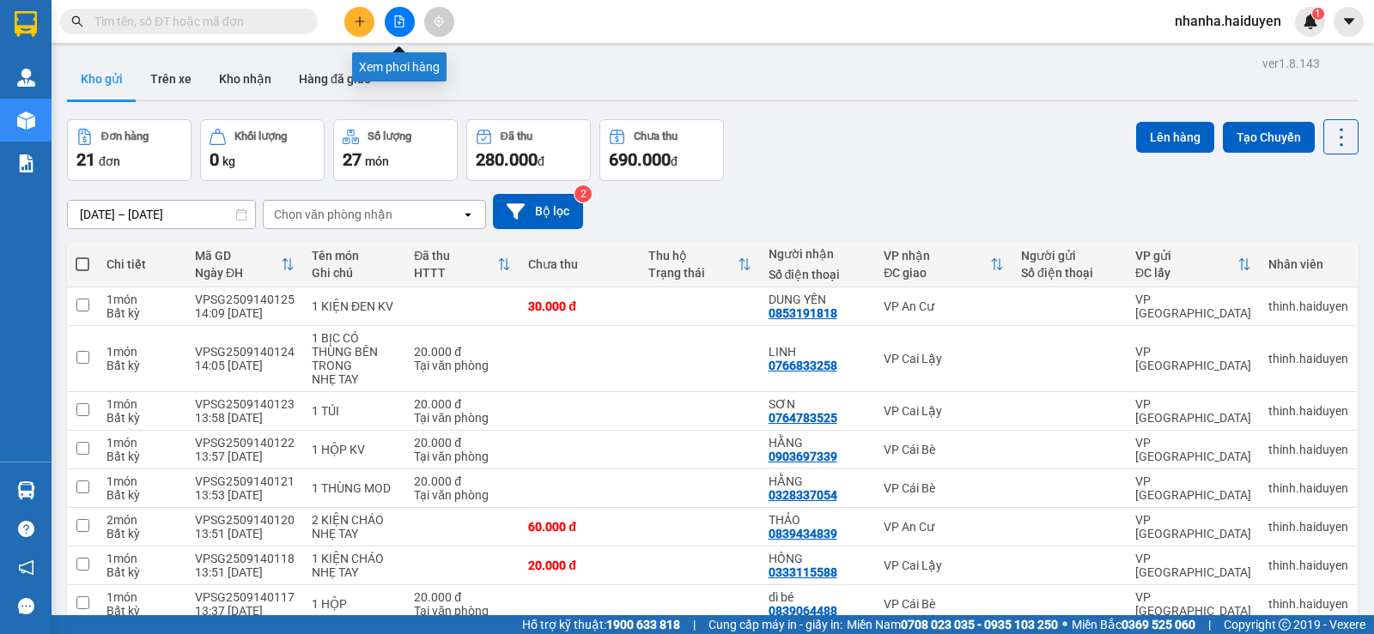
click at [389, 18] on button at bounding box center [400, 22] width 30 height 30
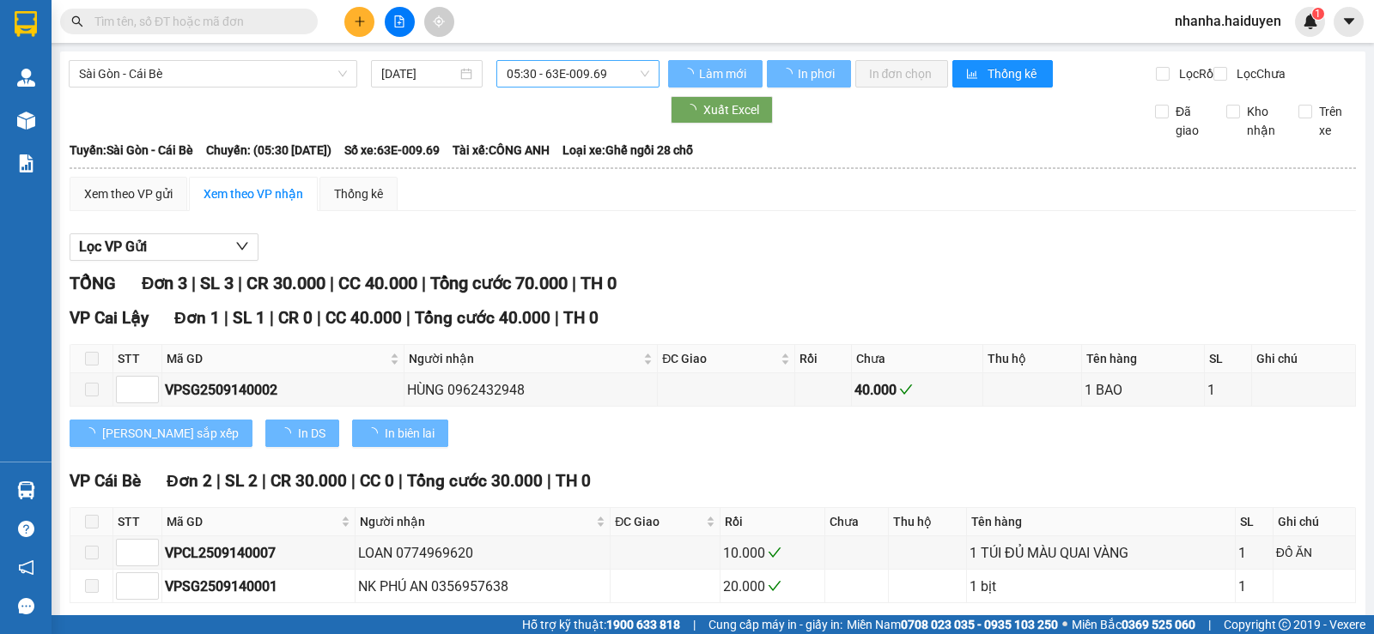
click at [541, 74] on span "05:30 - 63E-009.69" at bounding box center [578, 74] width 142 height 26
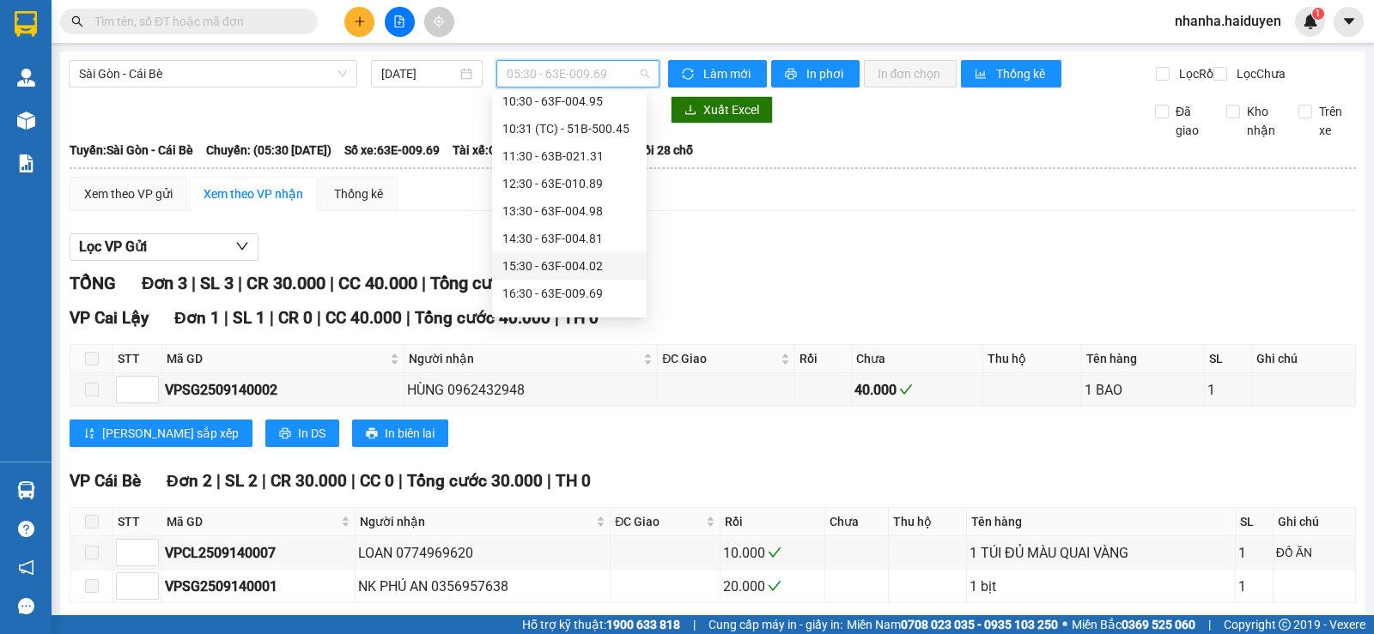
scroll to position [258, 0]
click at [575, 125] on div "13:30 - 63F-004.98" at bounding box center [569, 125] width 134 height 19
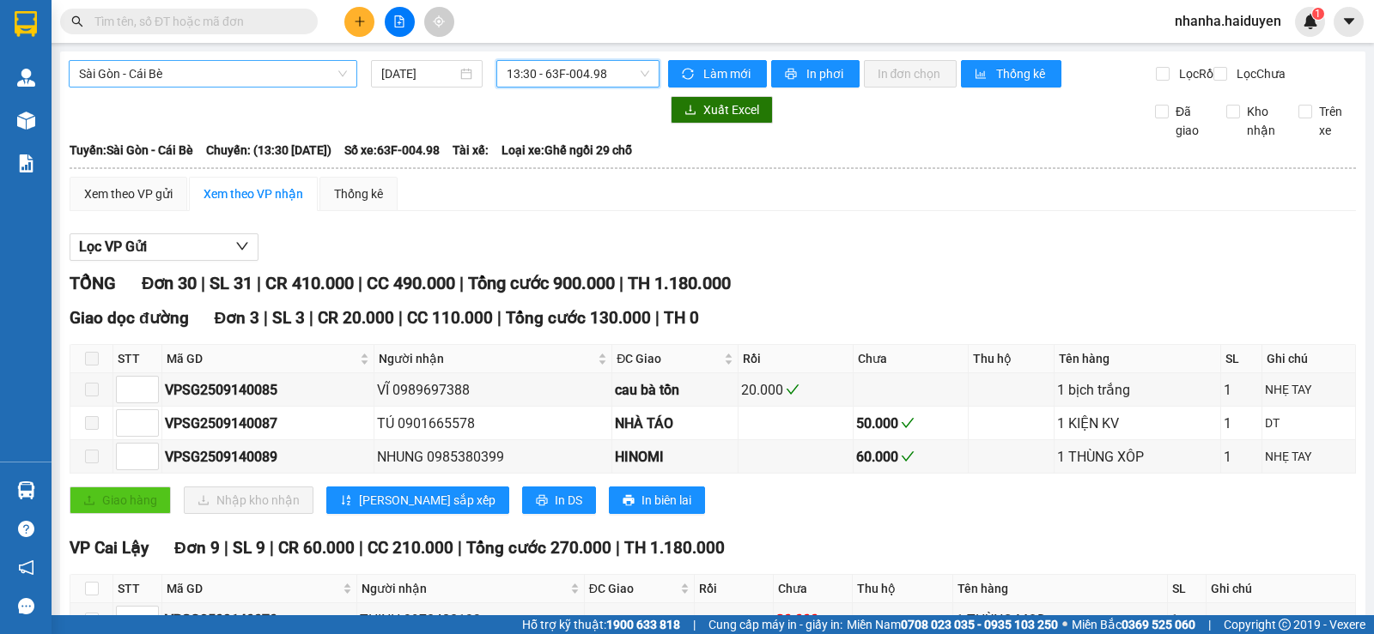
click at [249, 82] on span "Sài Gòn - Cái Bè" at bounding box center [213, 74] width 268 height 26
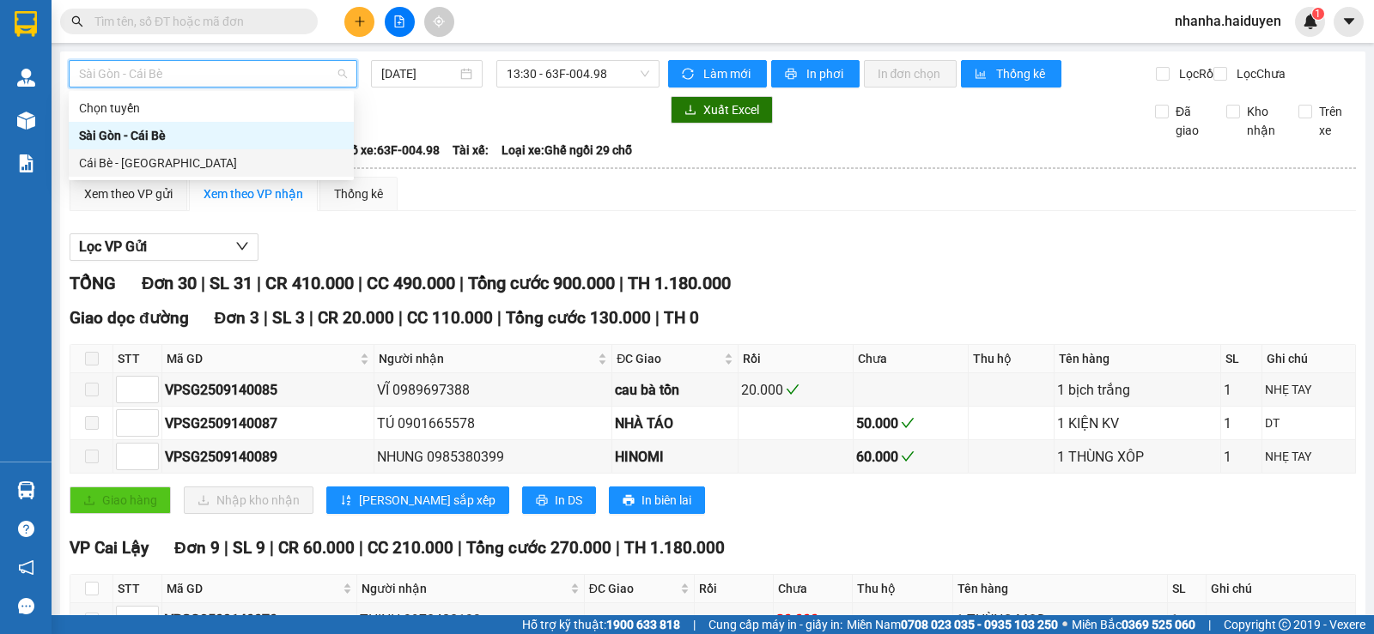
click at [234, 157] on div "Cái Bè - [GEOGRAPHIC_DATA]" at bounding box center [211, 163] width 264 height 19
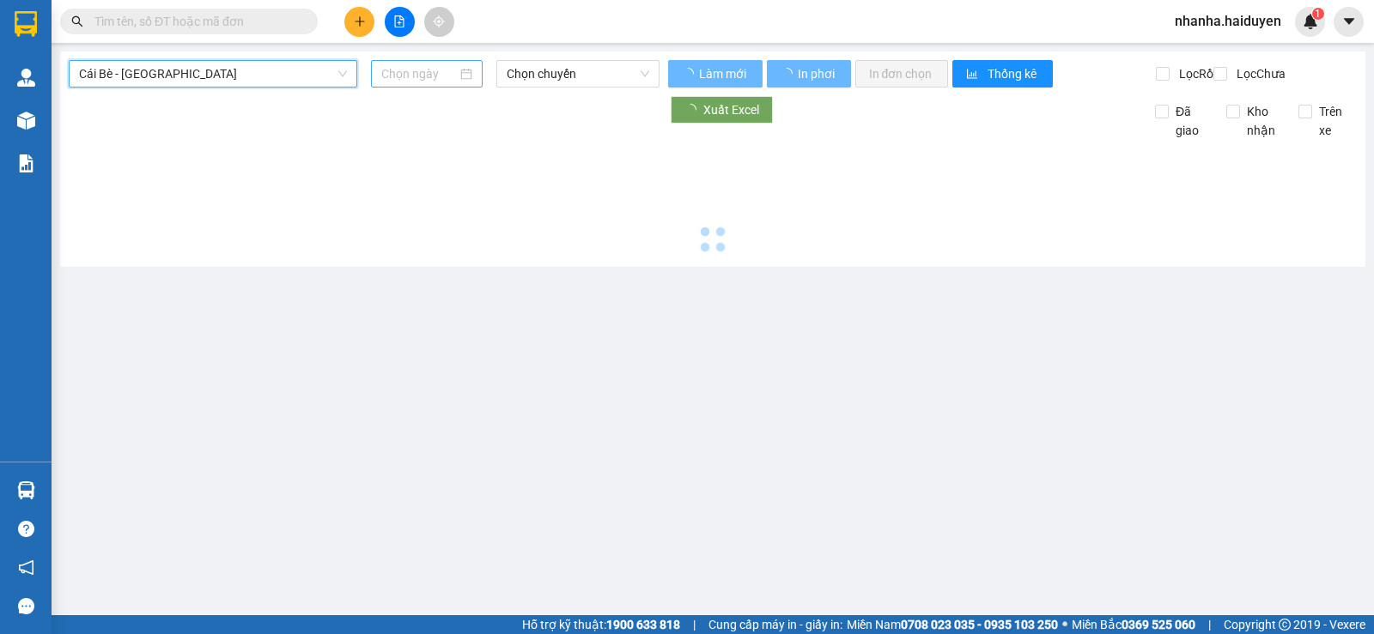
type input "[DATE]"
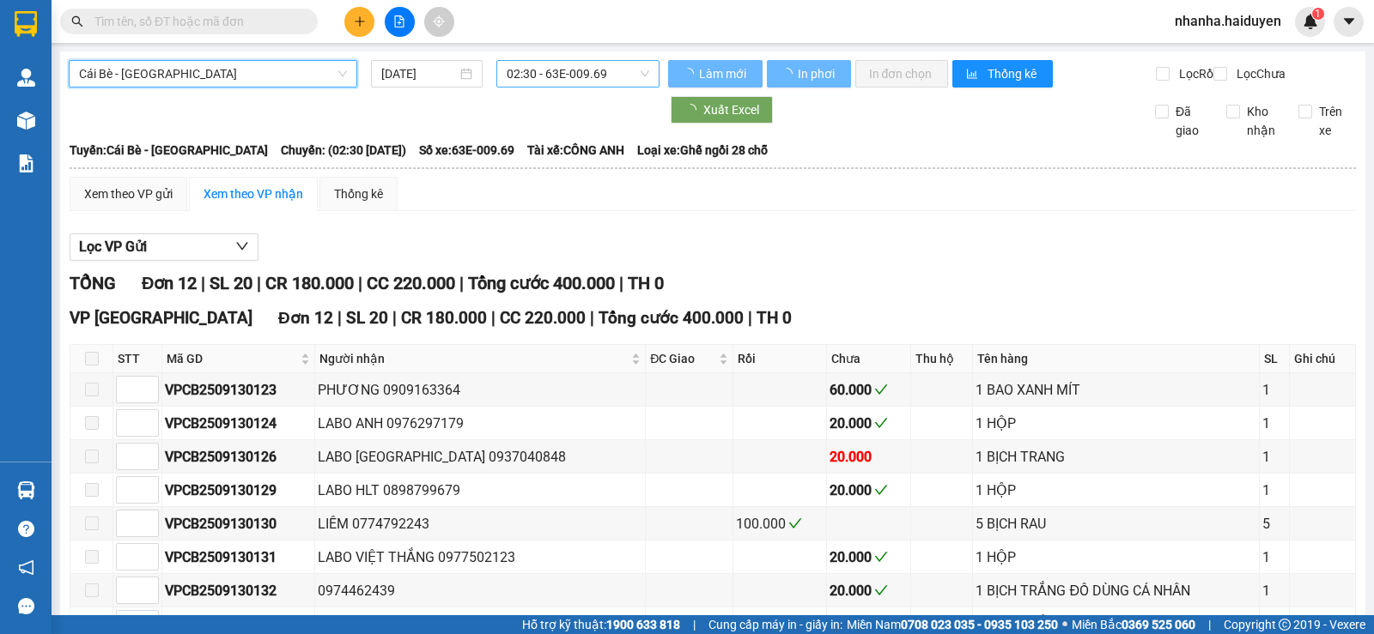
click at [574, 78] on span "02:30 - 63E-009.69" at bounding box center [578, 74] width 142 height 26
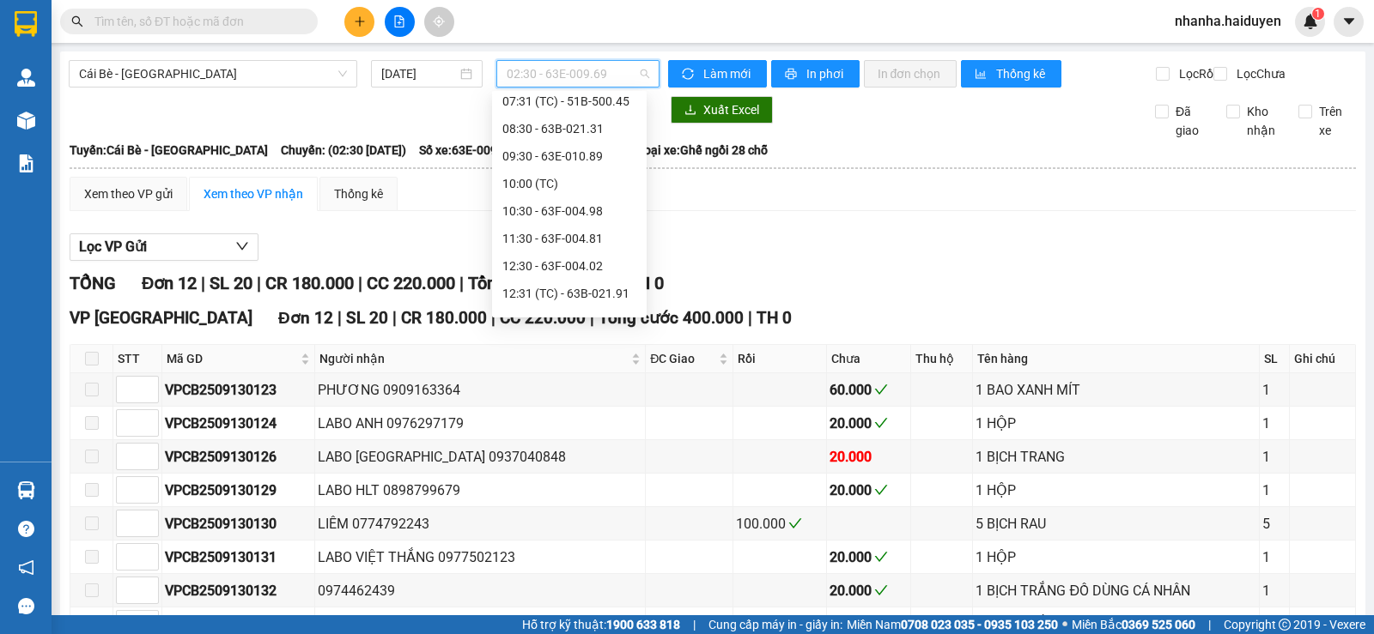
scroll to position [285, 0]
click at [580, 130] on div "10:30 - 63F-004.98" at bounding box center [569, 125] width 134 height 19
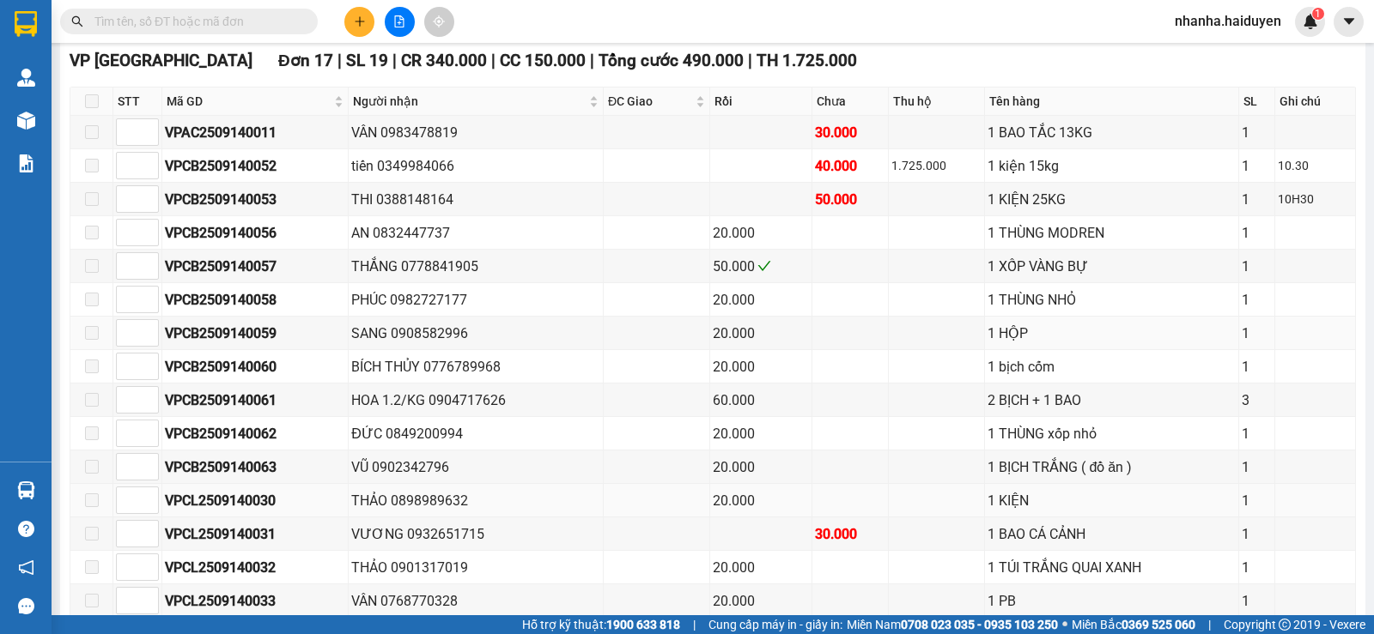
scroll to position [429, 0]
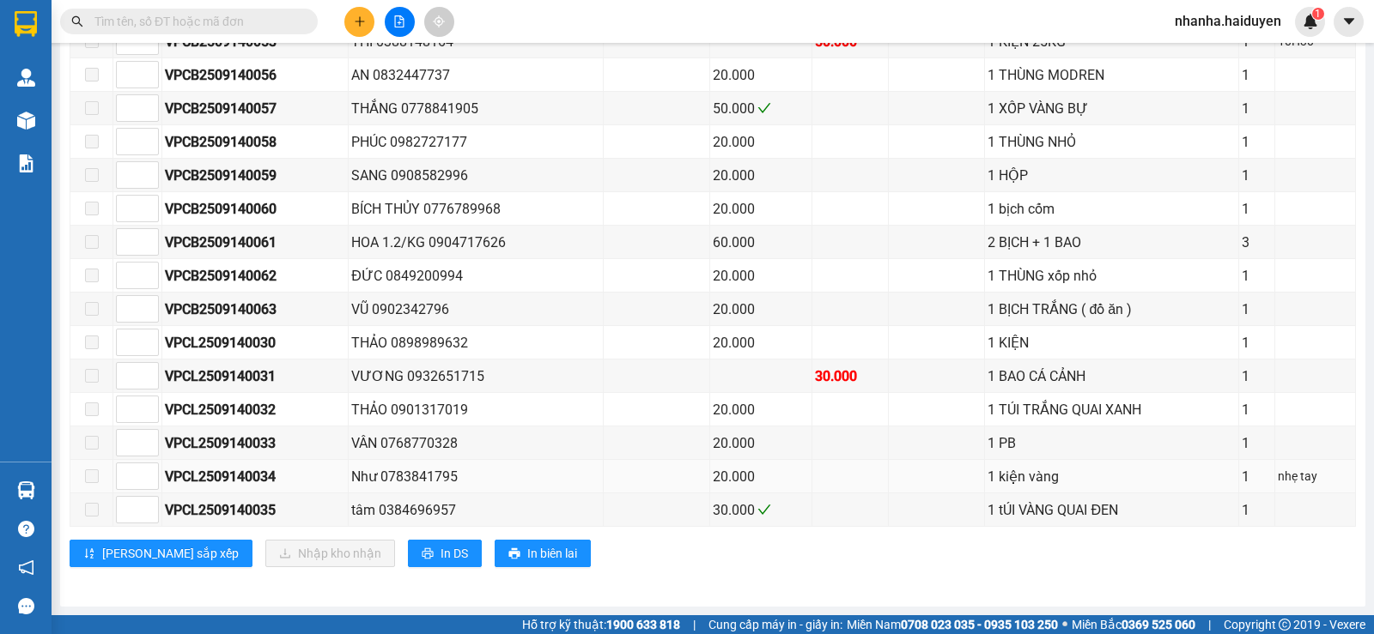
click at [902, 481] on td at bounding box center [937, 476] width 97 height 33
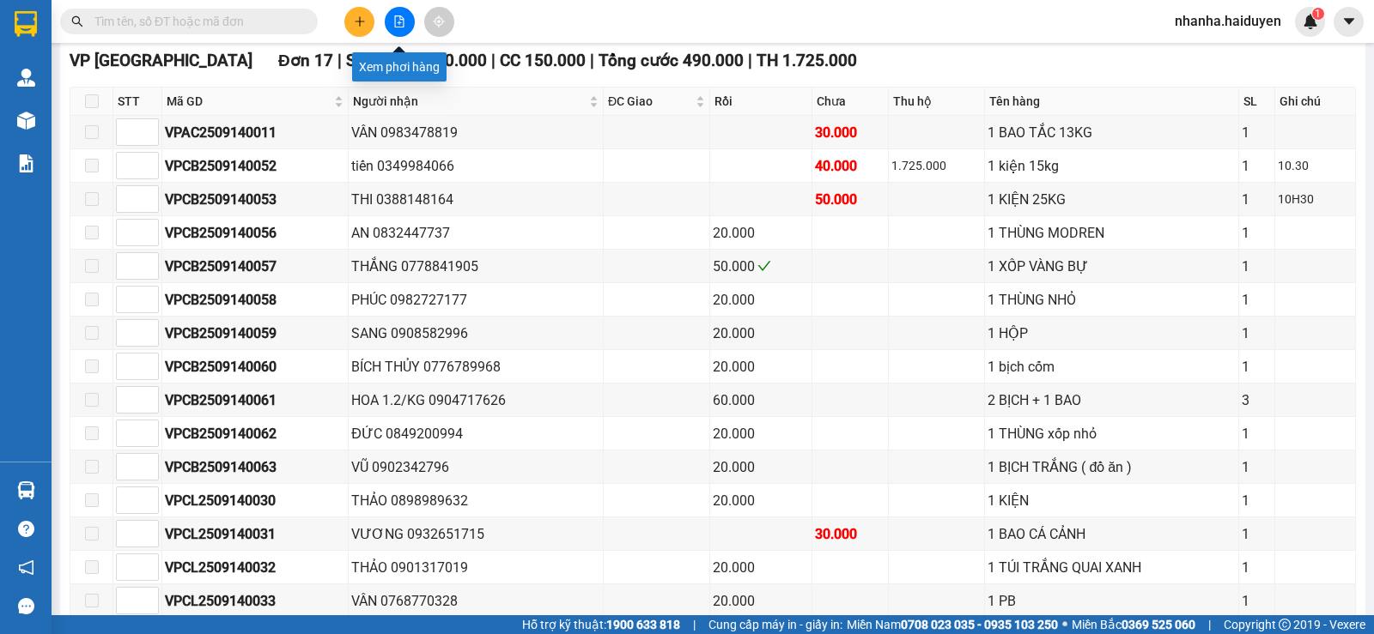
click at [405, 22] on button at bounding box center [400, 22] width 30 height 30
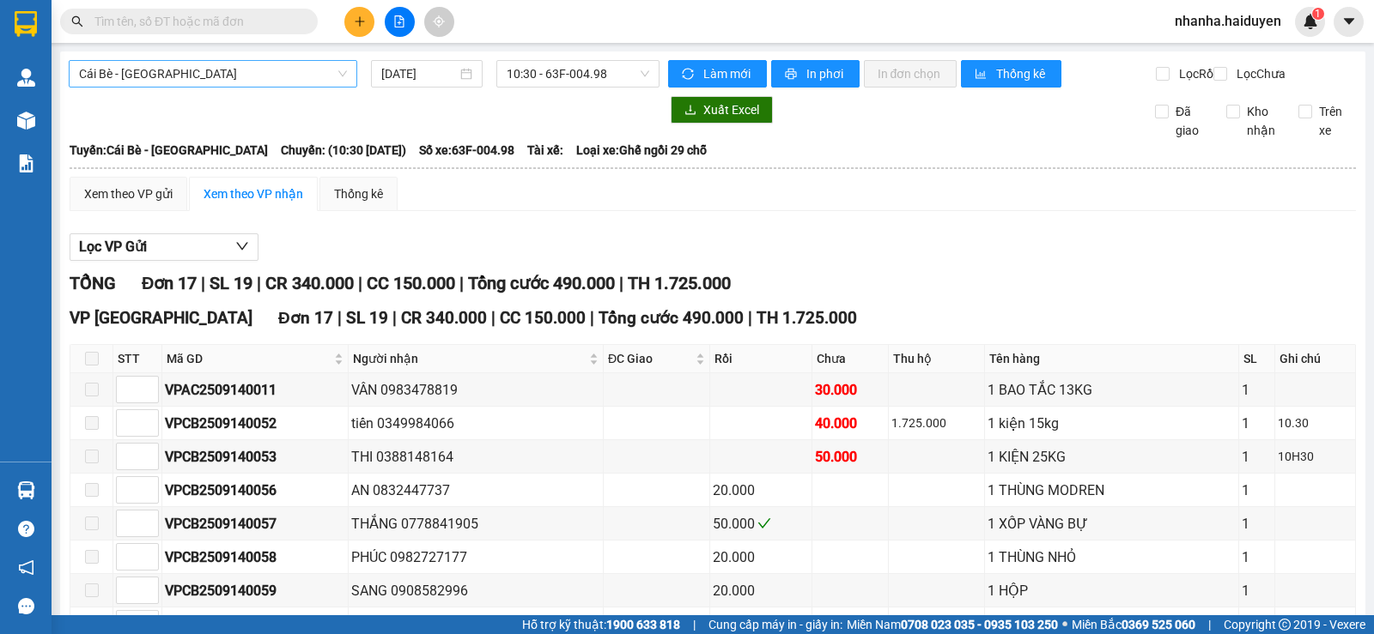
click at [182, 82] on span "Cái Bè - [GEOGRAPHIC_DATA]" at bounding box center [213, 74] width 268 height 26
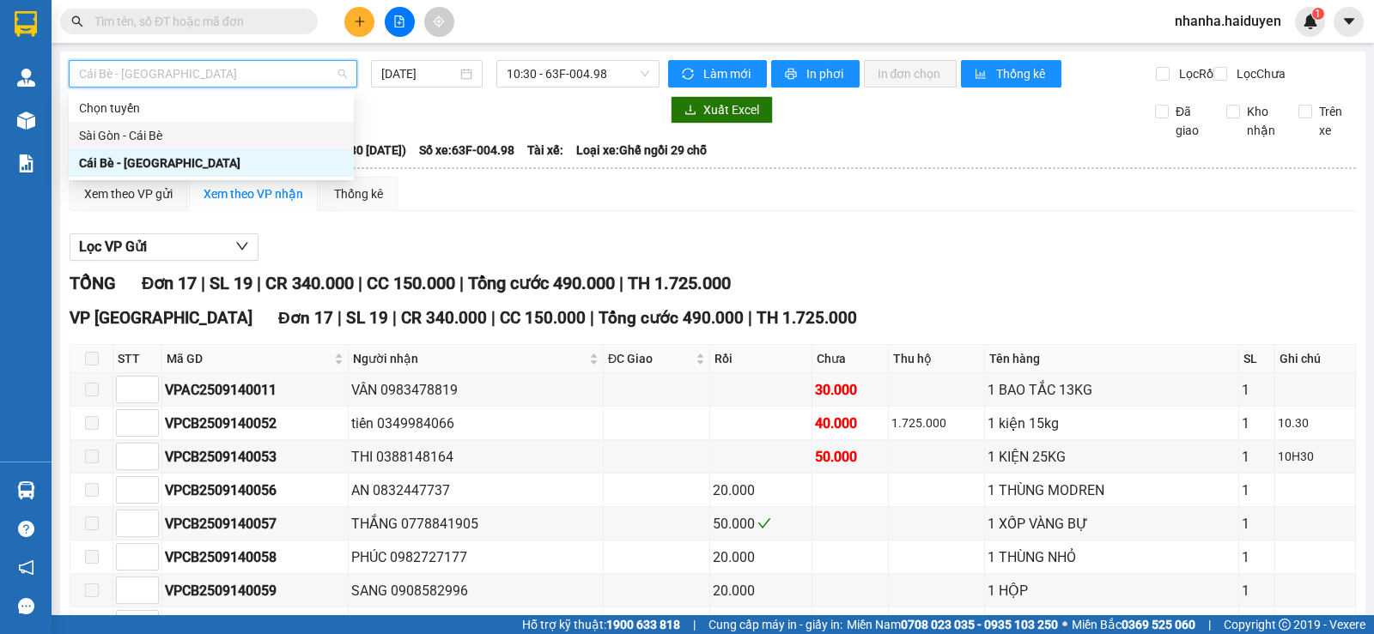
click at [185, 135] on div "Sài Gòn - Cái Bè" at bounding box center [211, 135] width 264 height 19
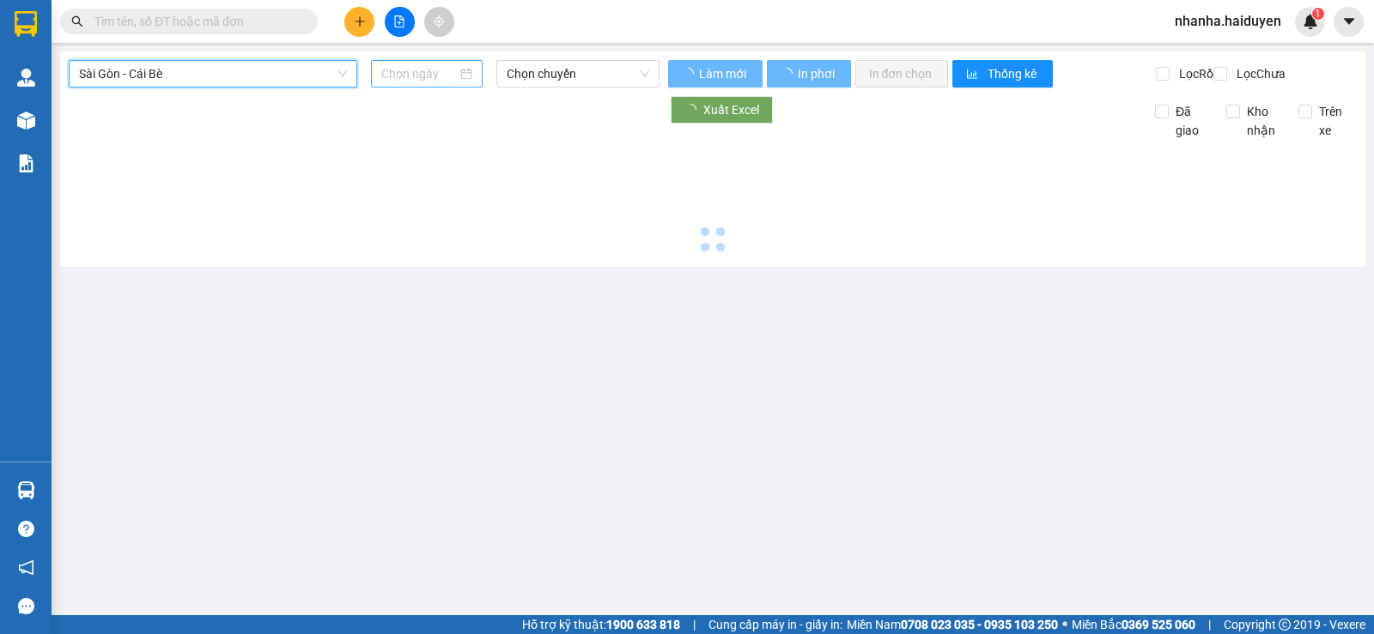
type input "[DATE]"
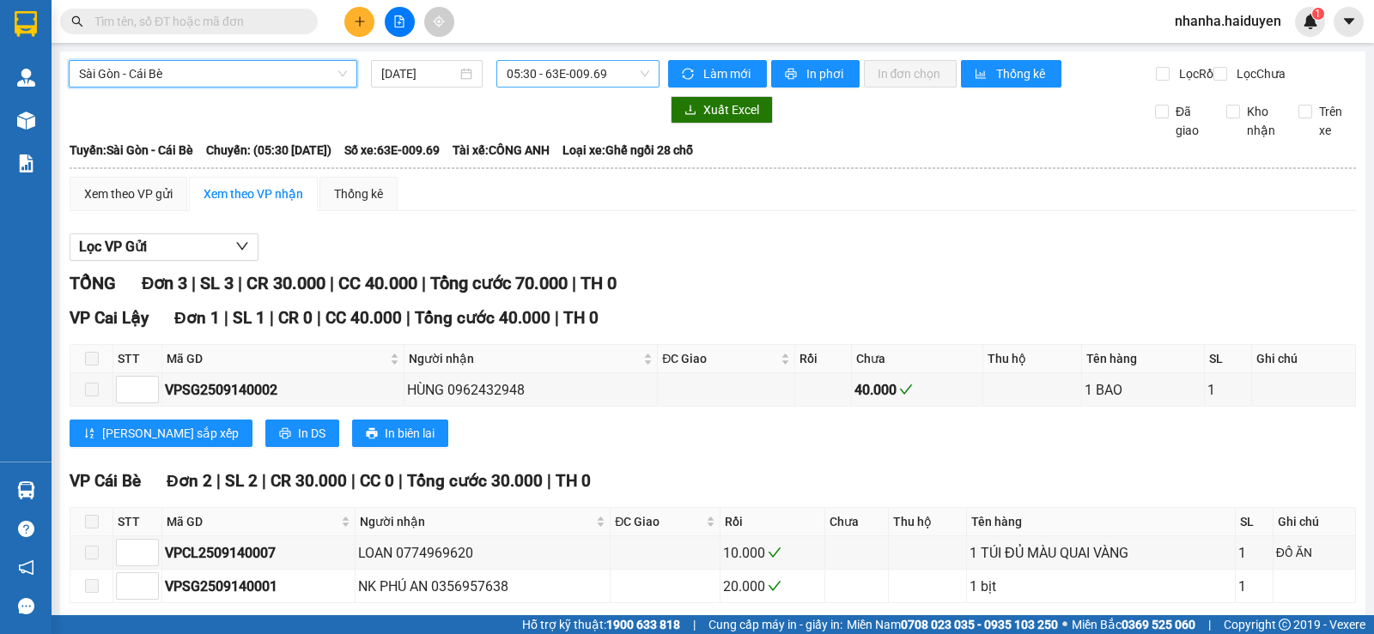
click at [537, 76] on span "05:30 - 63E-009.69" at bounding box center [578, 74] width 142 height 26
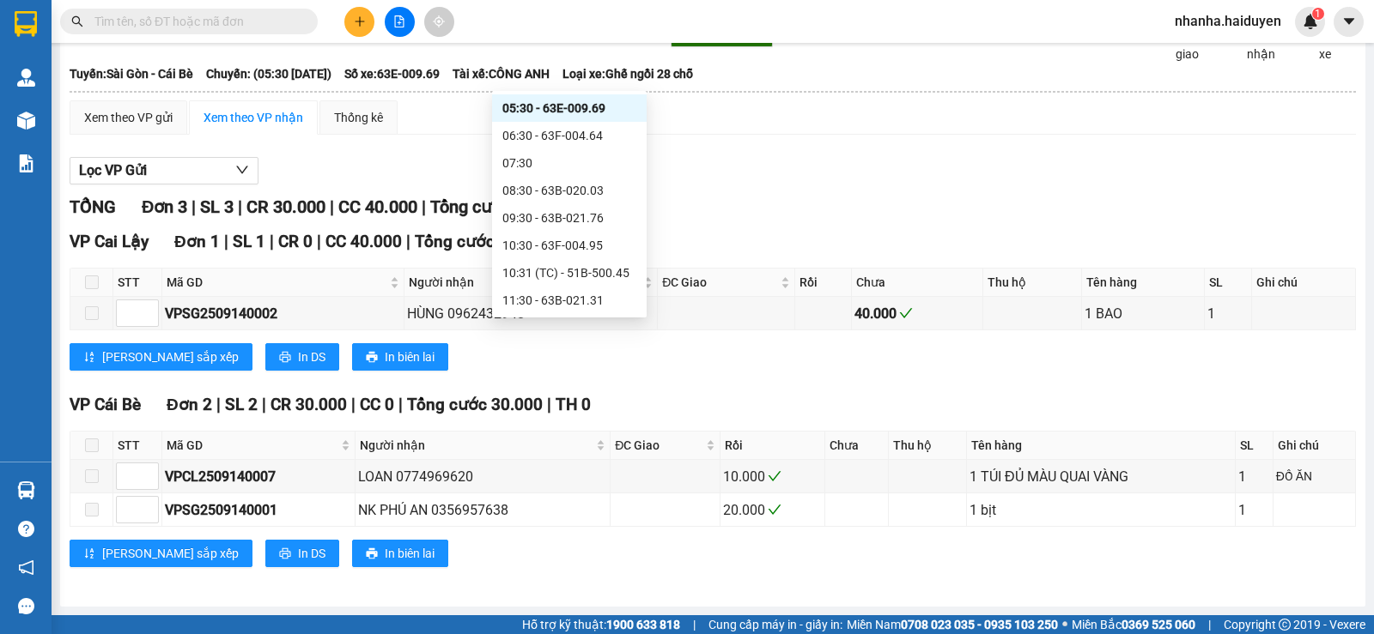
scroll to position [275, 0]
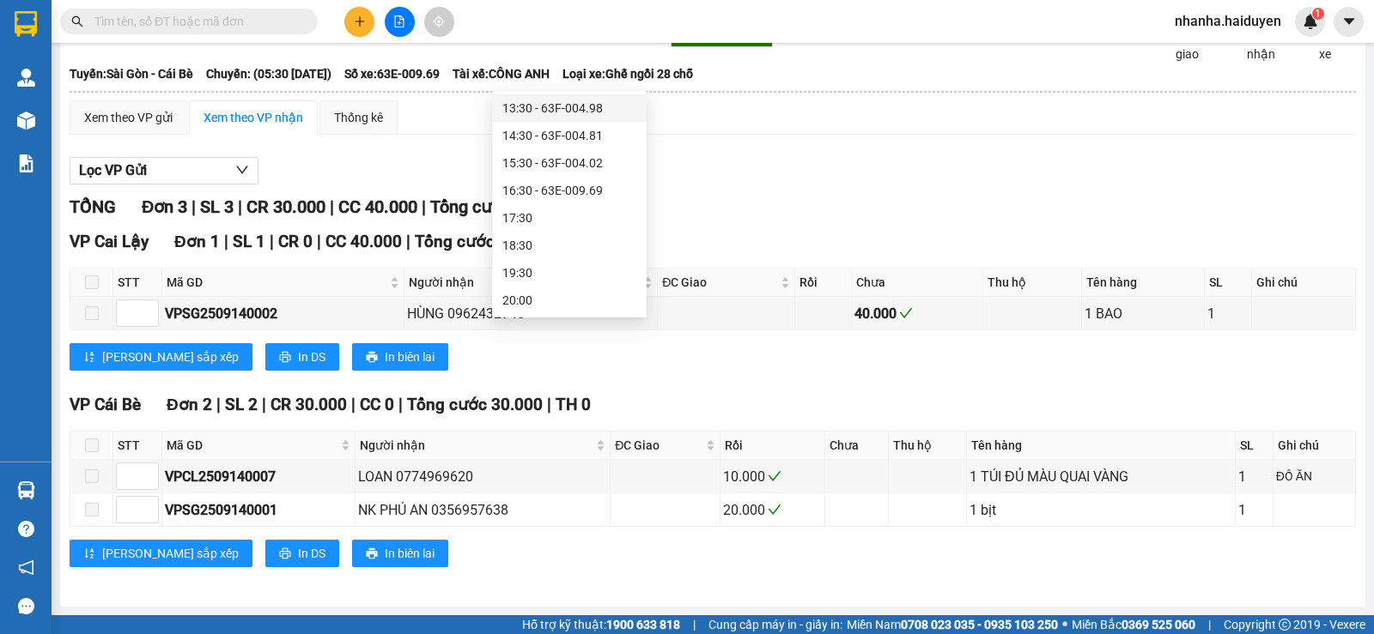
click at [581, 112] on div "13:30 - 63F-004.98" at bounding box center [569, 108] width 134 height 19
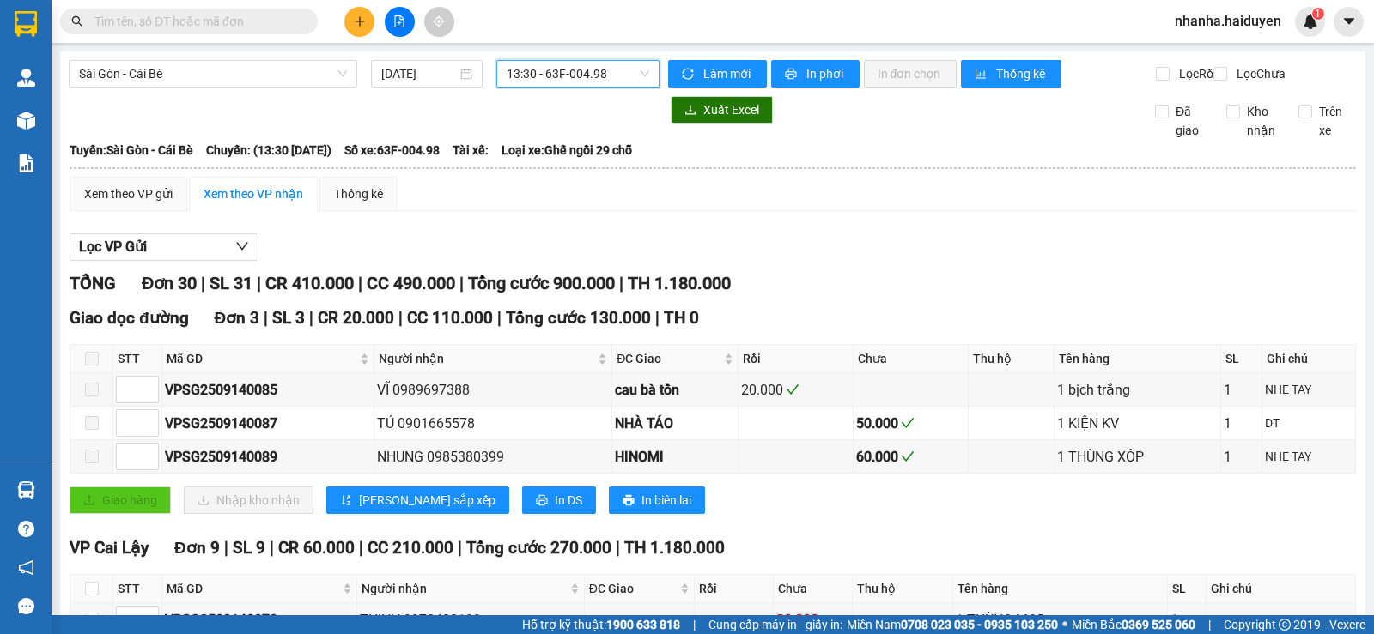
click at [571, 77] on span "13:30 - 63F-004.98" at bounding box center [578, 74] width 142 height 26
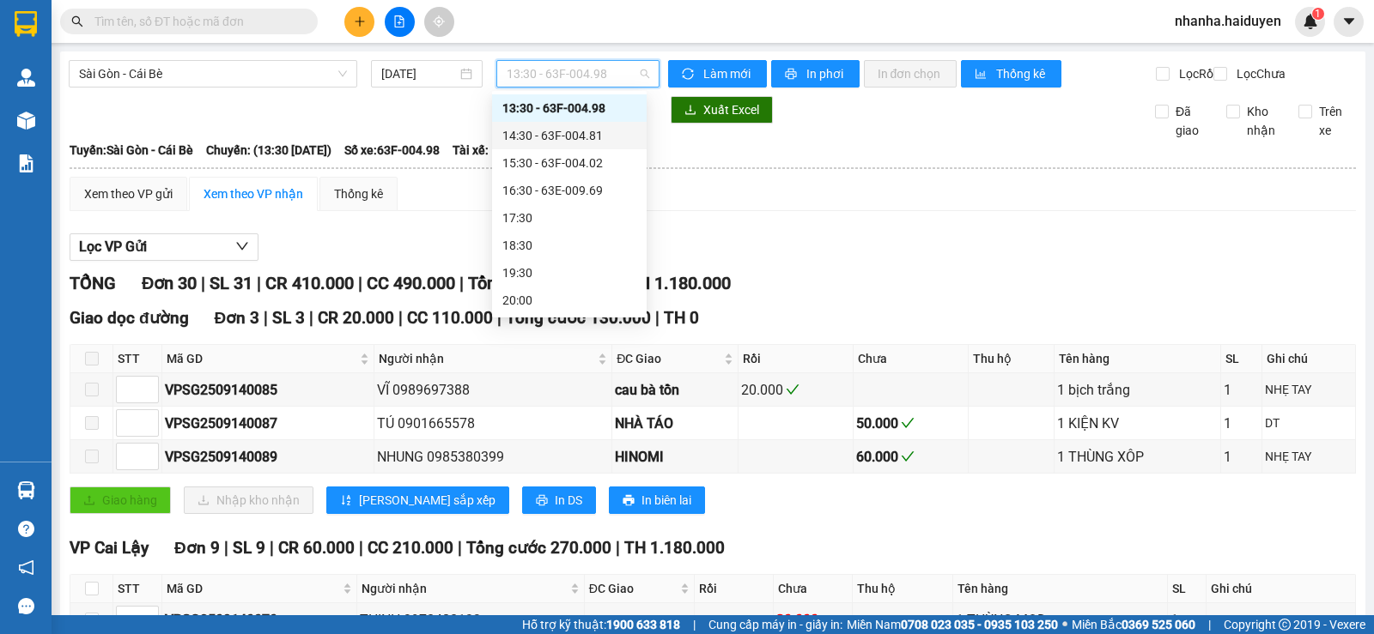
click at [594, 139] on div "14:30 - 63F-004.81" at bounding box center [569, 135] width 134 height 19
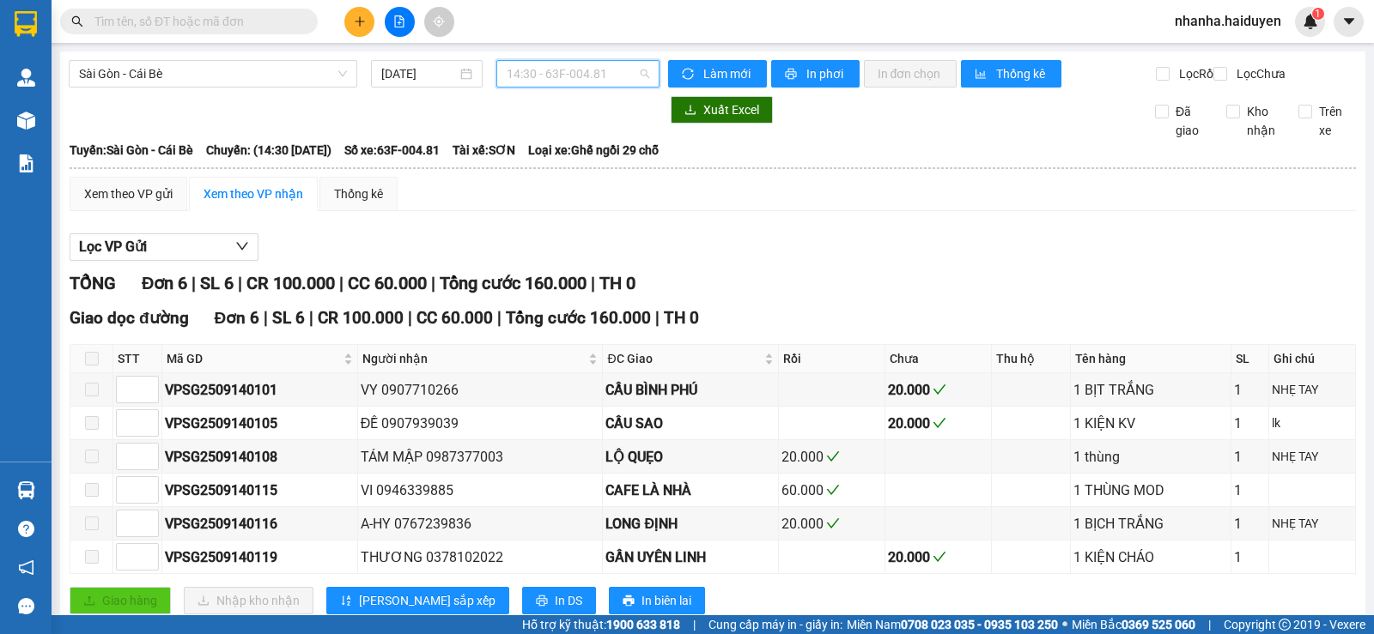
click at [549, 73] on span "14:30 - 63F-004.81" at bounding box center [578, 74] width 142 height 26
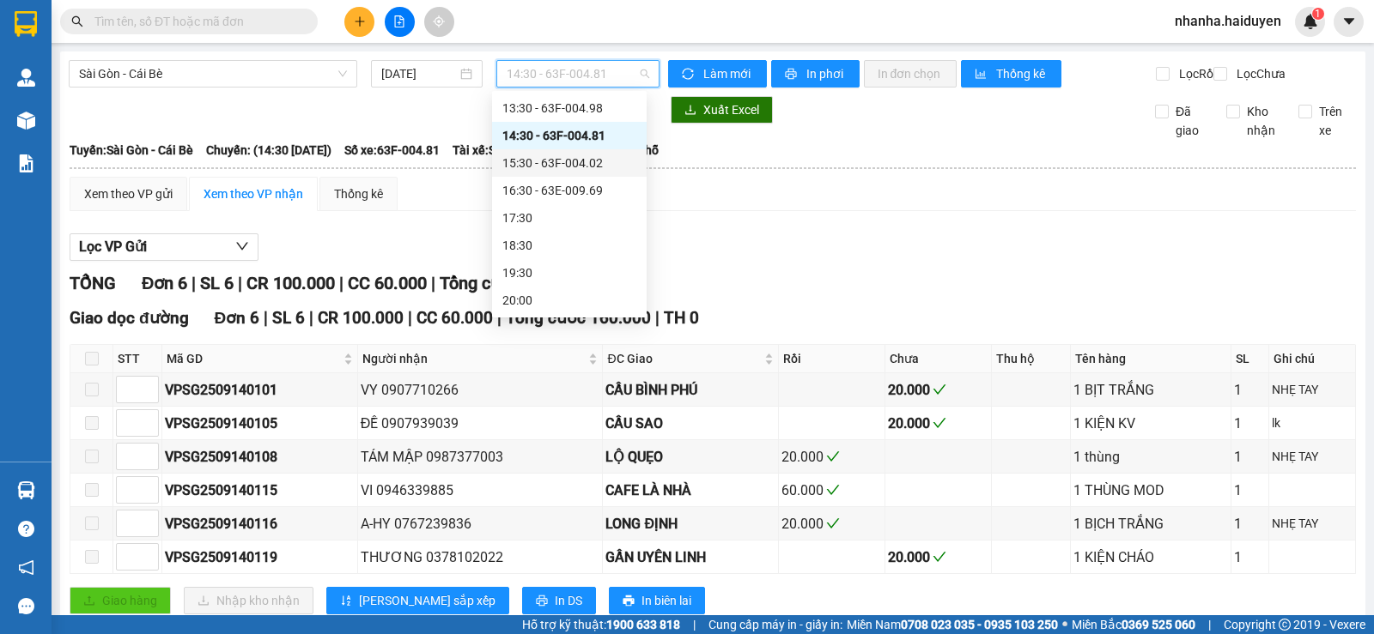
click at [557, 162] on div "15:30 - 63F-004.02" at bounding box center [569, 163] width 134 height 19
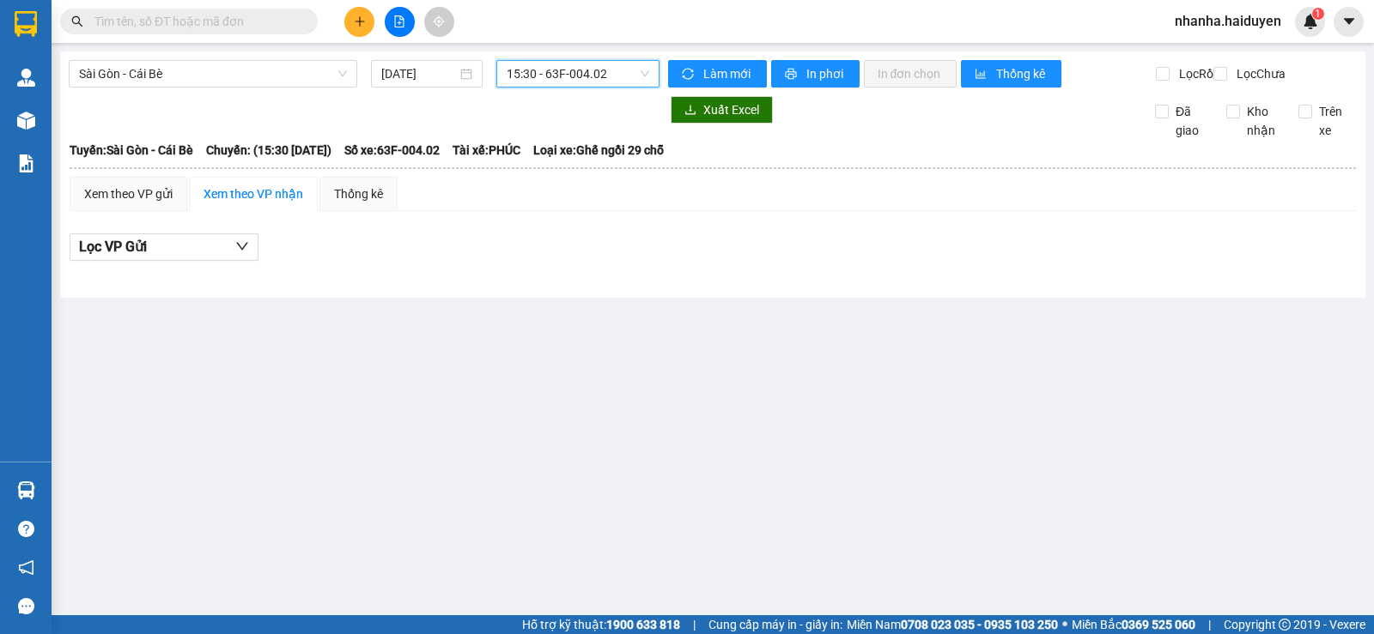
click at [570, 76] on span "15:30 - 63F-004.02" at bounding box center [578, 74] width 142 height 26
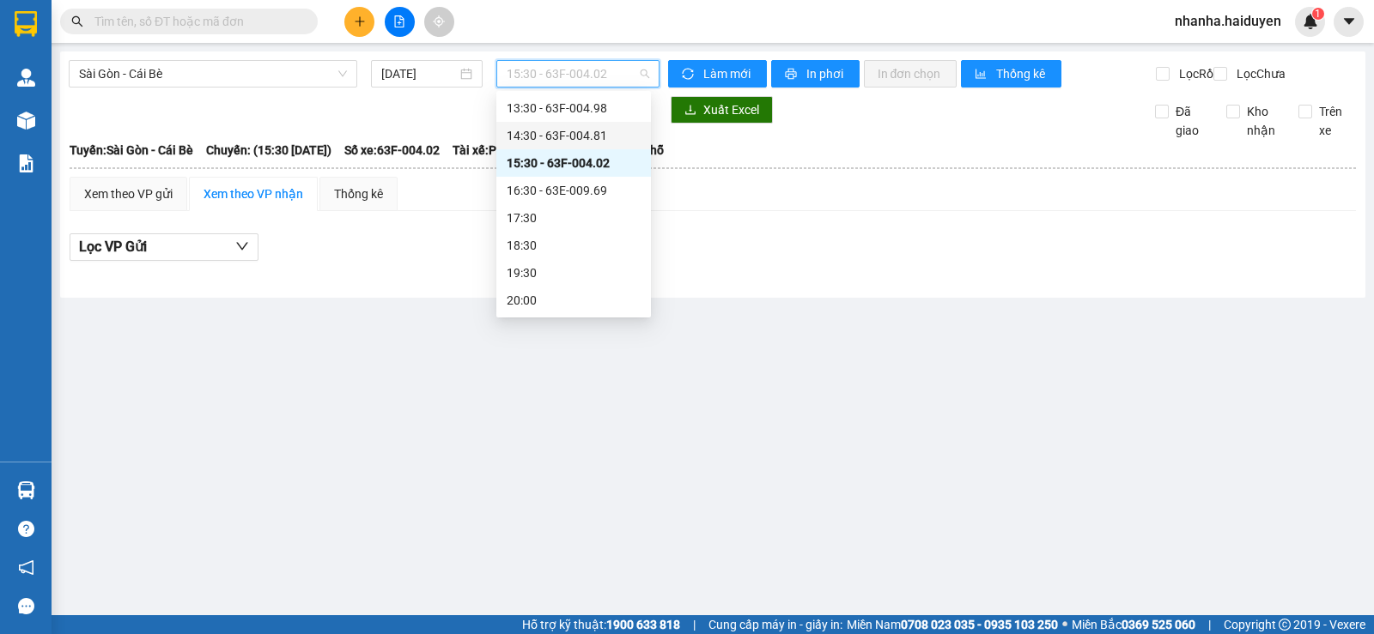
click at [587, 127] on div "14:30 - 63F-004.81" at bounding box center [574, 135] width 134 height 19
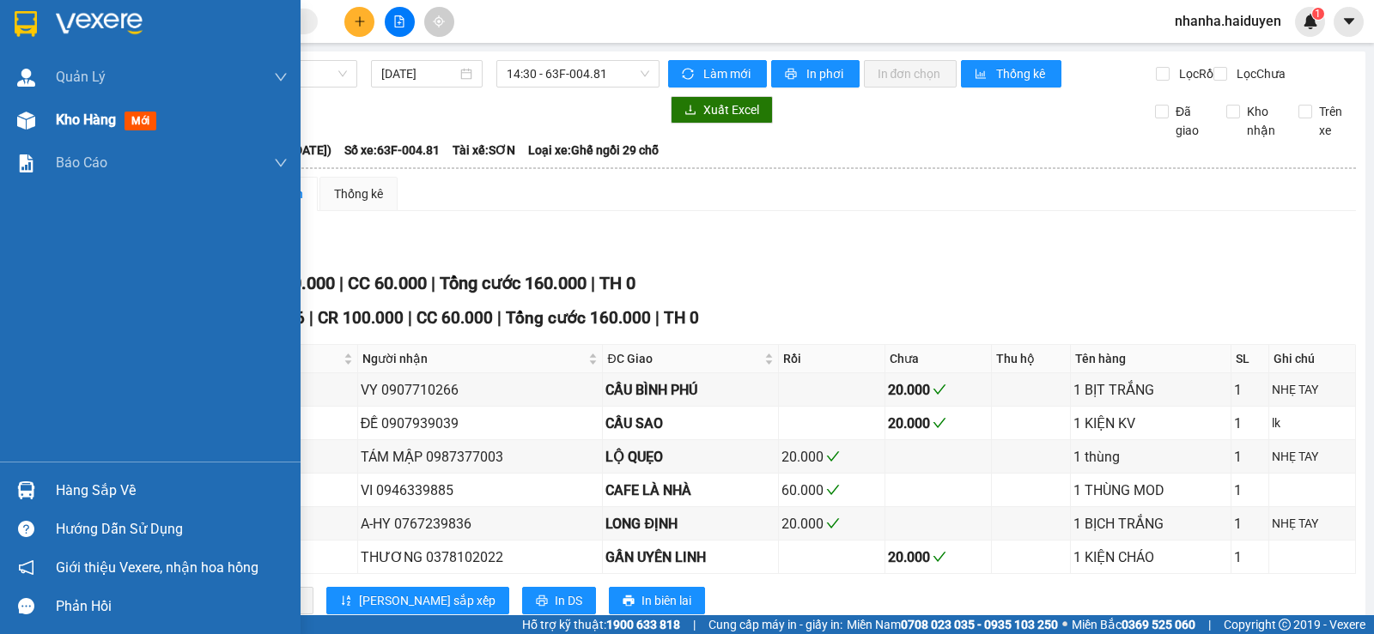
click at [95, 109] on div "Kho hàng mới" at bounding box center [109, 119] width 107 height 21
